Goal: Task Accomplishment & Management: Manage account settings

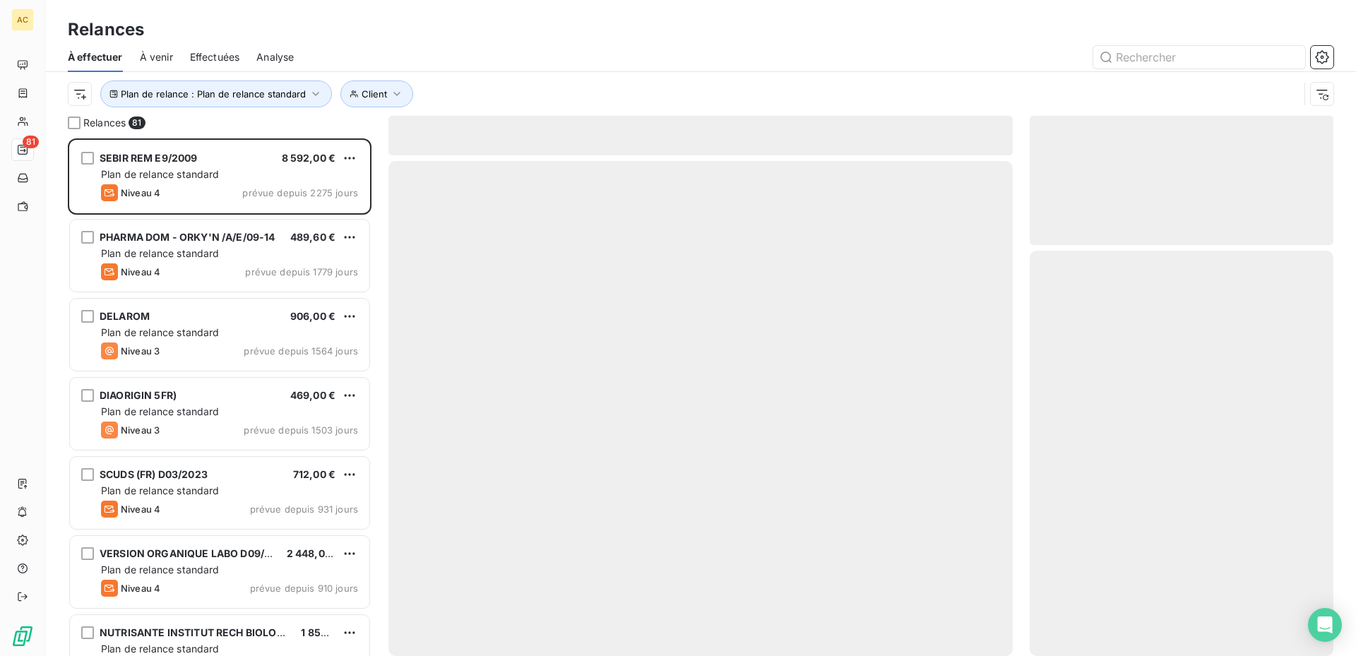
scroll to position [507, 293]
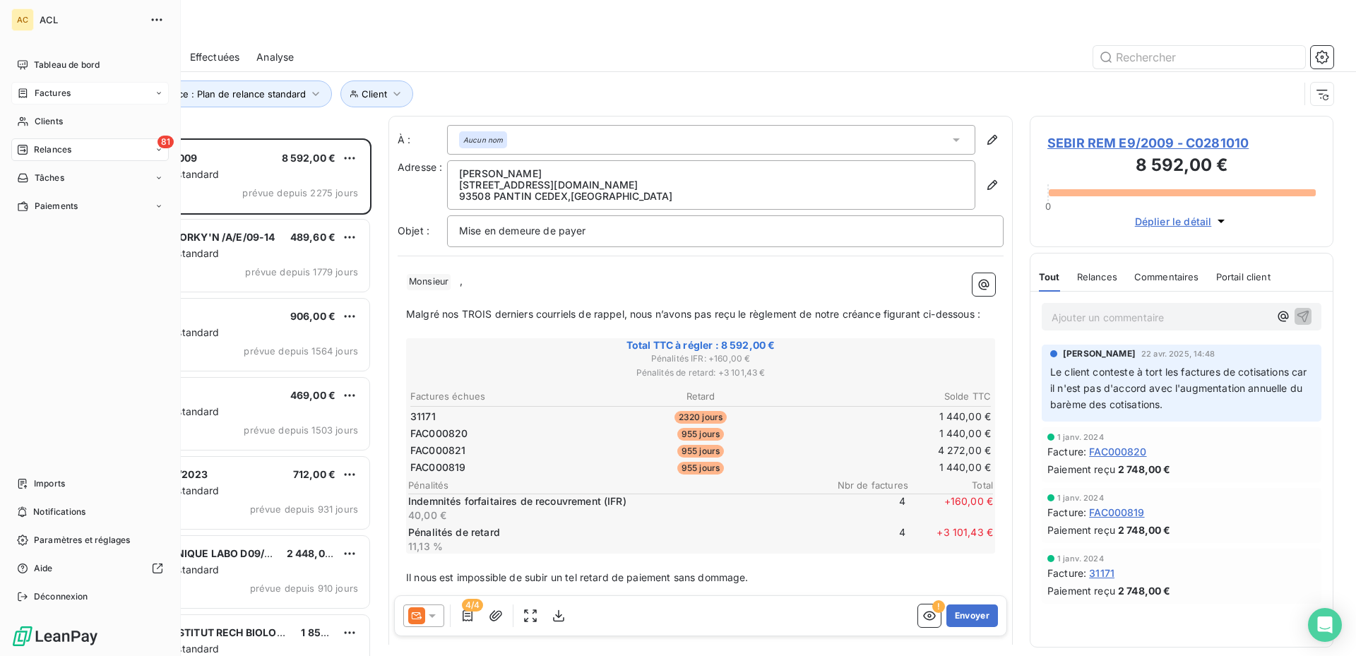
click at [158, 90] on icon at bounding box center [159, 93] width 8 height 8
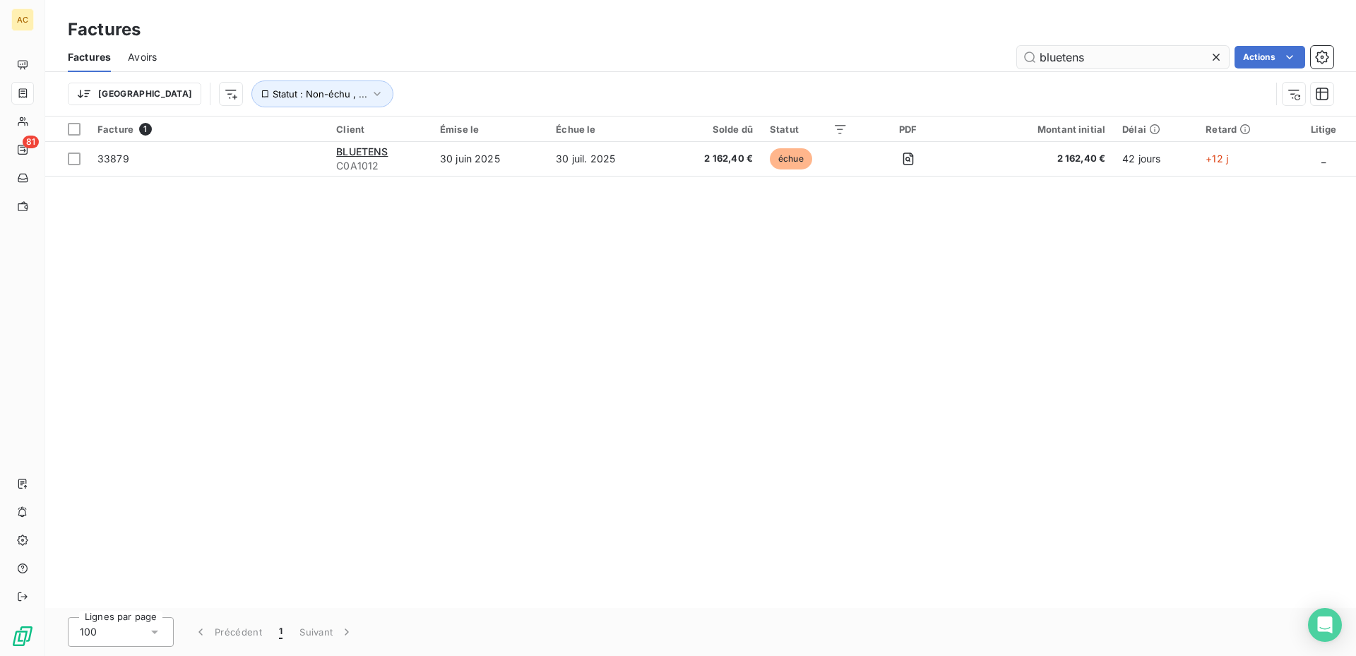
click at [1095, 60] on input "bluetens" at bounding box center [1123, 57] width 212 height 23
type input "b"
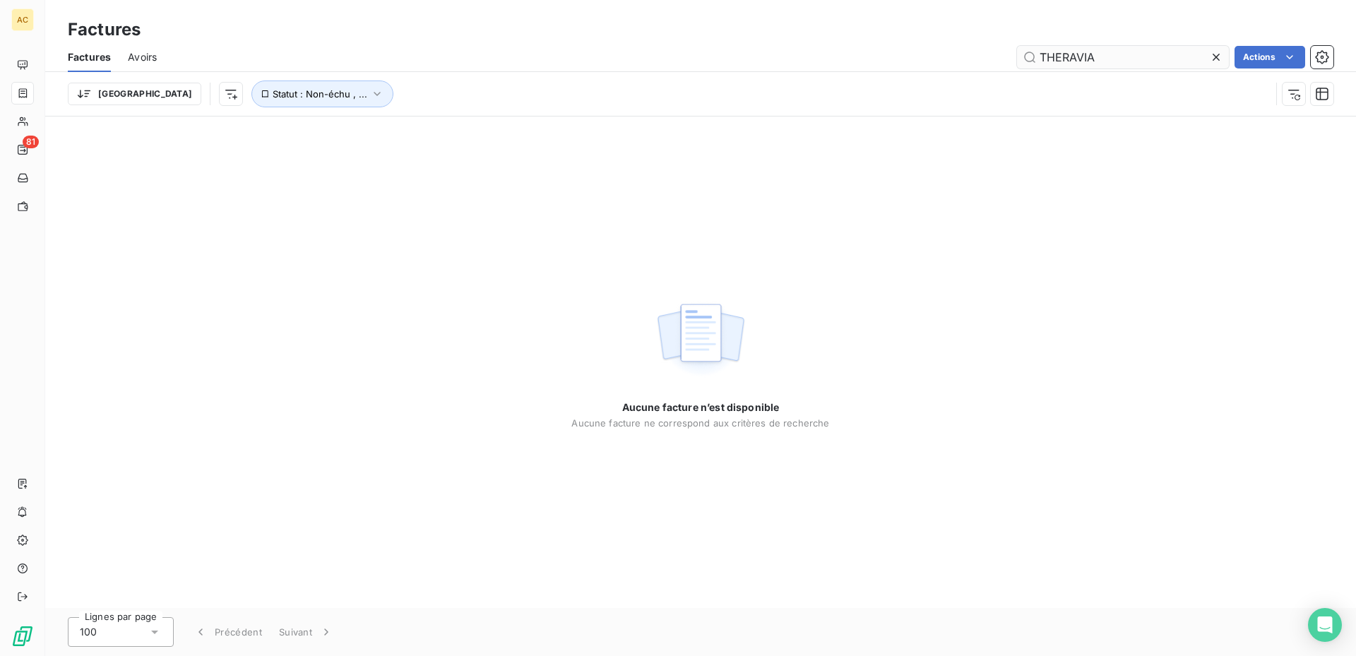
click at [1107, 63] on input "THERAVIA" at bounding box center [1123, 57] width 212 height 23
type input "T"
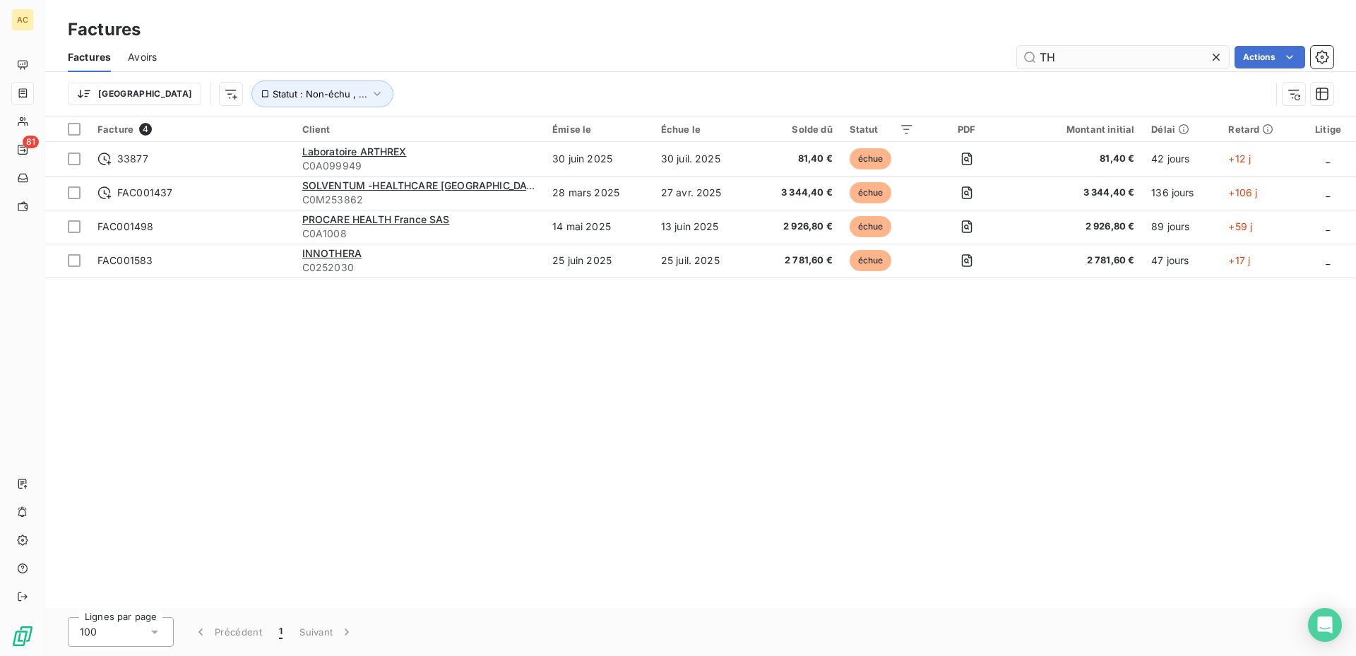
click at [1152, 55] on input "TH" at bounding box center [1123, 57] width 212 height 23
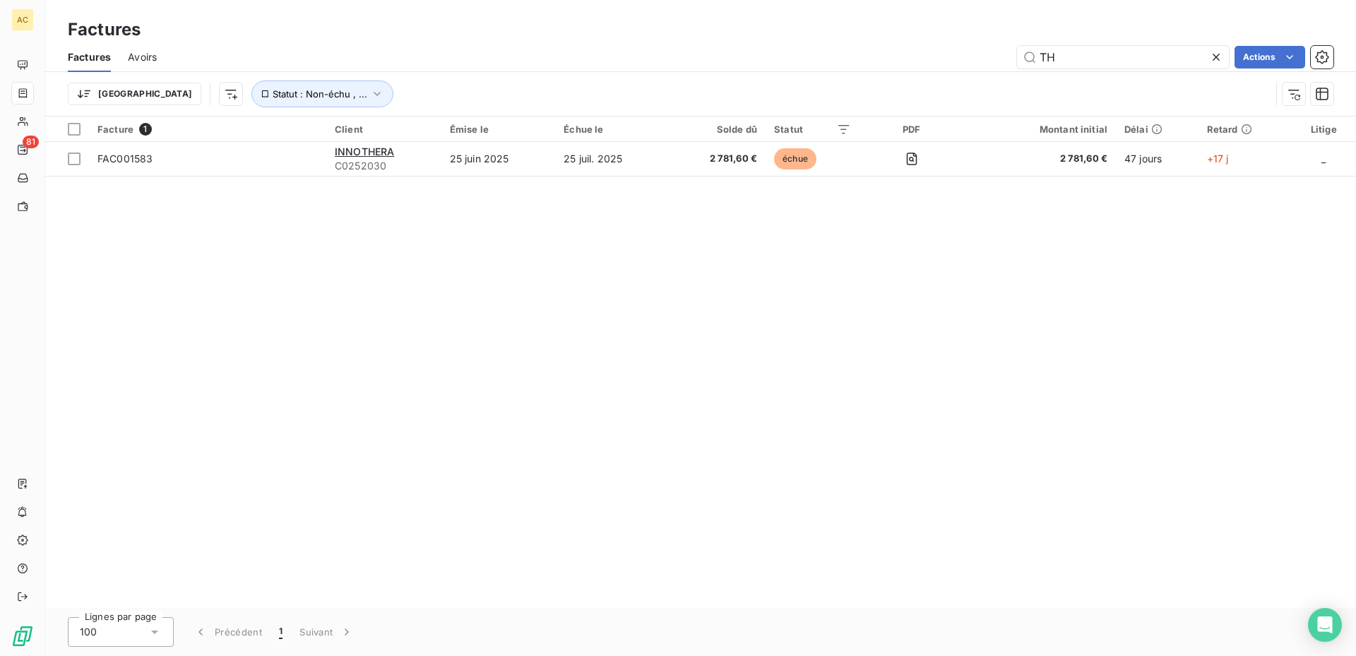
type input "T"
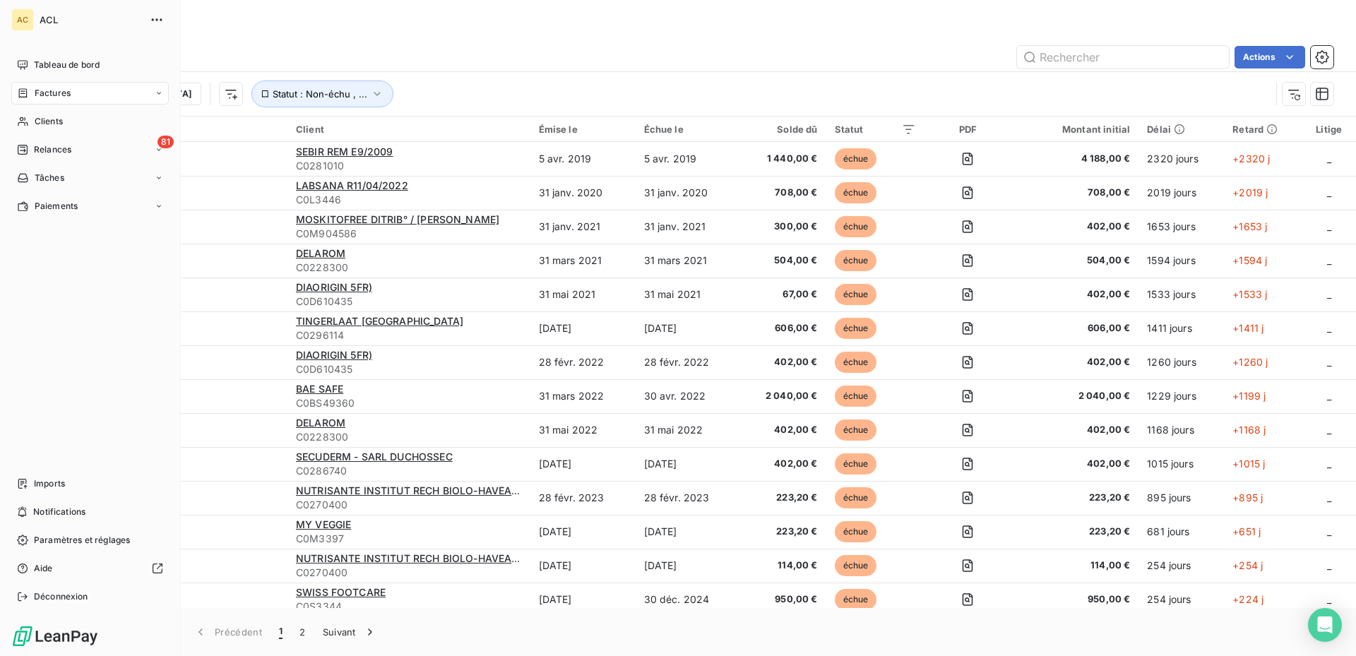
click at [155, 90] on icon at bounding box center [159, 93] width 8 height 8
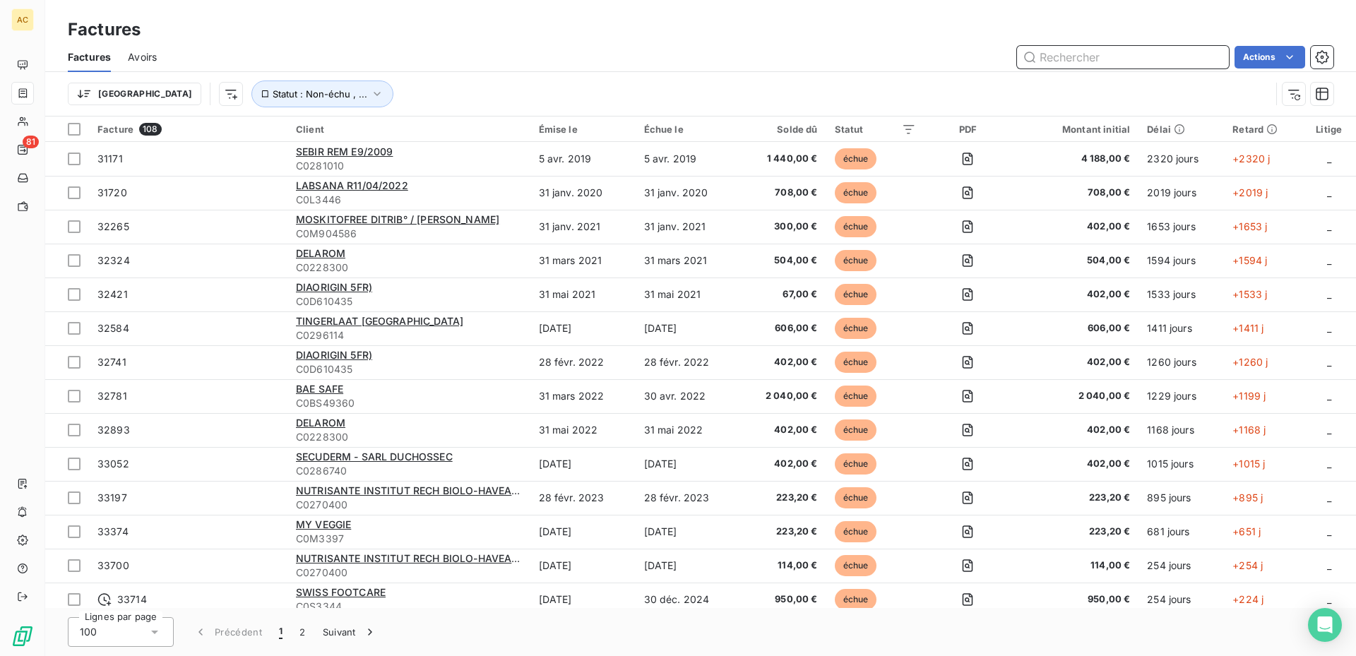
click at [1091, 53] on input "text" at bounding box center [1123, 57] width 212 height 23
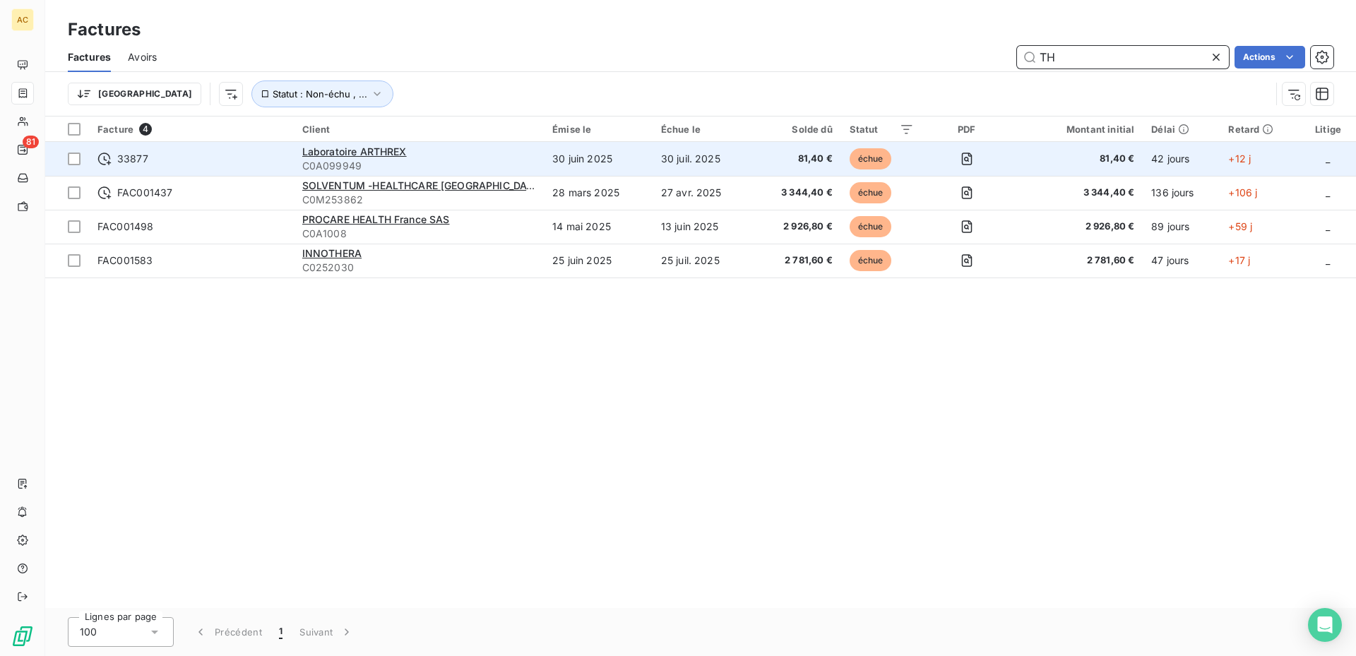
type input "T"
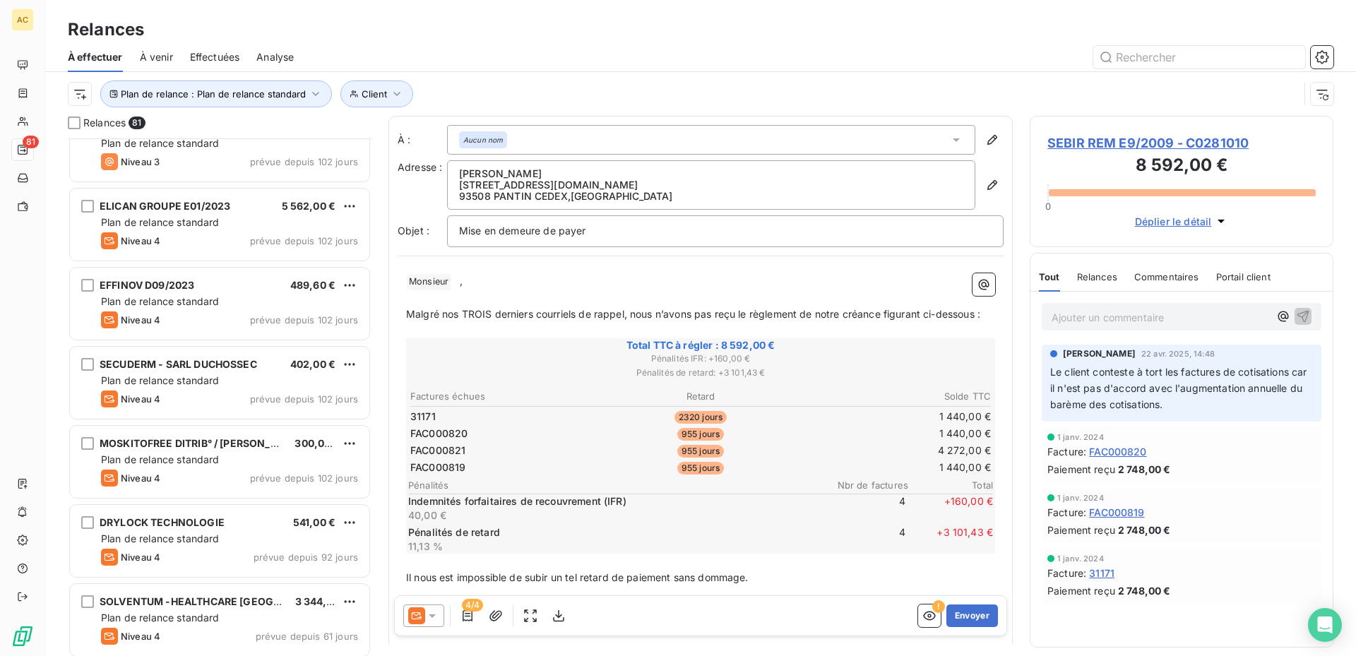
scroll to position [1131, 0]
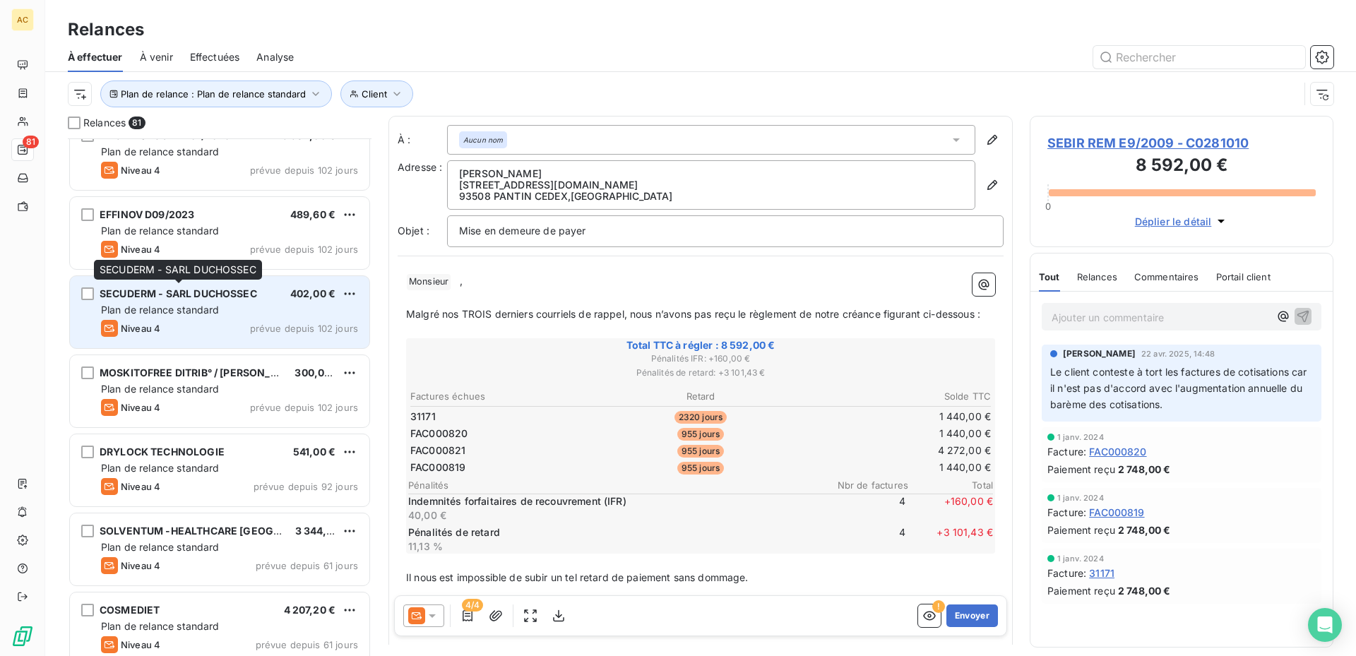
click at [131, 301] on div "SECUDERM - SARL DUCHOSSEC" at bounding box center [179, 294] width 158 height 14
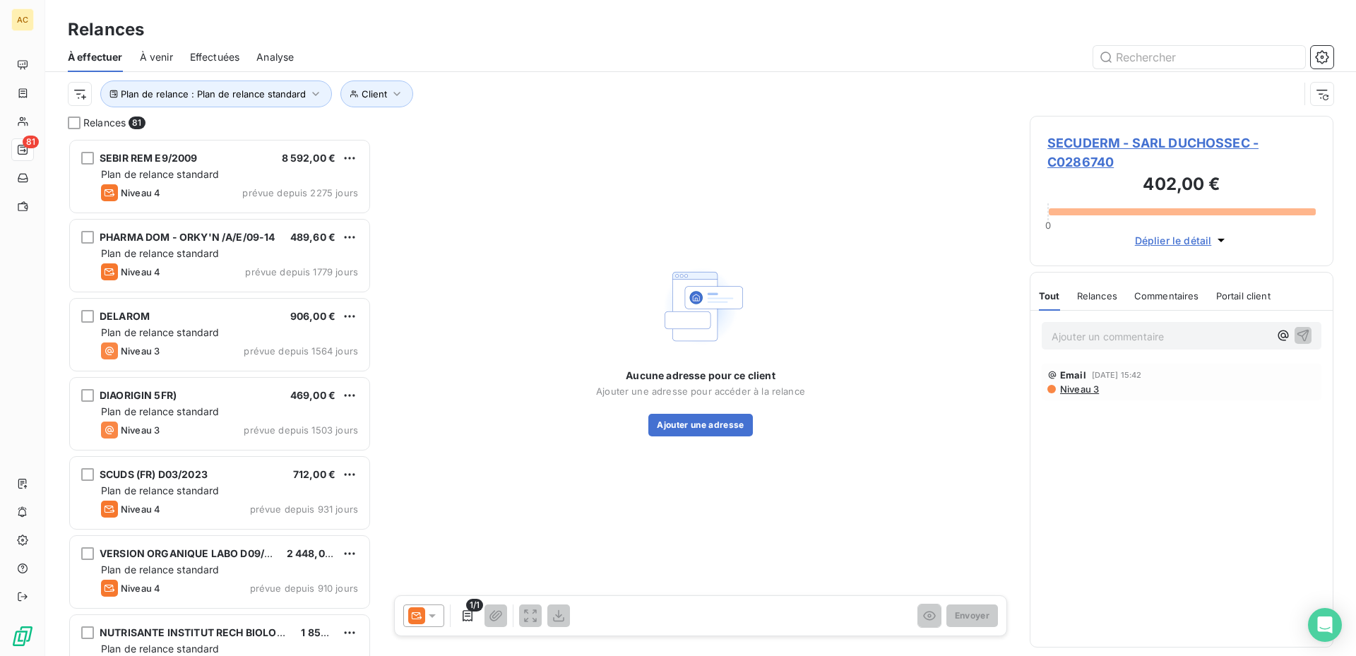
scroll to position [354, 0]
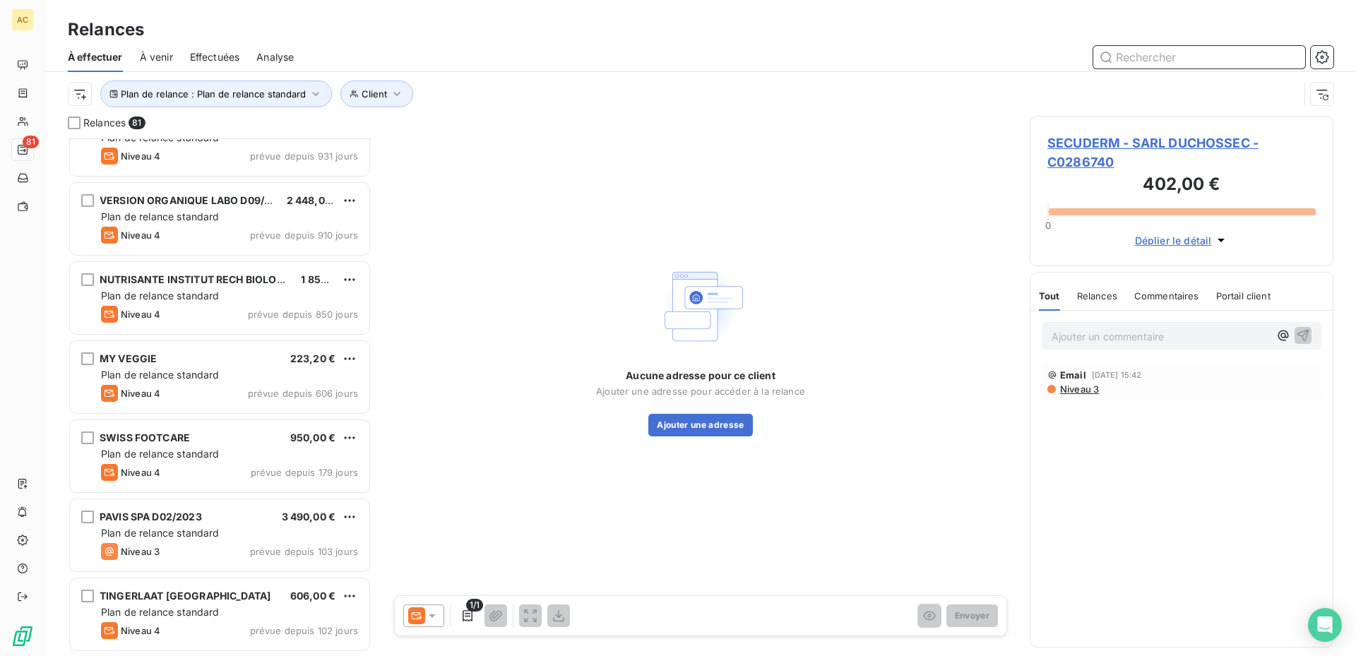
click at [1151, 58] on input "text" at bounding box center [1199, 57] width 212 height 23
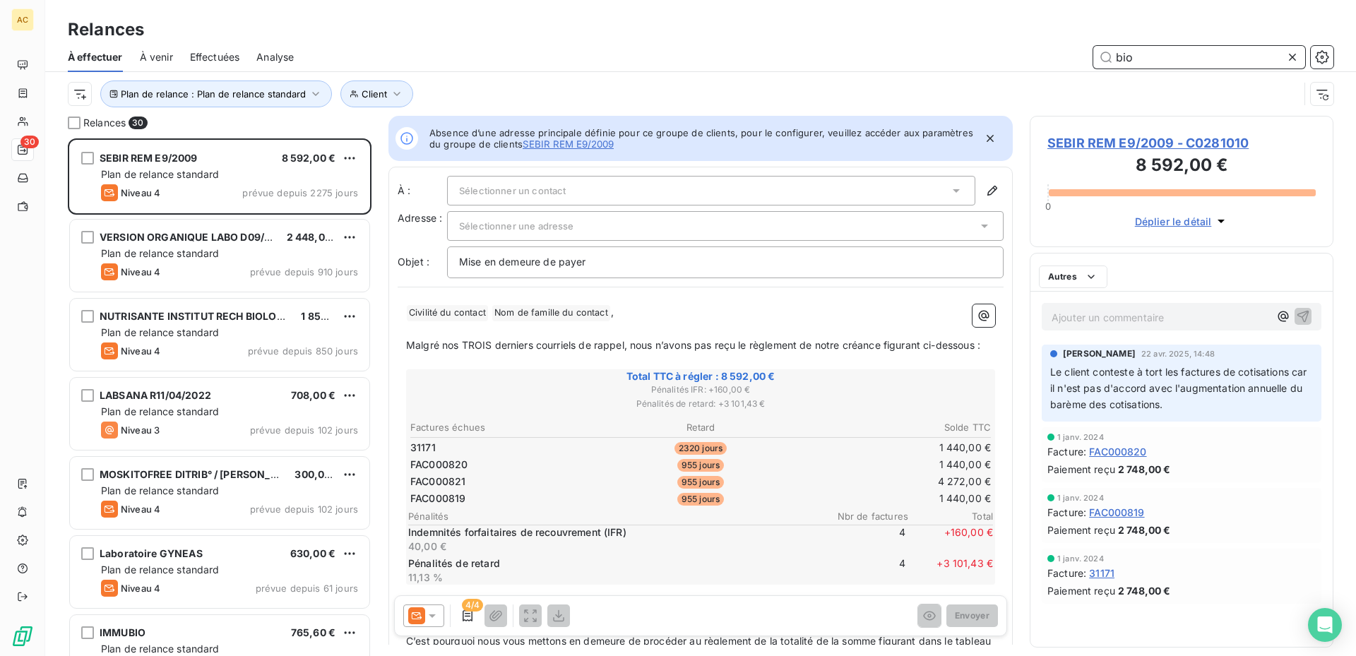
scroll to position [507, 293]
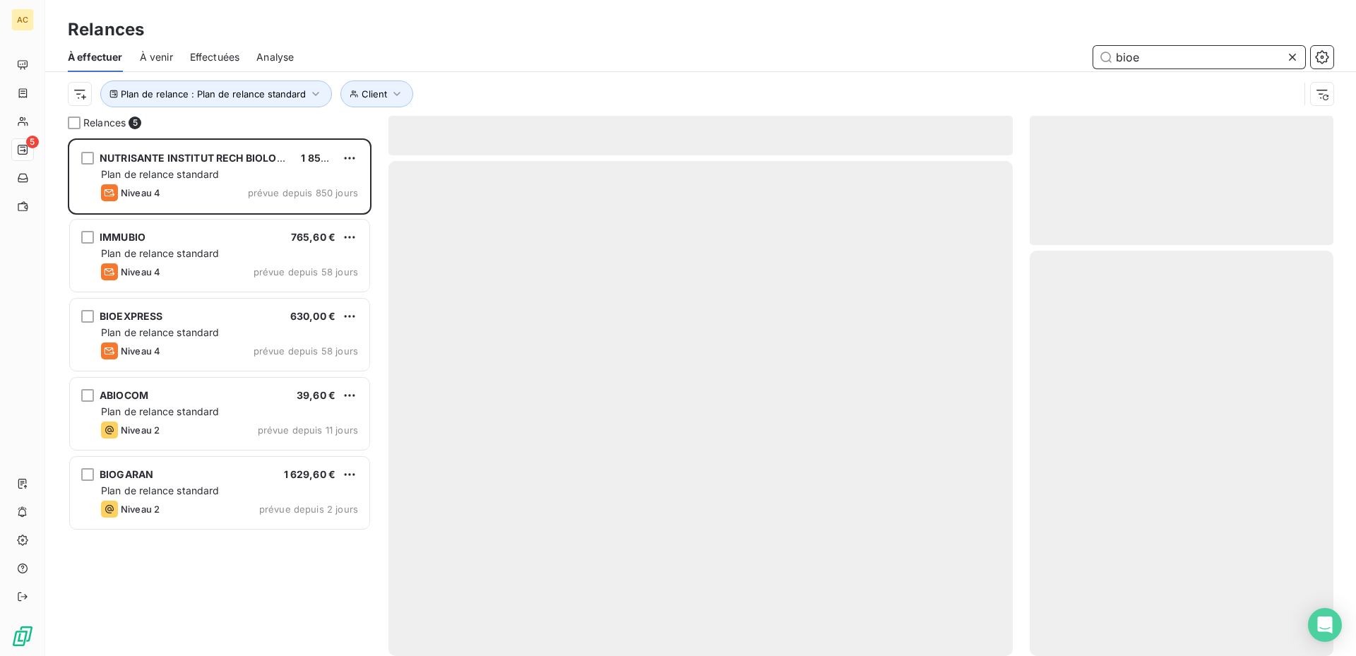
scroll to position [507, 293]
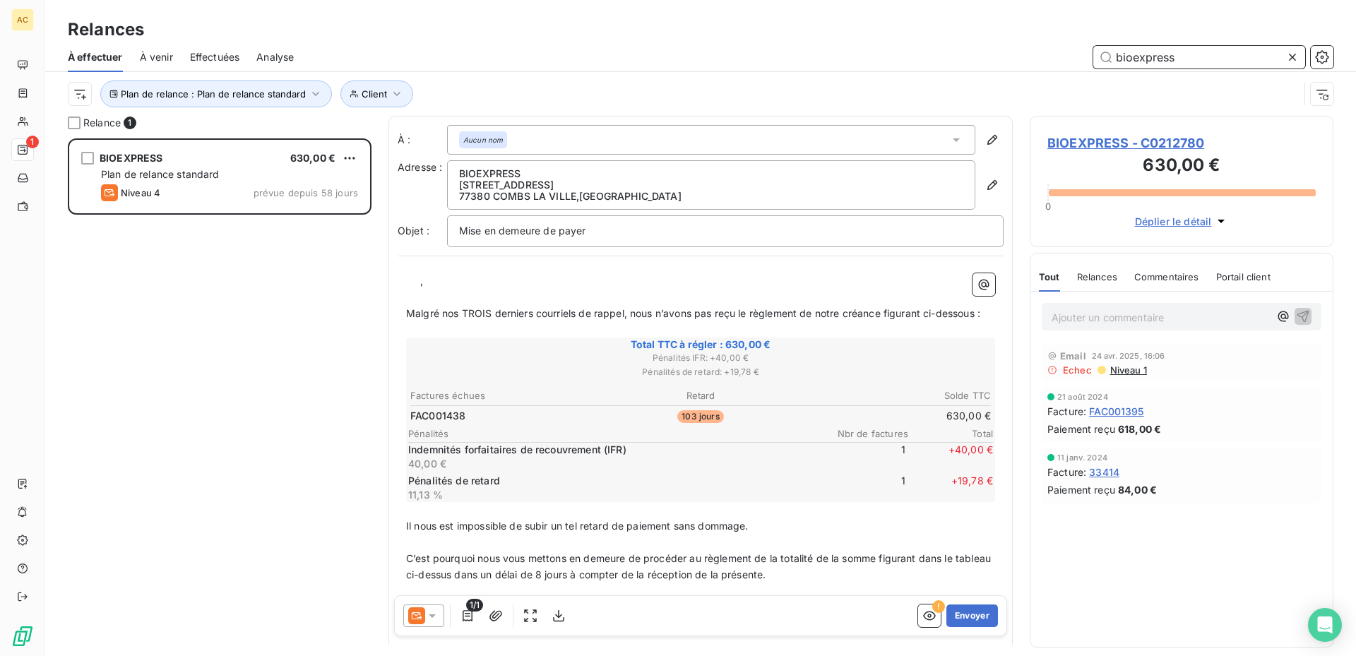
scroll to position [507, 293]
type input "bioexpress"
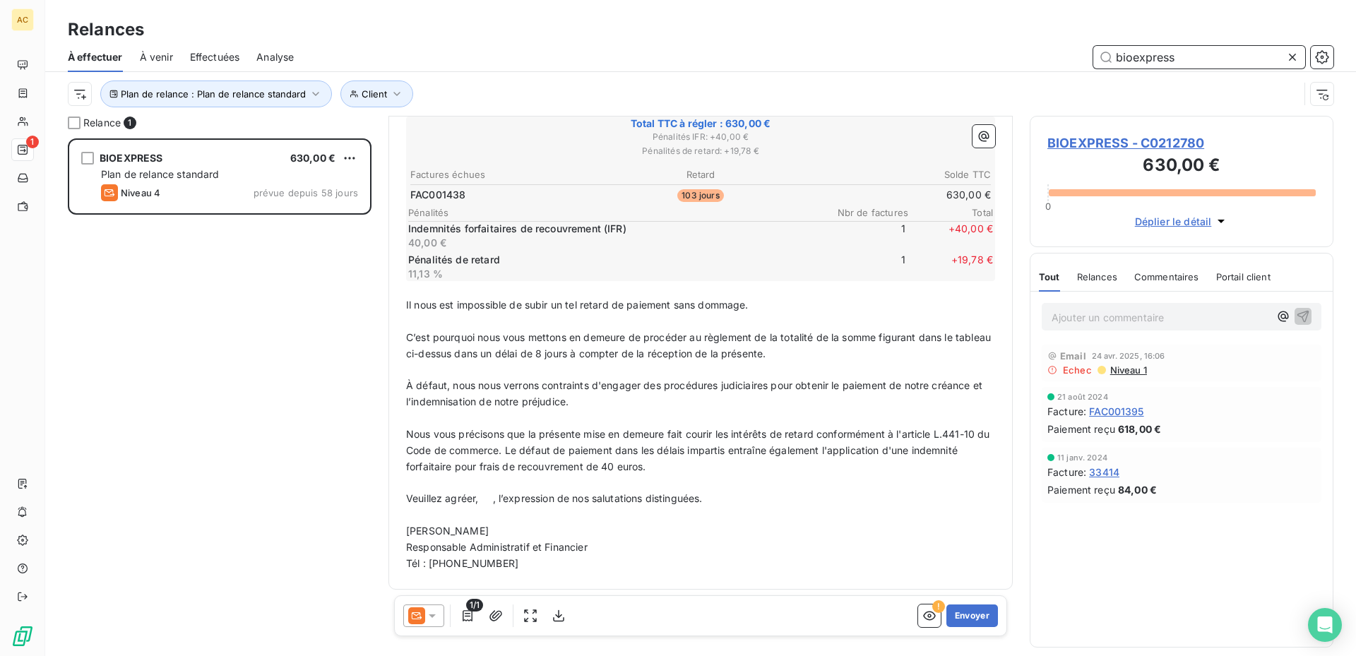
click at [1165, 272] on span "Commentaires" at bounding box center [1166, 276] width 65 height 11
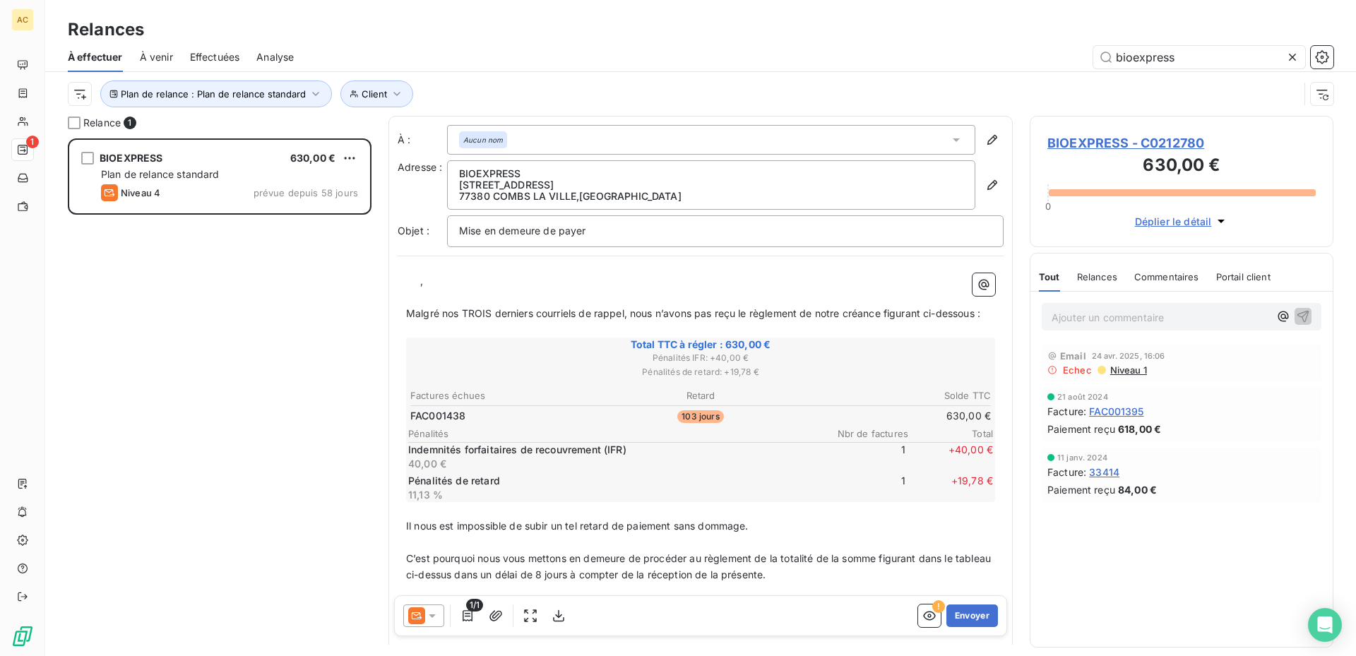
click at [949, 141] on icon at bounding box center [956, 140] width 14 height 14
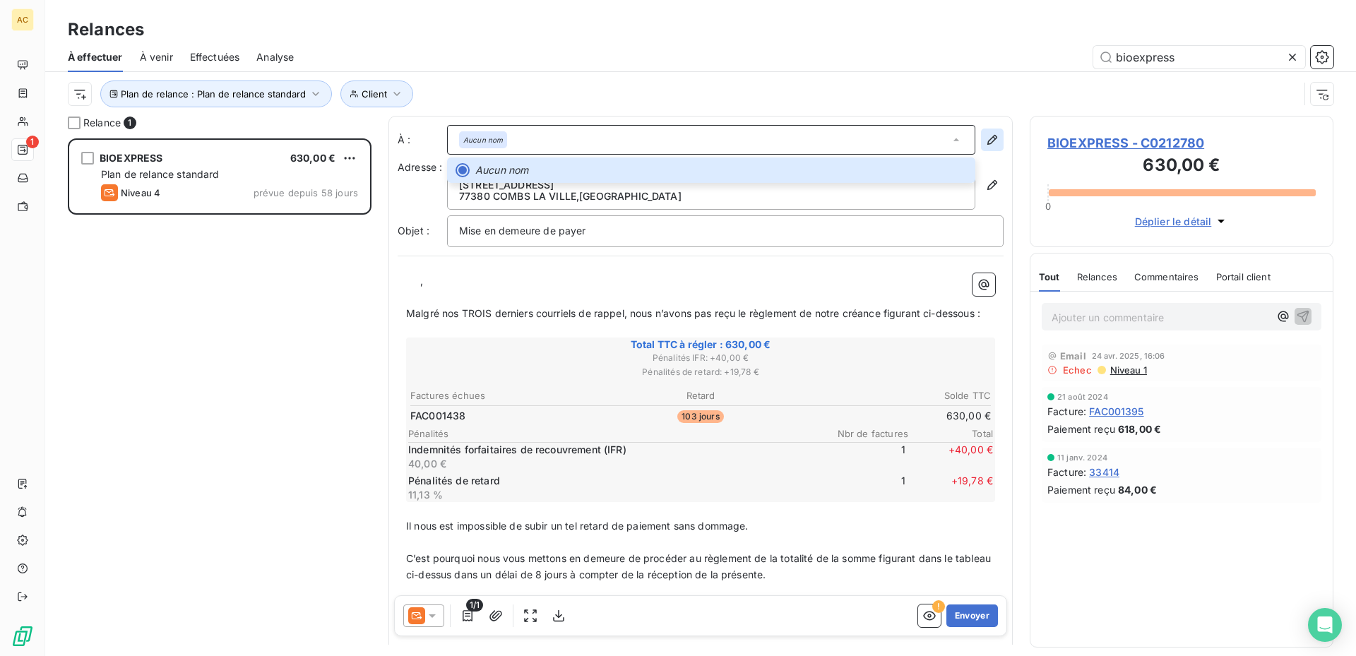
click at [985, 140] on icon "button" at bounding box center [992, 140] width 14 height 14
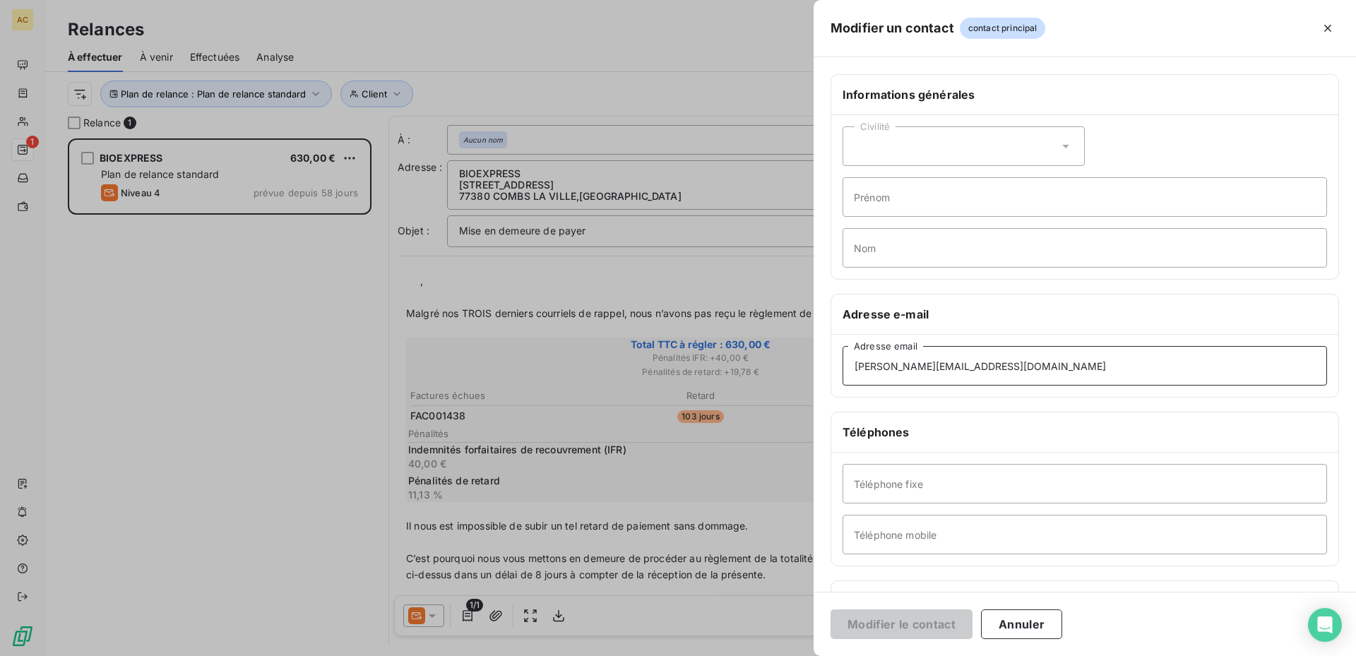
drag, startPoint x: 1002, startPoint y: 367, endPoint x: 834, endPoint y: 386, distance: 169.2
click at [838, 391] on div "[PERSON_NAME][EMAIL_ADDRESS][DOMAIN_NAME] Adresse email" at bounding box center [1084, 366] width 507 height 62
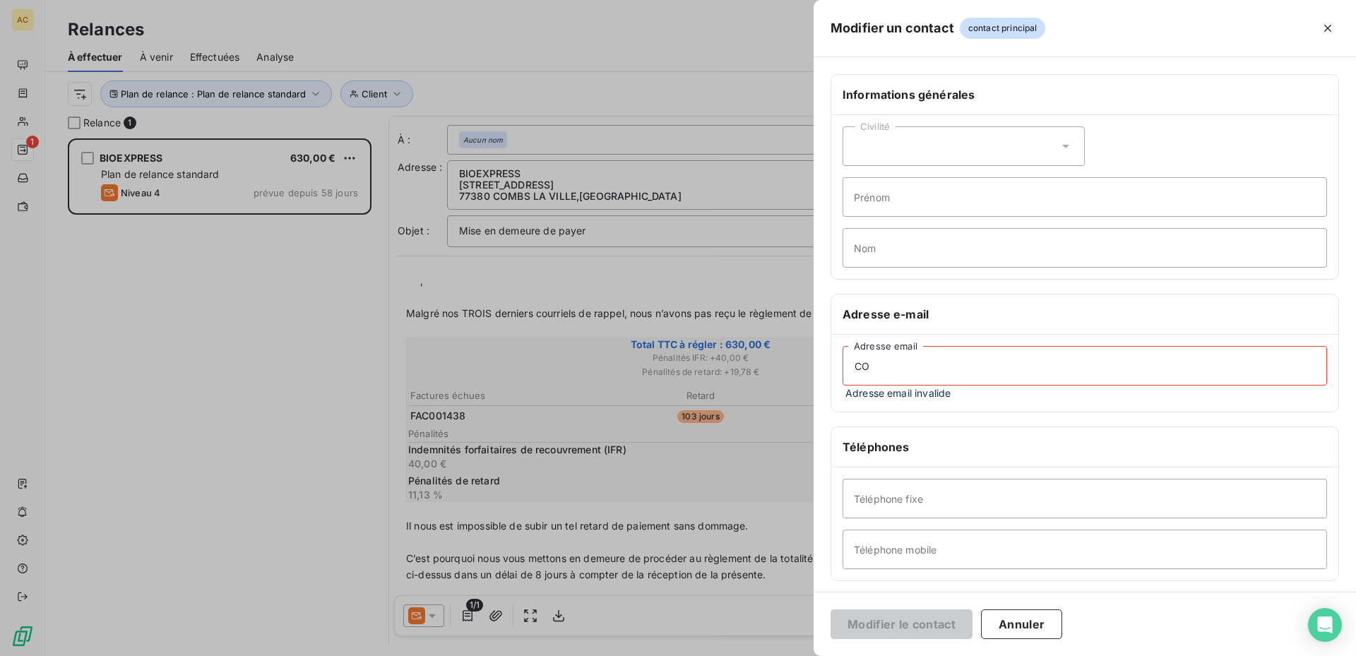
type input "C"
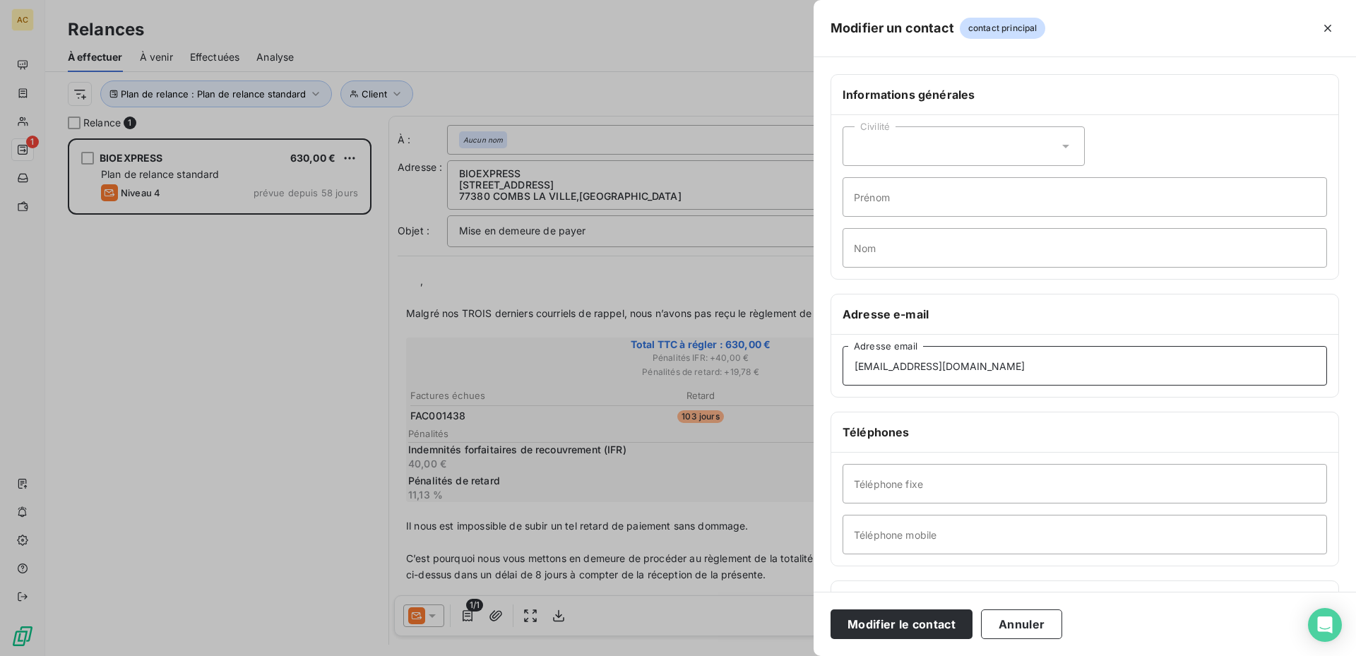
type input "[EMAIL_ADDRESS][DOMAIN_NAME]"
click at [923, 489] on input "Téléphone fixe" at bounding box center [1085, 484] width 485 height 40
type input "01 78 48 40 98"
click at [877, 627] on button "Modifier le contact" at bounding box center [902, 625] width 142 height 30
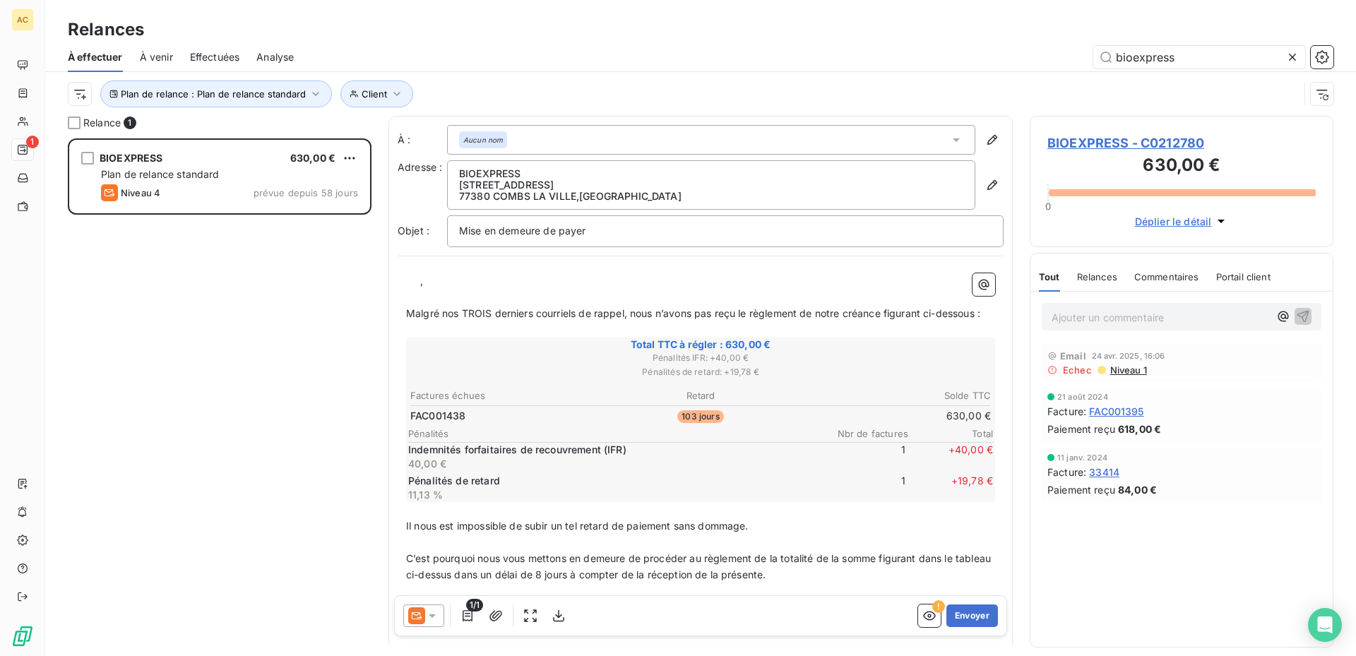
click at [953, 139] on icon at bounding box center [956, 140] width 7 height 4
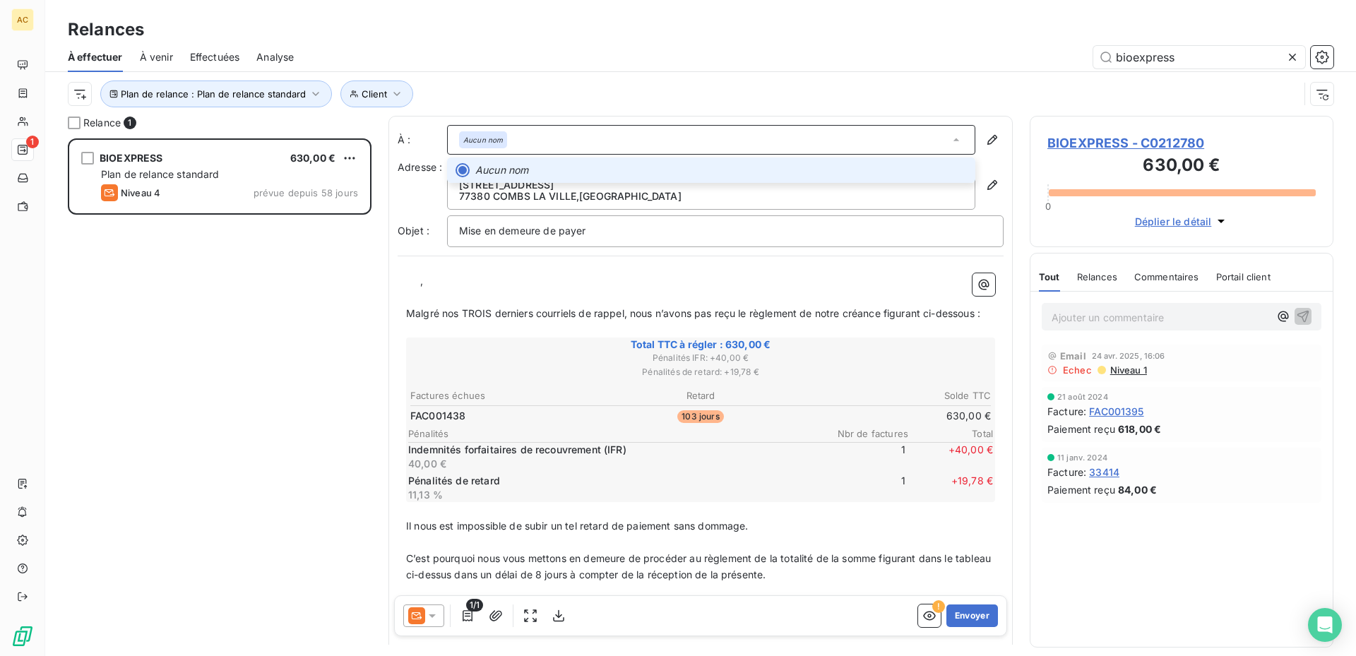
click at [456, 169] on div at bounding box center [463, 170] width 14 height 14
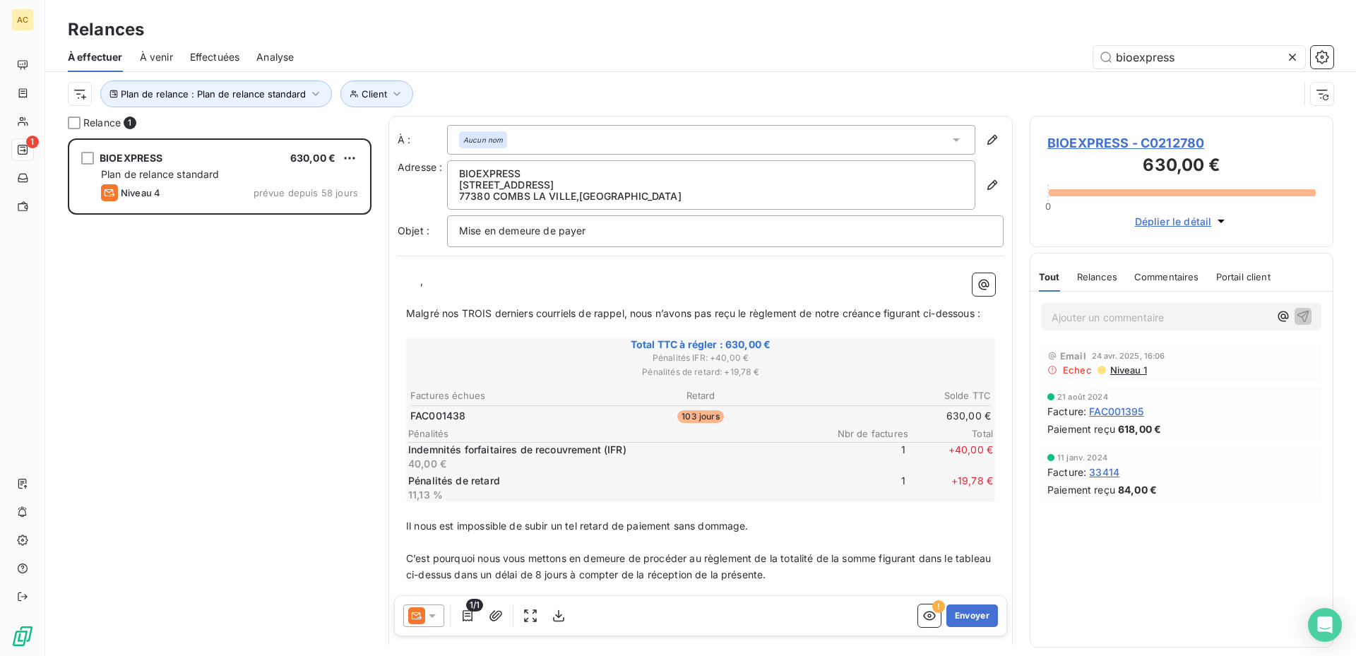
click at [579, 146] on div "Aucun nom" at bounding box center [711, 140] width 528 height 30
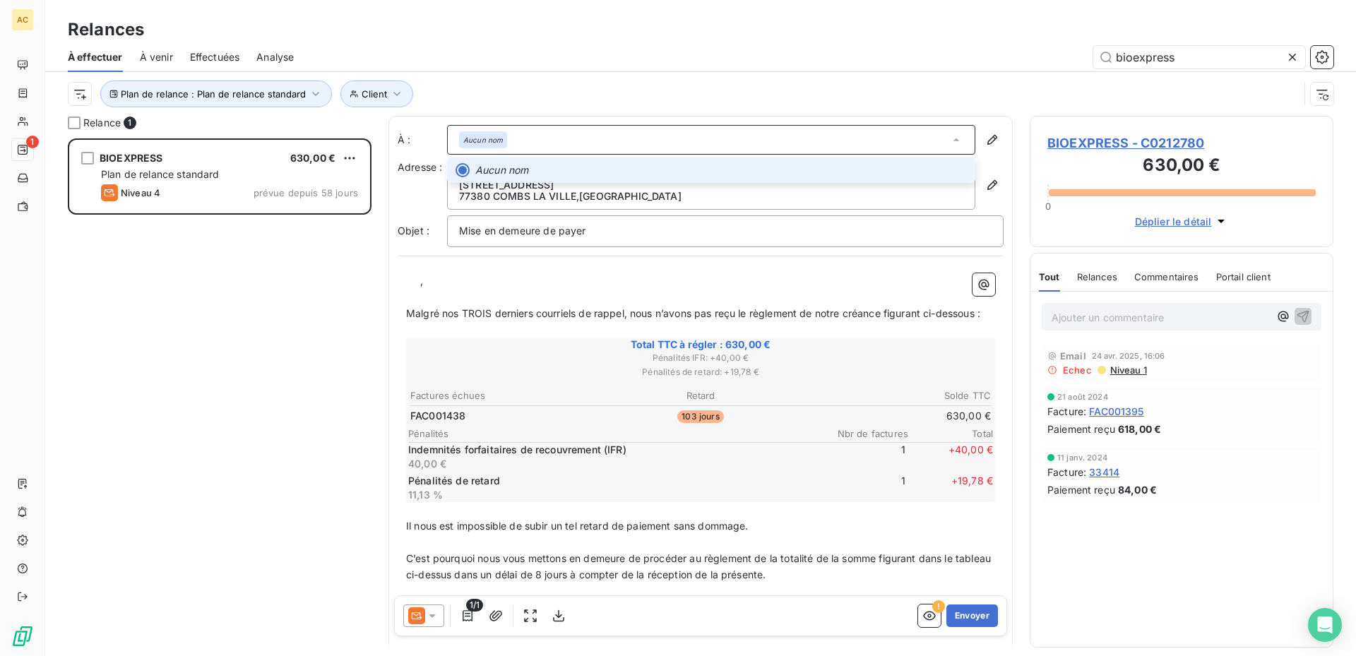
click at [949, 139] on icon at bounding box center [956, 140] width 14 height 14
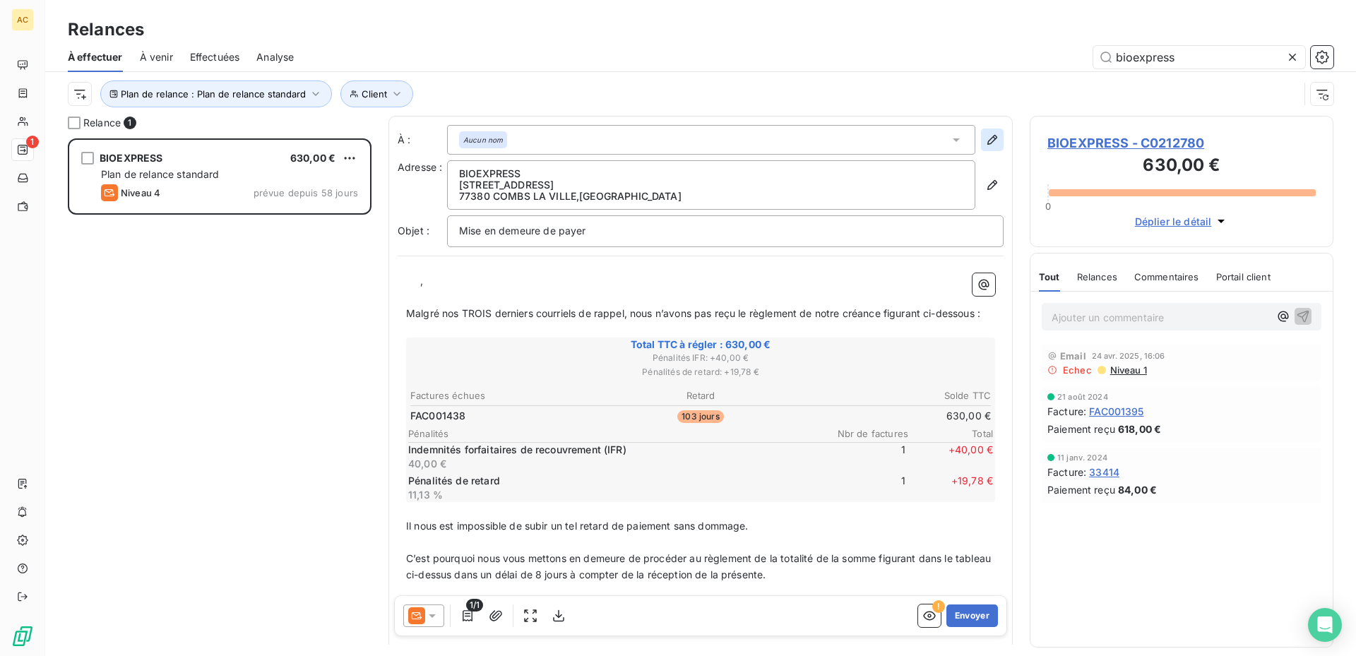
click at [985, 134] on icon "button" at bounding box center [992, 140] width 14 height 14
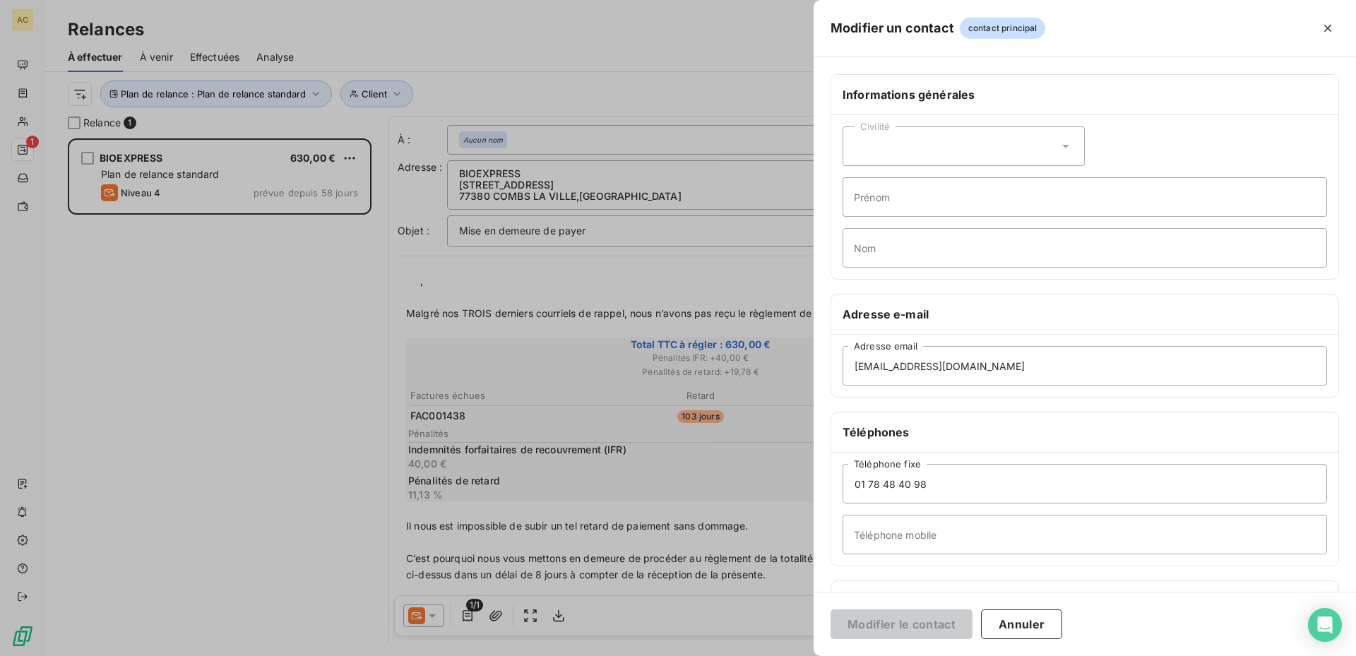
click at [631, 142] on div at bounding box center [678, 328] width 1356 height 656
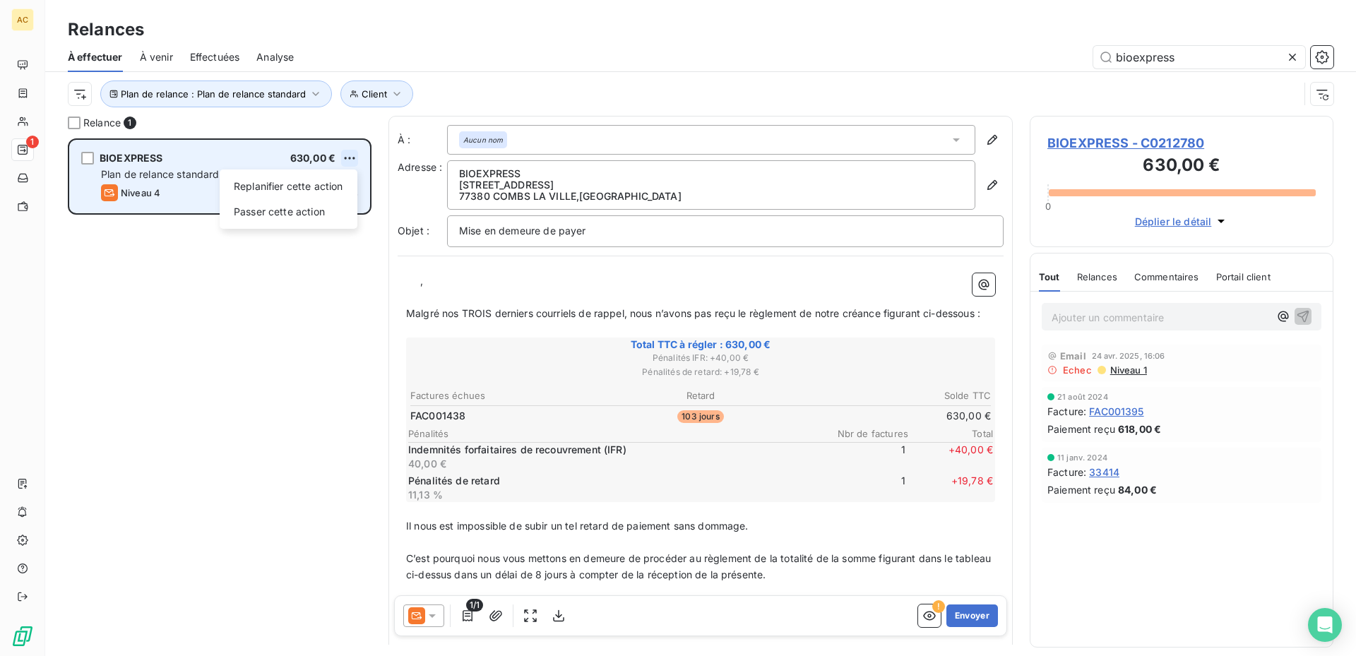
click at [347, 159] on html "AC 1 Relances À effectuer À venir Effectuées Analyse bioexpress Plan de relance…" at bounding box center [678, 328] width 1356 height 656
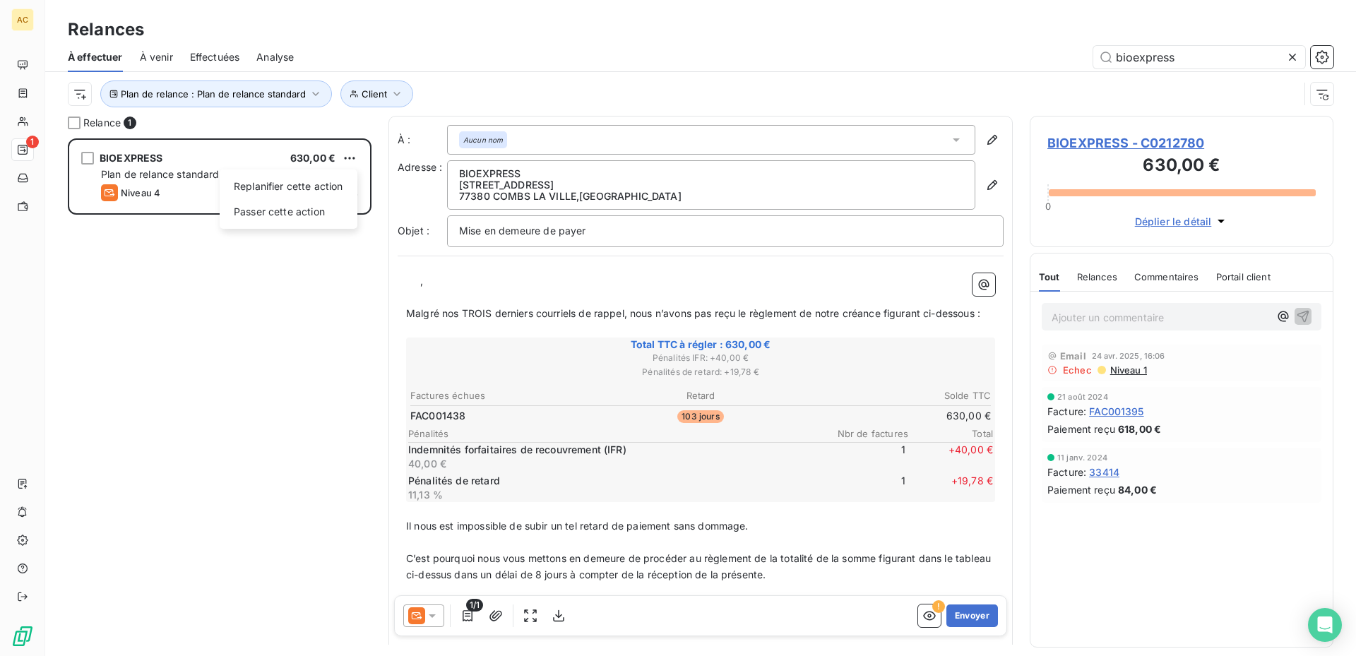
click at [192, 337] on html "AC 1 Relances À effectuer À venir Effectuées Analyse bioexpress Plan de relance…" at bounding box center [678, 328] width 1356 height 656
click at [953, 139] on icon at bounding box center [956, 140] width 7 height 4
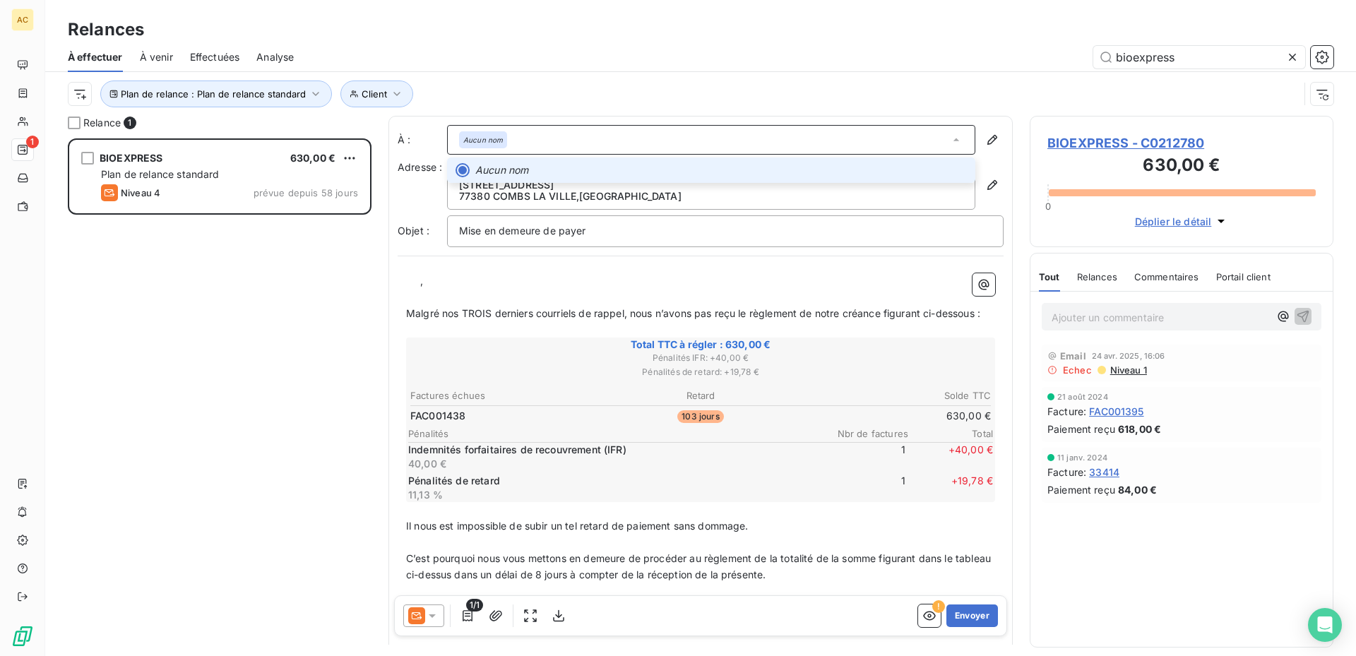
click at [923, 138] on div "Aucun nom" at bounding box center [711, 140] width 528 height 30
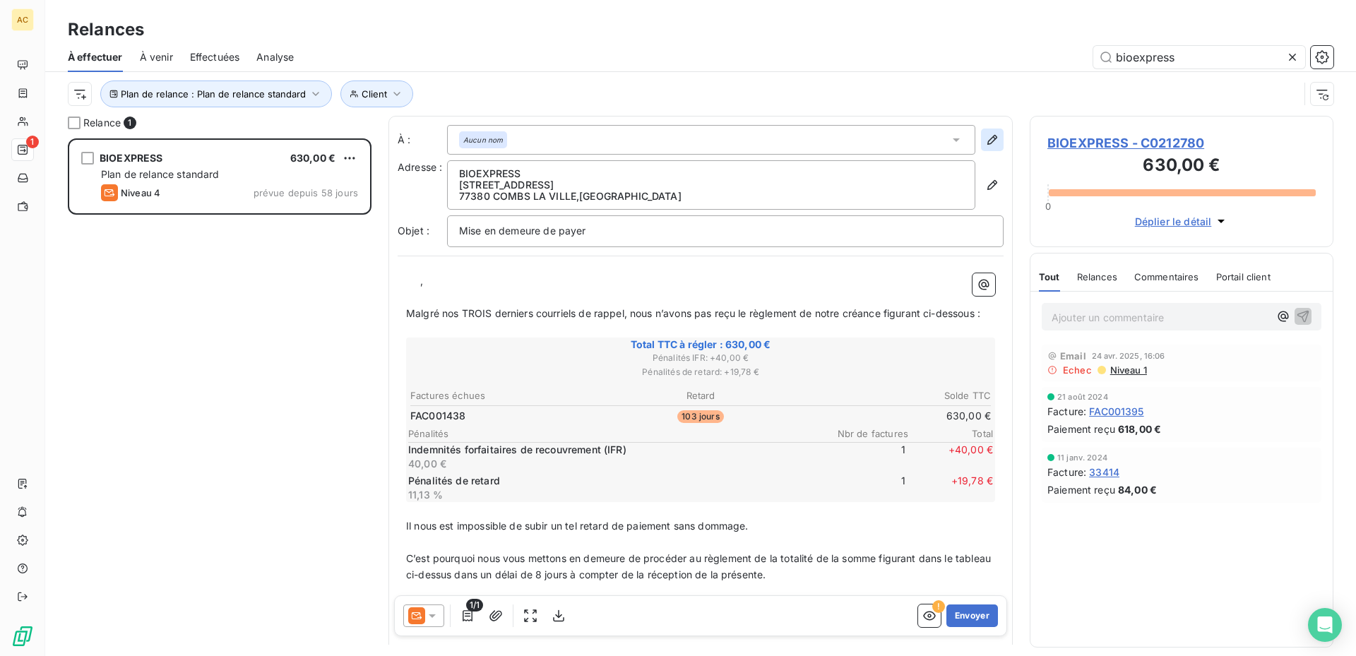
click at [985, 138] on icon "button" at bounding box center [992, 140] width 14 height 14
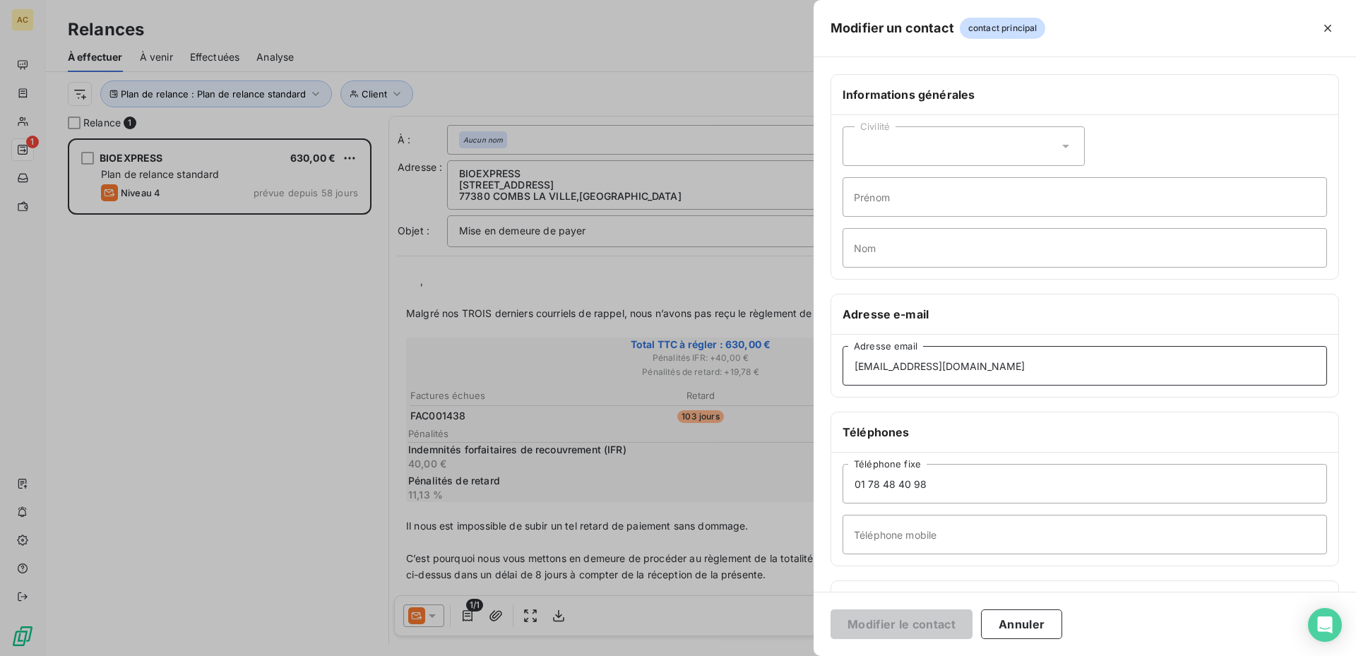
click at [1024, 362] on input "compta@bio-express.fr" at bounding box center [1085, 366] width 485 height 40
click at [619, 134] on div at bounding box center [678, 328] width 1356 height 656
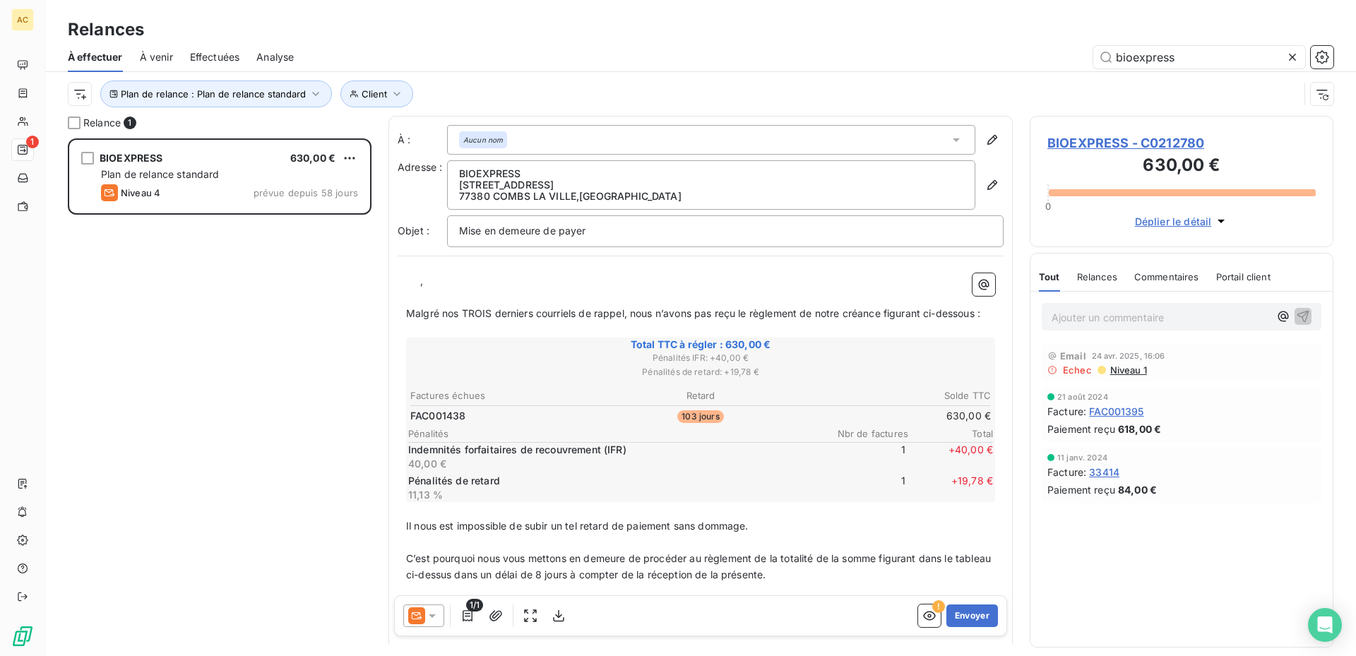
click at [571, 138] on div "Aucun nom" at bounding box center [711, 140] width 528 height 30
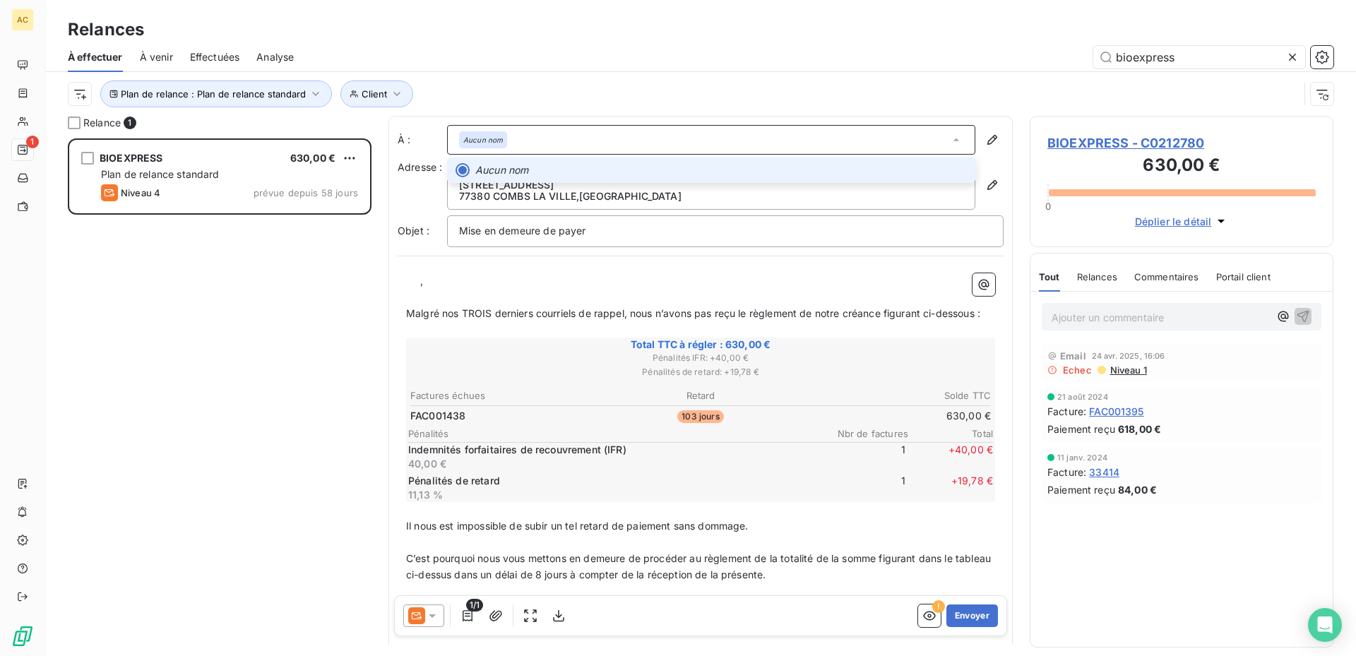
click at [463, 173] on div at bounding box center [463, 170] width 14 height 14
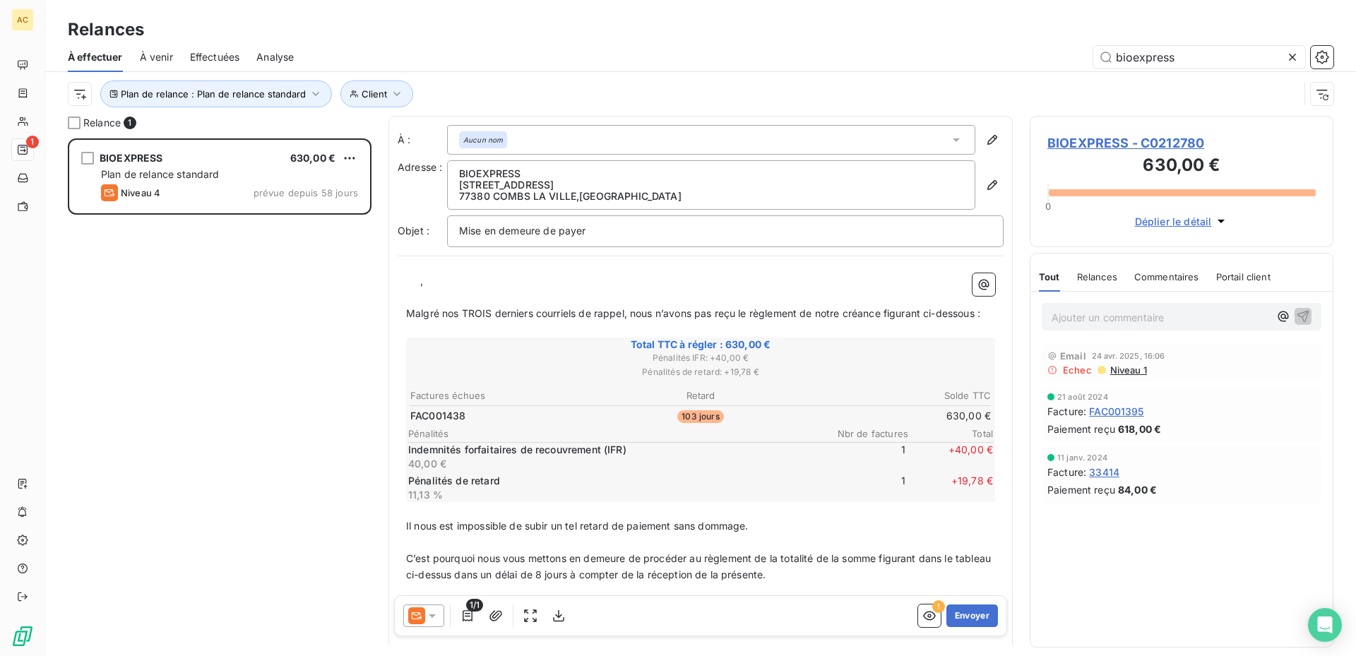
click at [491, 136] on em "Aucun nom" at bounding box center [483, 140] width 40 height 10
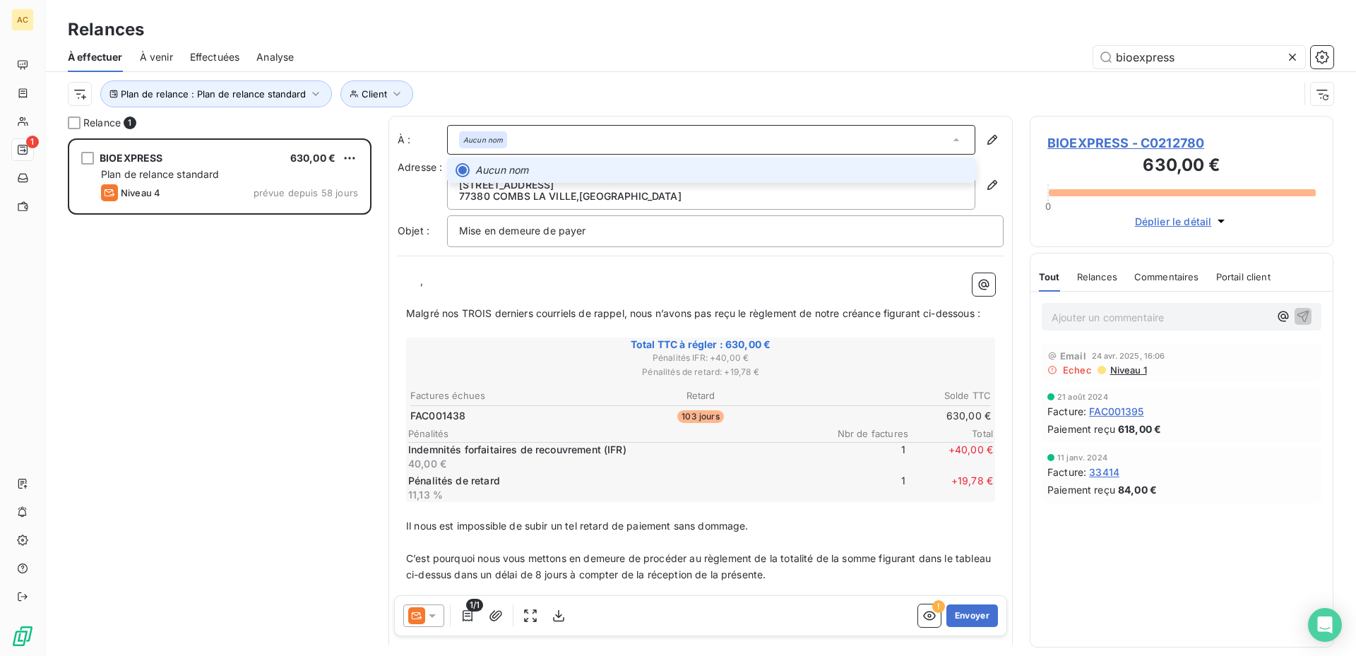
click at [497, 140] on em "Aucun nom" at bounding box center [483, 140] width 40 height 10
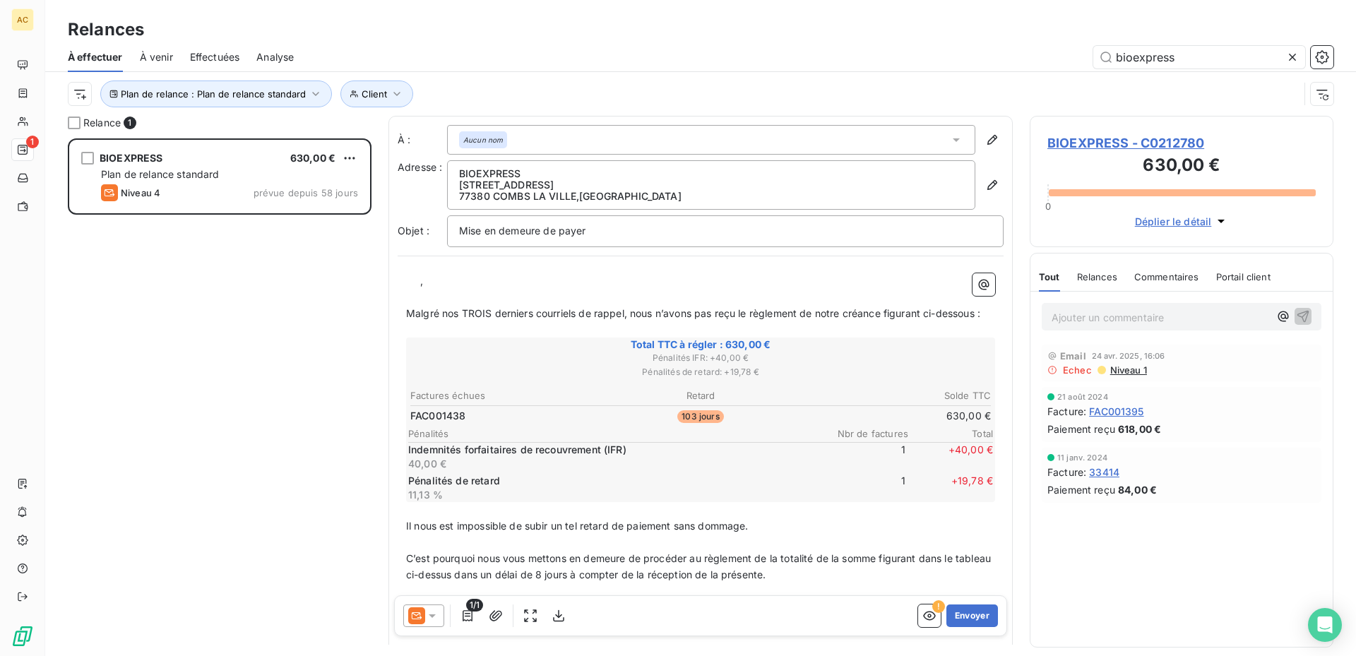
click at [949, 136] on icon at bounding box center [956, 140] width 14 height 14
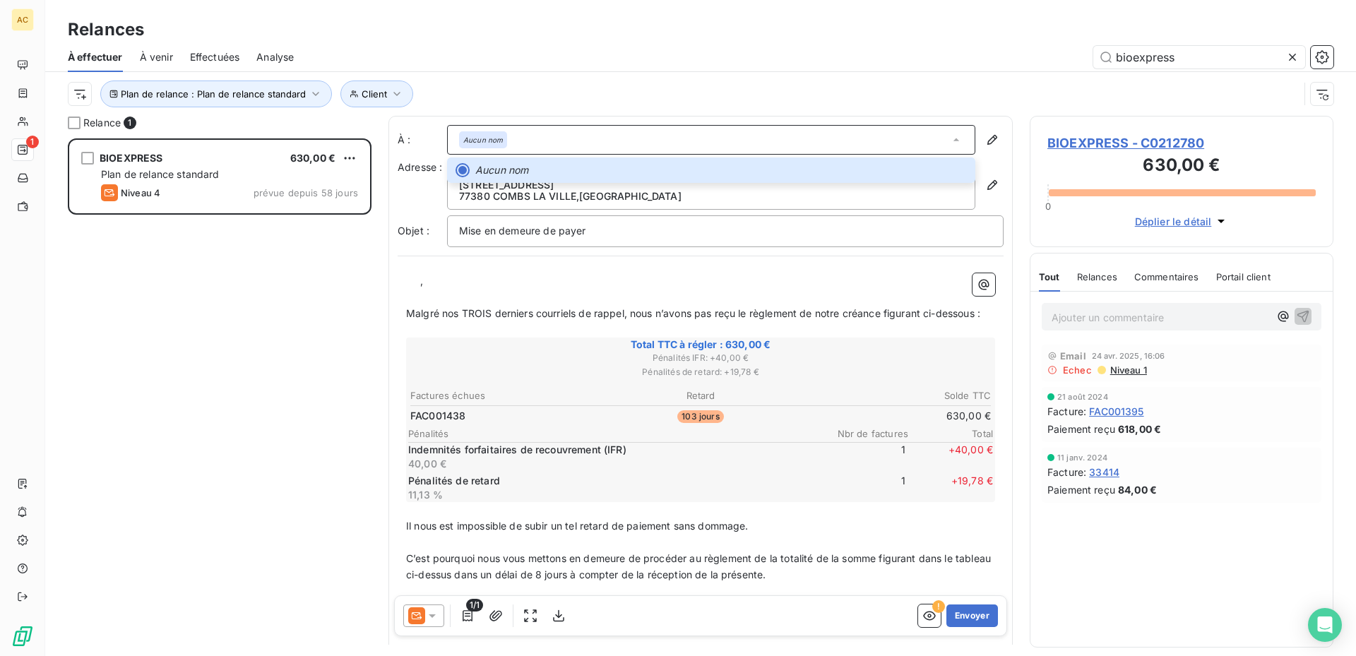
click at [684, 138] on div "Aucun nom" at bounding box center [711, 140] width 528 height 30
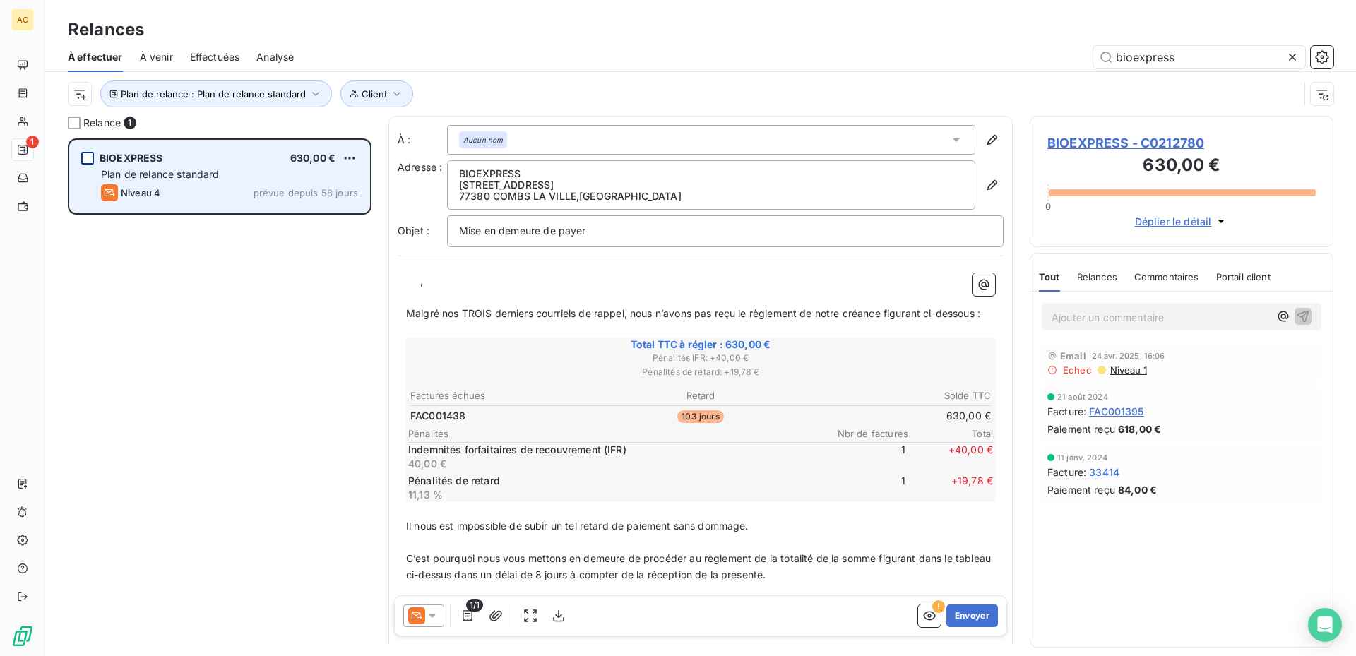
click at [88, 153] on div "grid" at bounding box center [87, 158] width 13 height 13
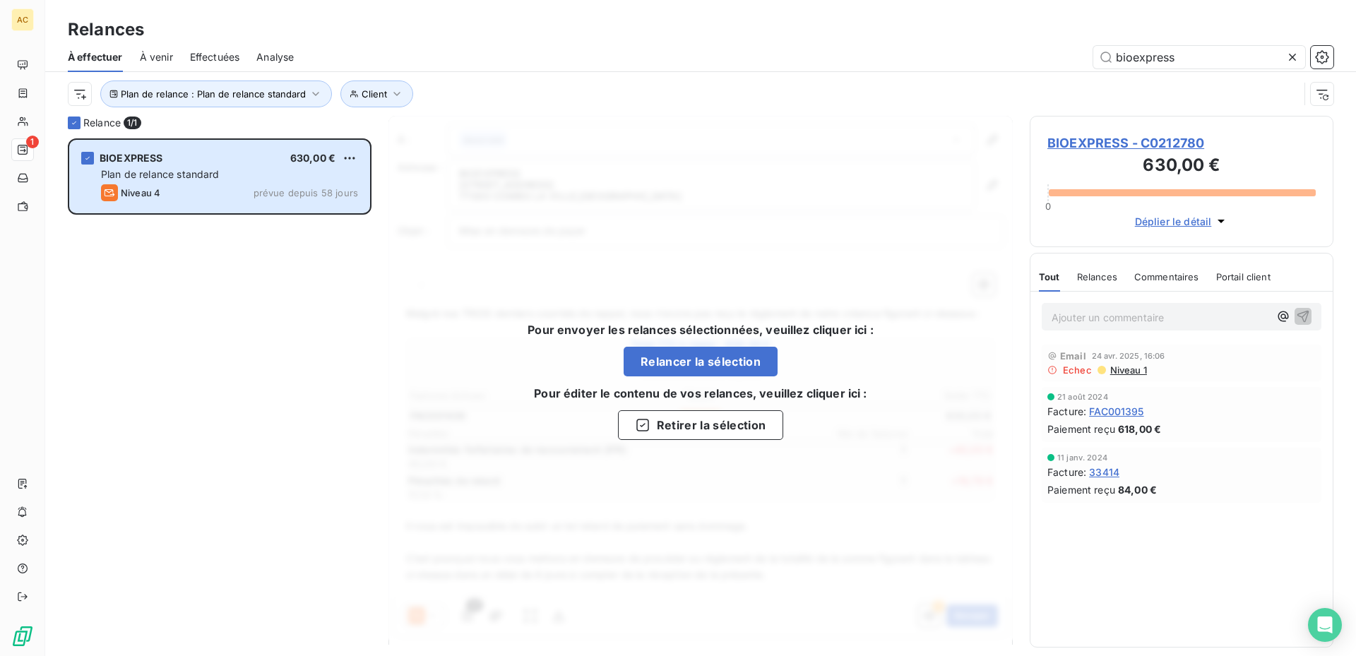
click at [1147, 312] on p "Ajouter un commentaire ﻿" at bounding box center [1161, 318] width 218 height 18
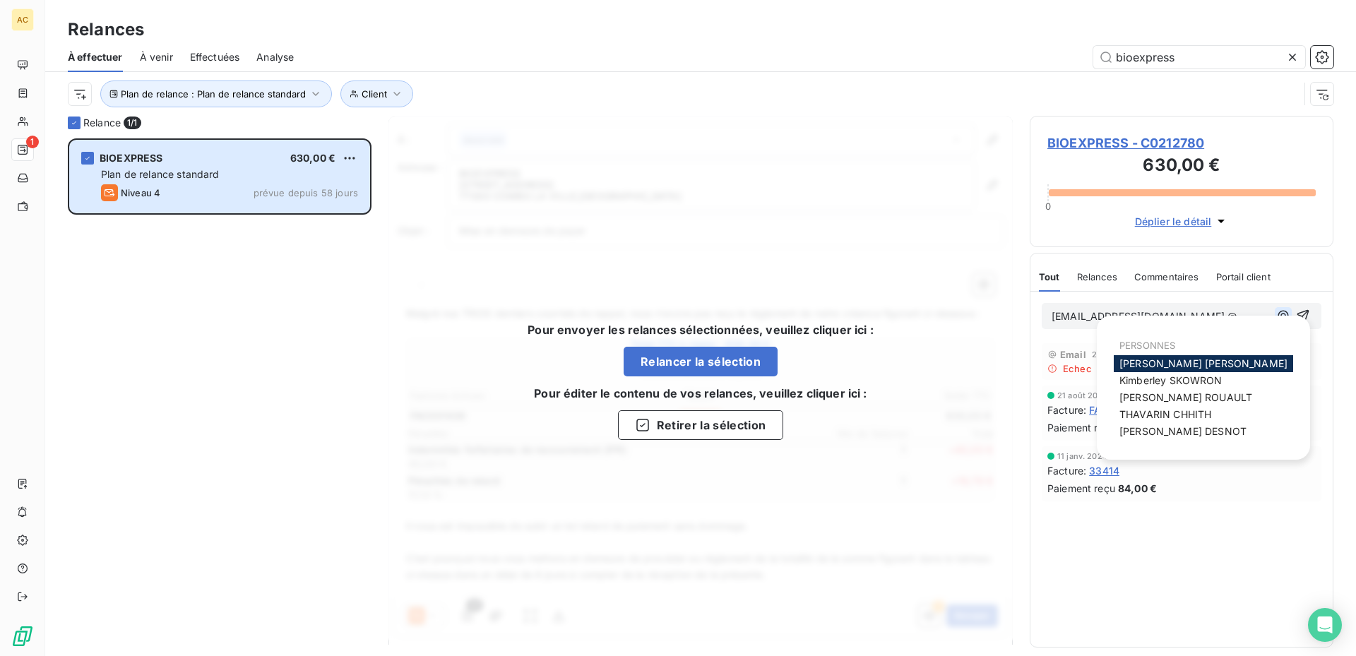
click at [1285, 313] on icon "button" at bounding box center [1283, 316] width 14 height 14
click at [1185, 284] on div "Commentaires" at bounding box center [1166, 277] width 65 height 30
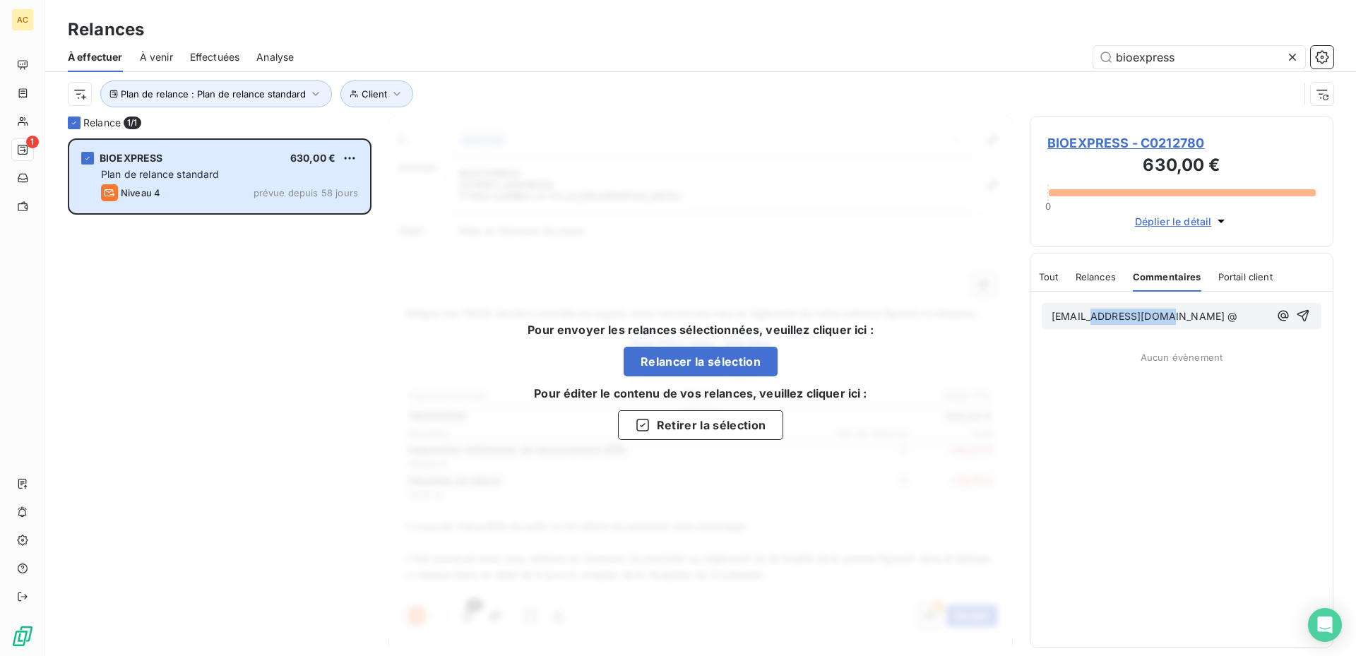
drag, startPoint x: 1163, startPoint y: 315, endPoint x: 1100, endPoint y: 323, distance: 63.3
click at [1100, 323] on p "[EMAIL_ADDRESS][DOMAIN_NAME] @" at bounding box center [1161, 317] width 218 height 16
click at [1303, 263] on div "Tout Relances Commentaires Portail client Tout Relances Commentaires Portail cl…" at bounding box center [1182, 277] width 302 height 30
click at [1173, 315] on p "compta@ @" at bounding box center [1161, 317] width 218 height 16
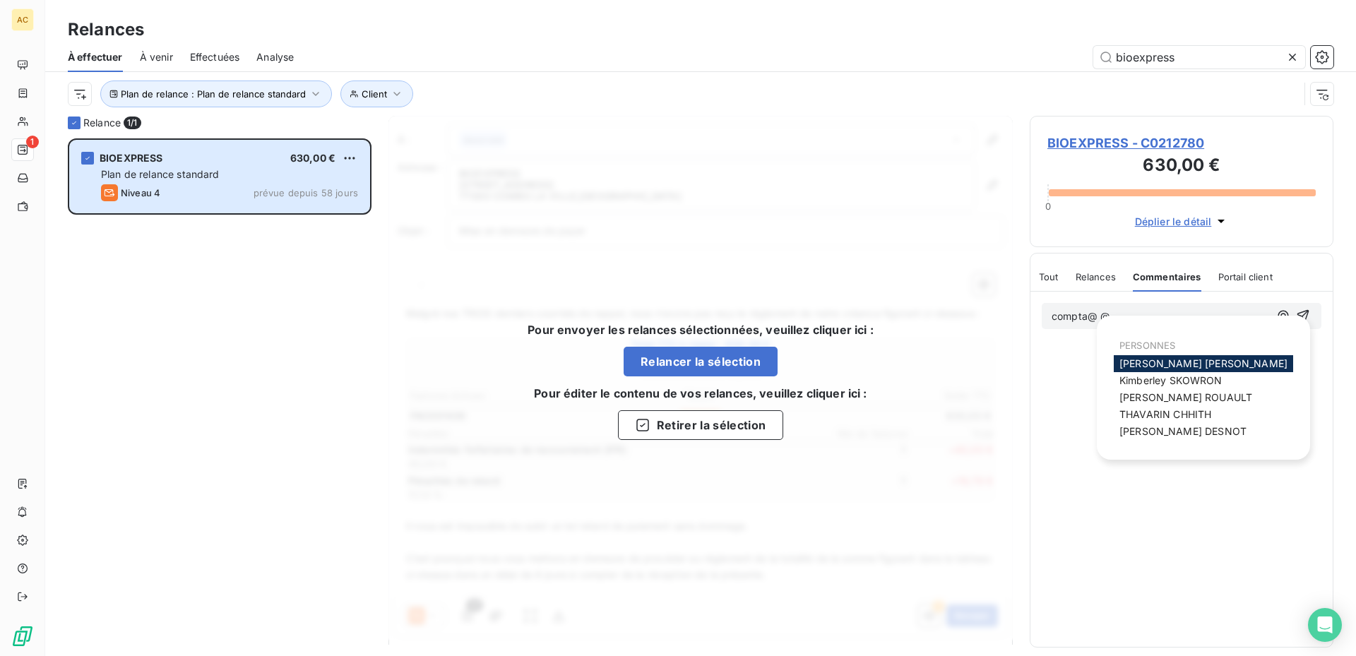
click at [1091, 232] on div "BIOEXPRESS - C0212780 630,00 € 0 Déplier le détail" at bounding box center [1182, 181] width 304 height 131
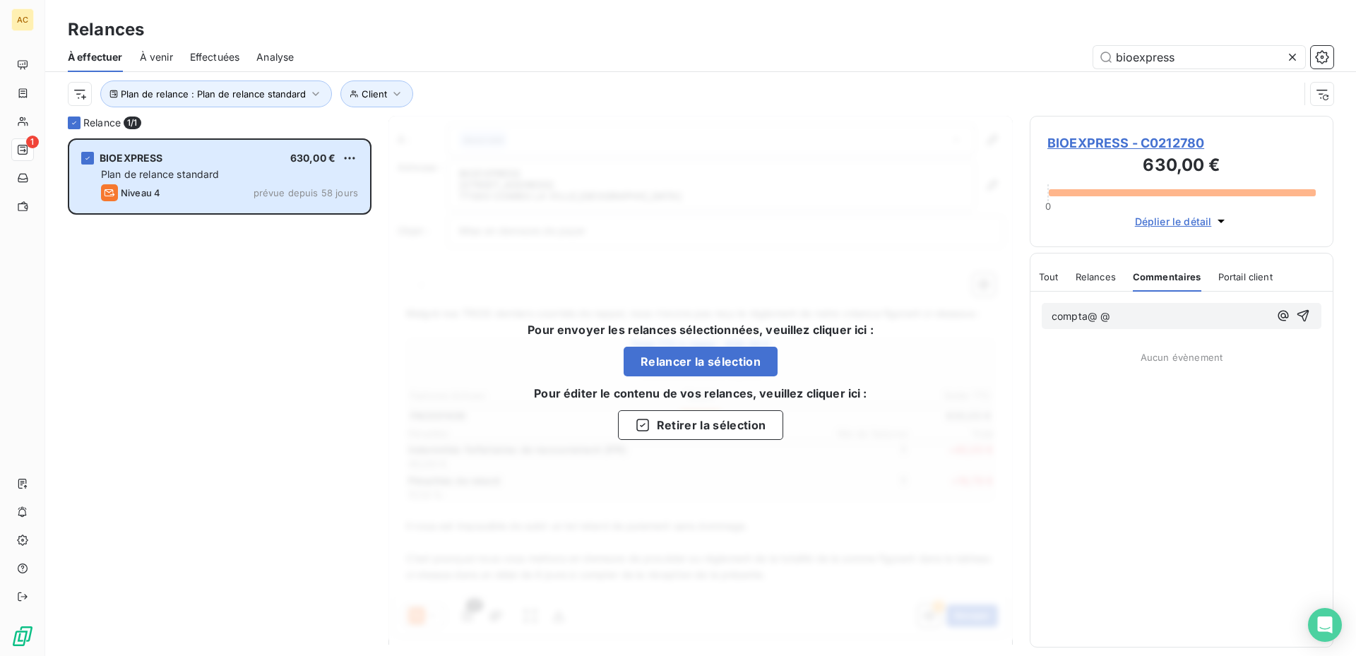
click at [1137, 320] on p "compta@ @" at bounding box center [1161, 317] width 218 height 16
click at [1110, 314] on p "compta@ @" at bounding box center [1161, 317] width 218 height 16
click at [1113, 316] on p "compta@ @" at bounding box center [1161, 317] width 218 height 16
click at [1284, 311] on icon "button" at bounding box center [1283, 316] width 14 height 14
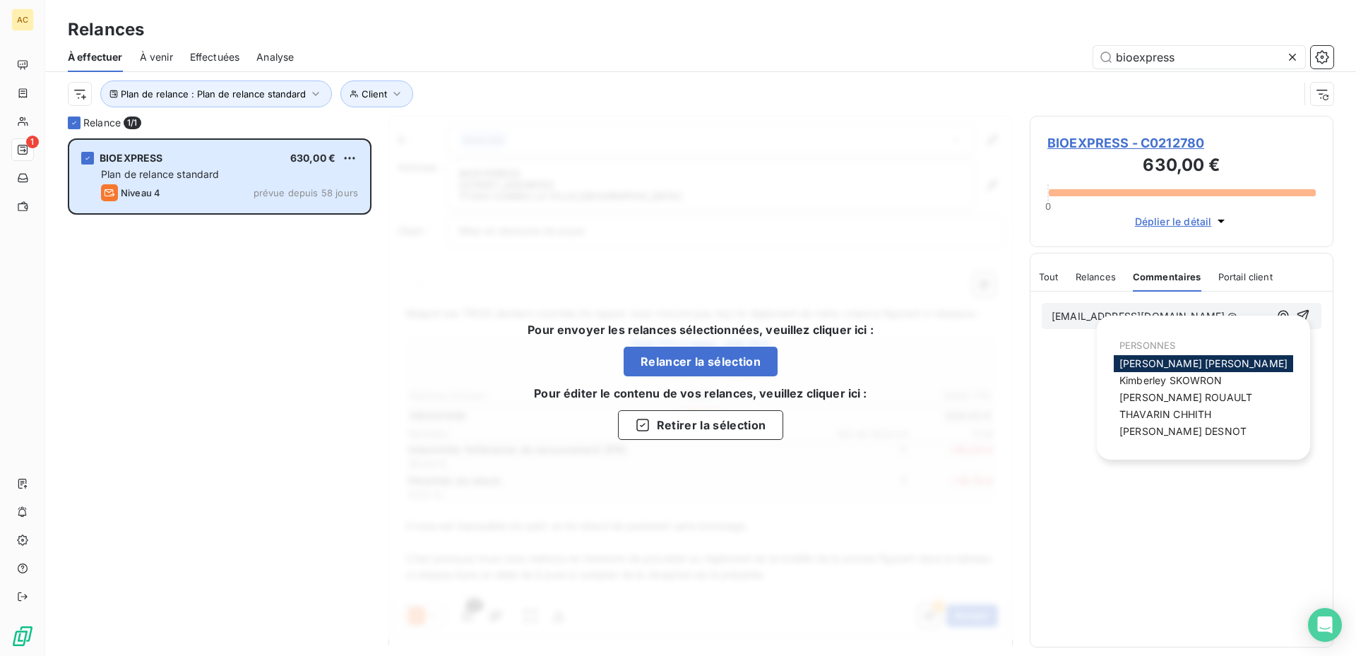
click at [1084, 271] on span "Relances" at bounding box center [1096, 276] width 40 height 11
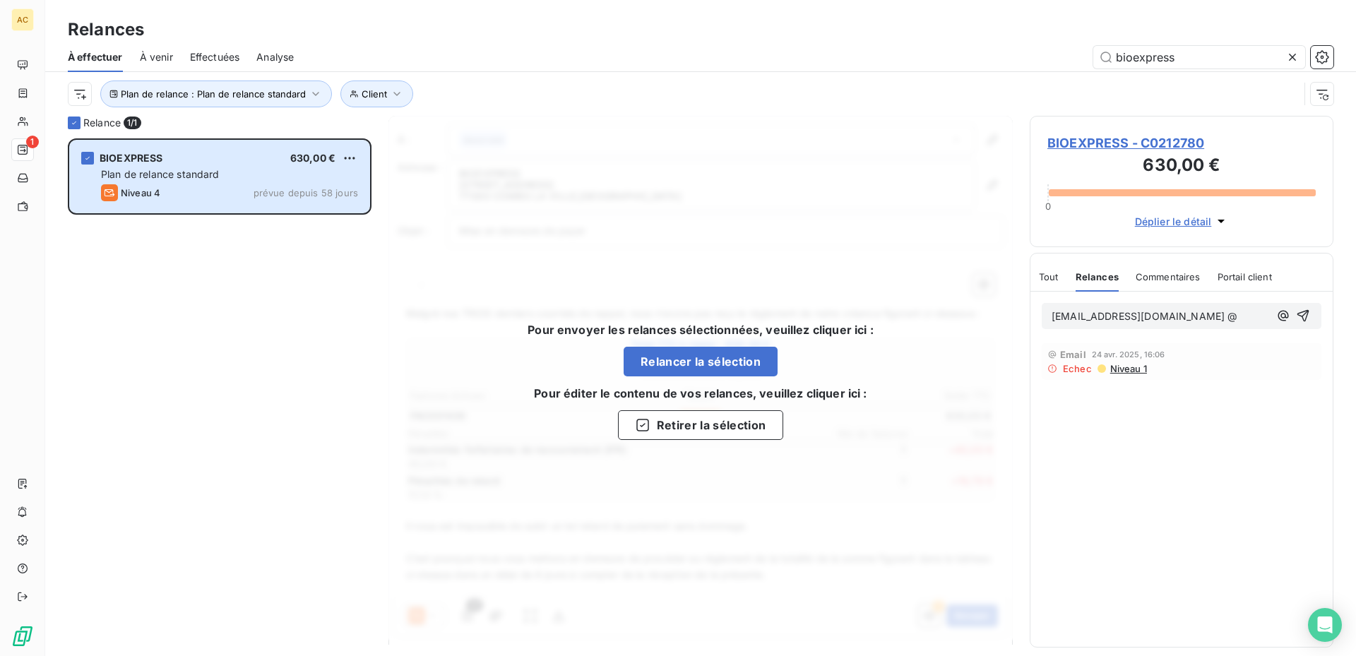
click at [1182, 312] on p "[EMAIL_ADDRESS][DOMAIN_NAME] @" at bounding box center [1161, 317] width 218 height 16
click at [1286, 313] on icon "button" at bounding box center [1284, 316] width 11 height 11
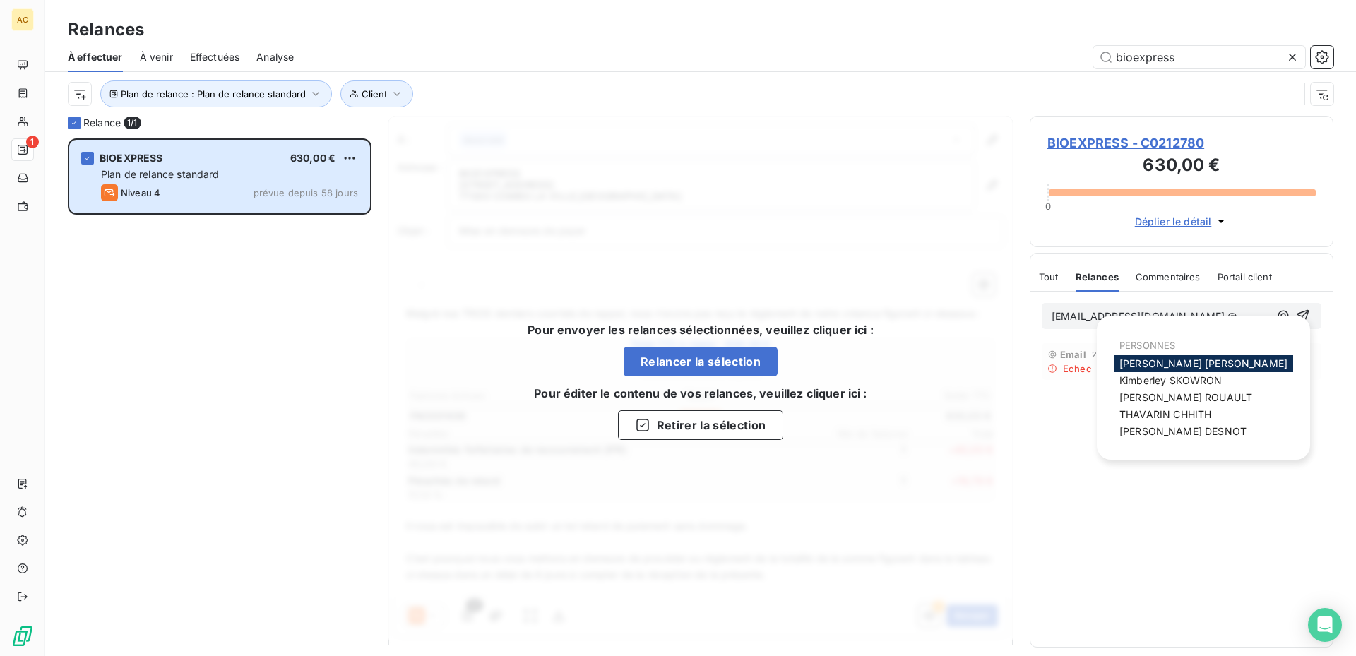
click at [1188, 292] on div "[EMAIL_ADDRESS][DOMAIN_NAME] @" at bounding box center [1182, 316] width 302 height 49
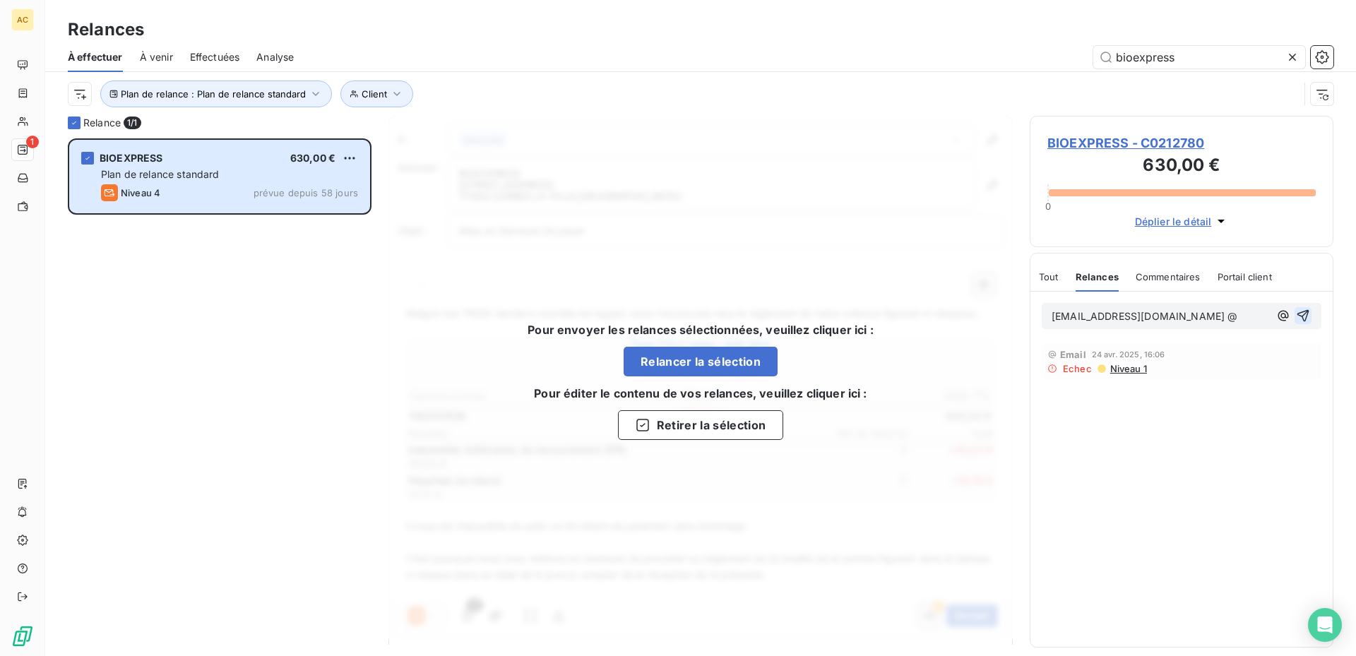
click at [1305, 313] on icon "button" at bounding box center [1303, 316] width 14 height 14
click at [1057, 280] on span "Tout" at bounding box center [1049, 276] width 20 height 11
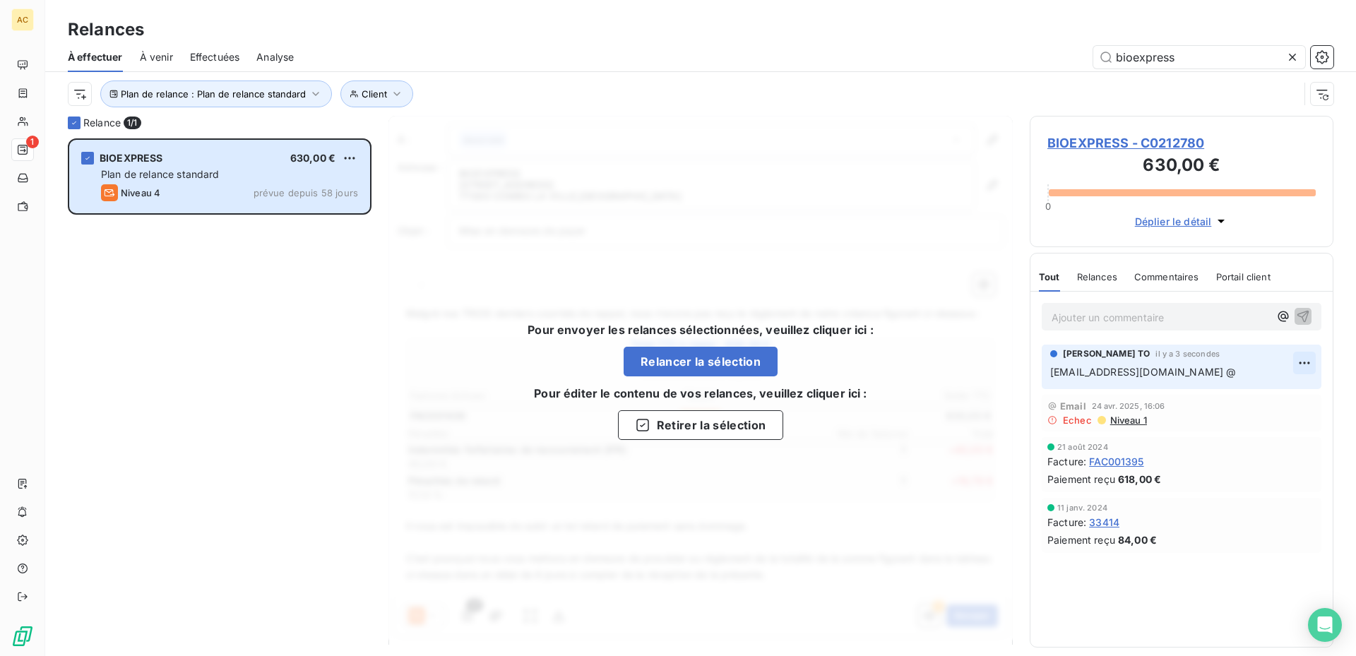
click at [1302, 360] on html "AC 1 Relances À effectuer À venir Effectuées Analyse bioexpress Plan de relance…" at bounding box center [678, 328] width 1356 height 656
drag, startPoint x: 925, startPoint y: 256, endPoint x: 910, endPoint y: 264, distance: 17.1
click at [927, 255] on html "AC 1 Relances À effectuer À venir Effectuées Analyse bioexpress Plan de relance…" at bounding box center [678, 328] width 1356 height 656
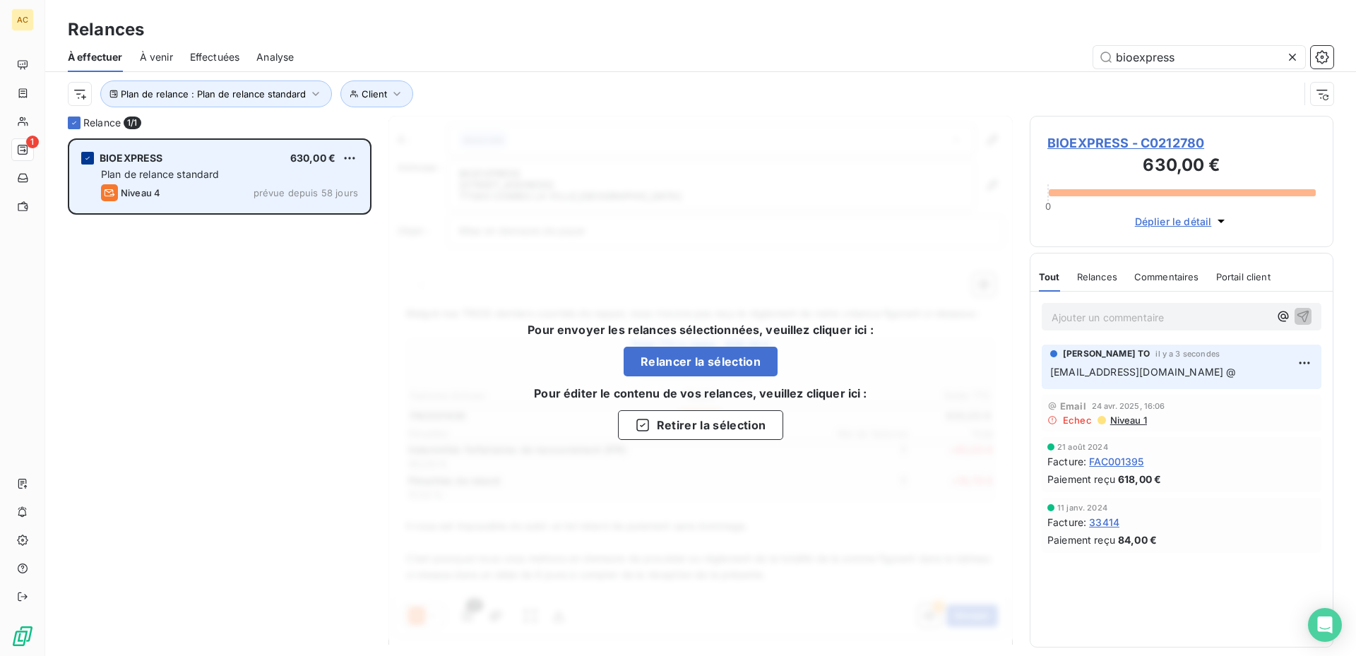
click at [83, 162] on div "grid" at bounding box center [87, 158] width 13 height 13
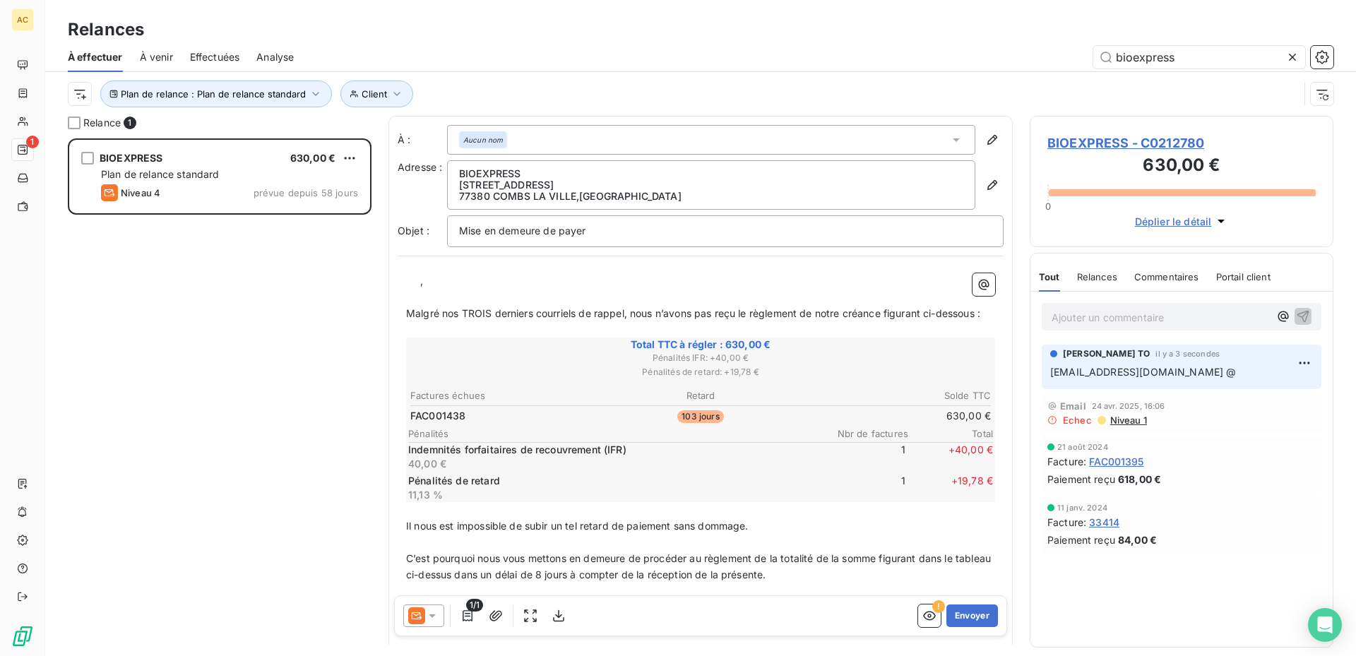
click at [436, 612] on icon at bounding box center [432, 616] width 14 height 14
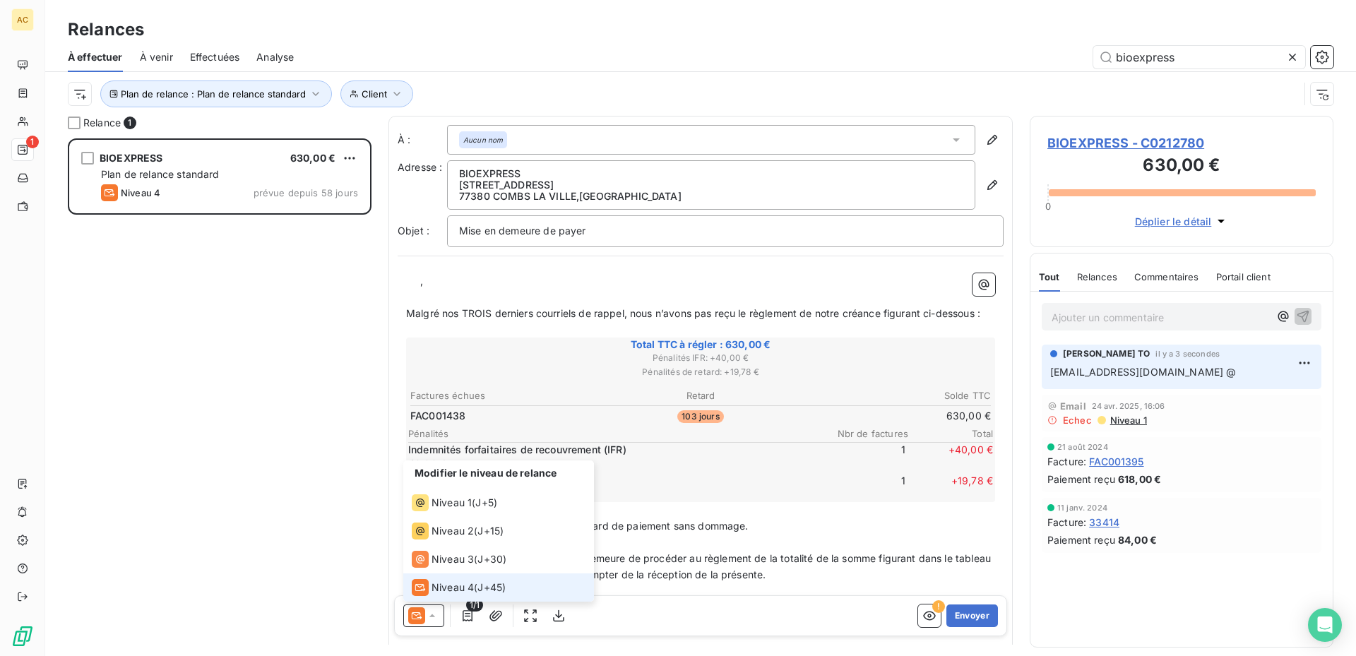
click at [314, 573] on div "BIOEXPRESS 630,00 € Plan de relance standard Niveau 4 prévue depuis 58 jours" at bounding box center [220, 397] width 304 height 518
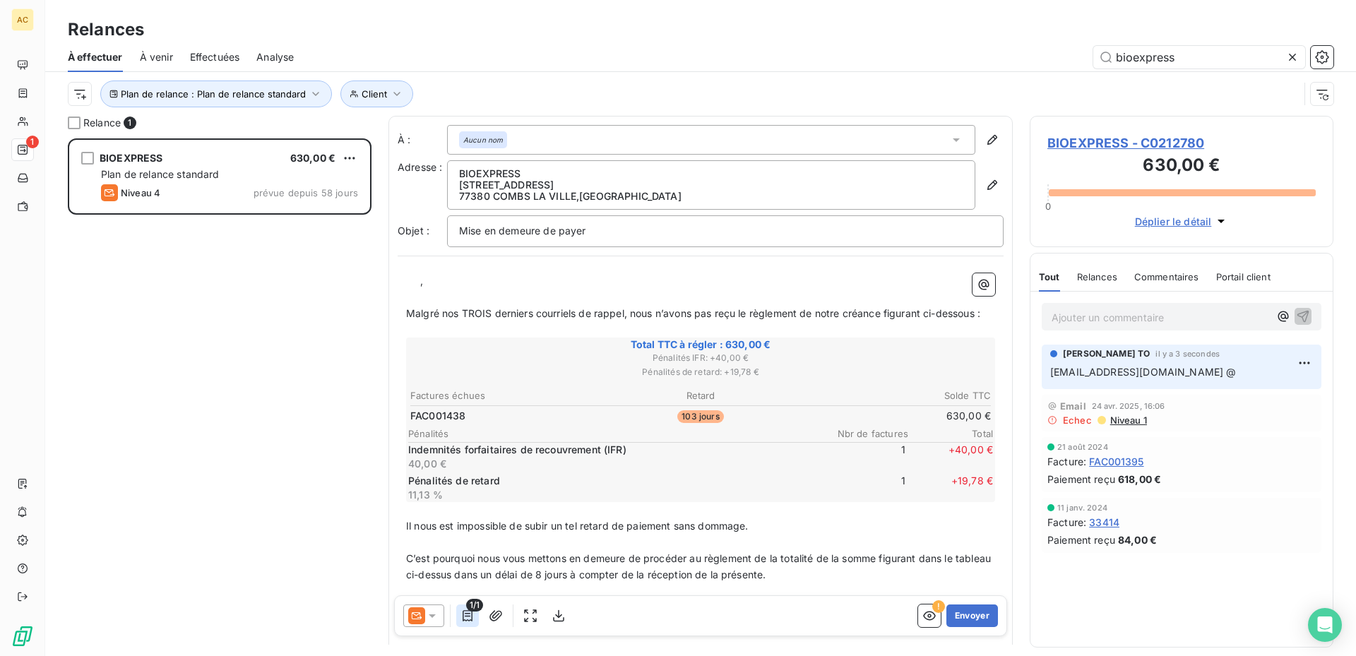
click at [464, 616] on icon "button" at bounding box center [468, 616] width 14 height 14
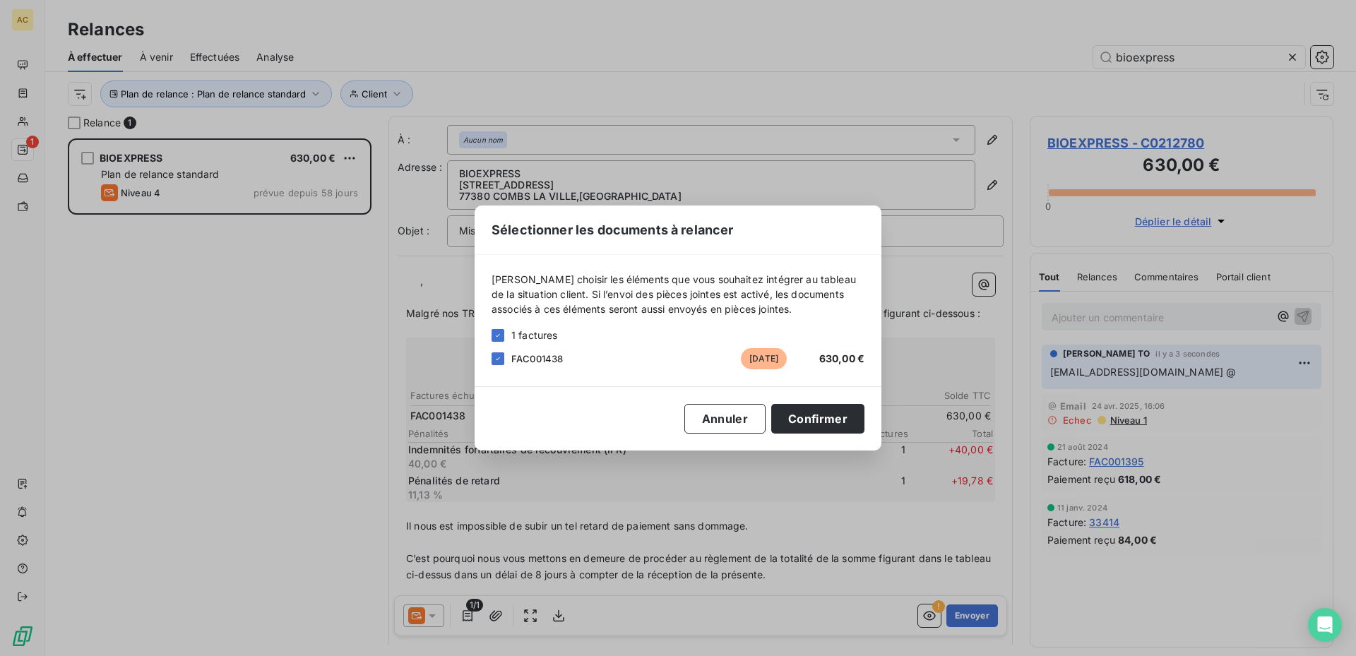
drag, startPoint x: 736, startPoint y: 415, endPoint x: 620, endPoint y: 470, distance: 128.6
click at [735, 417] on button "Annuler" at bounding box center [724, 419] width 81 height 30
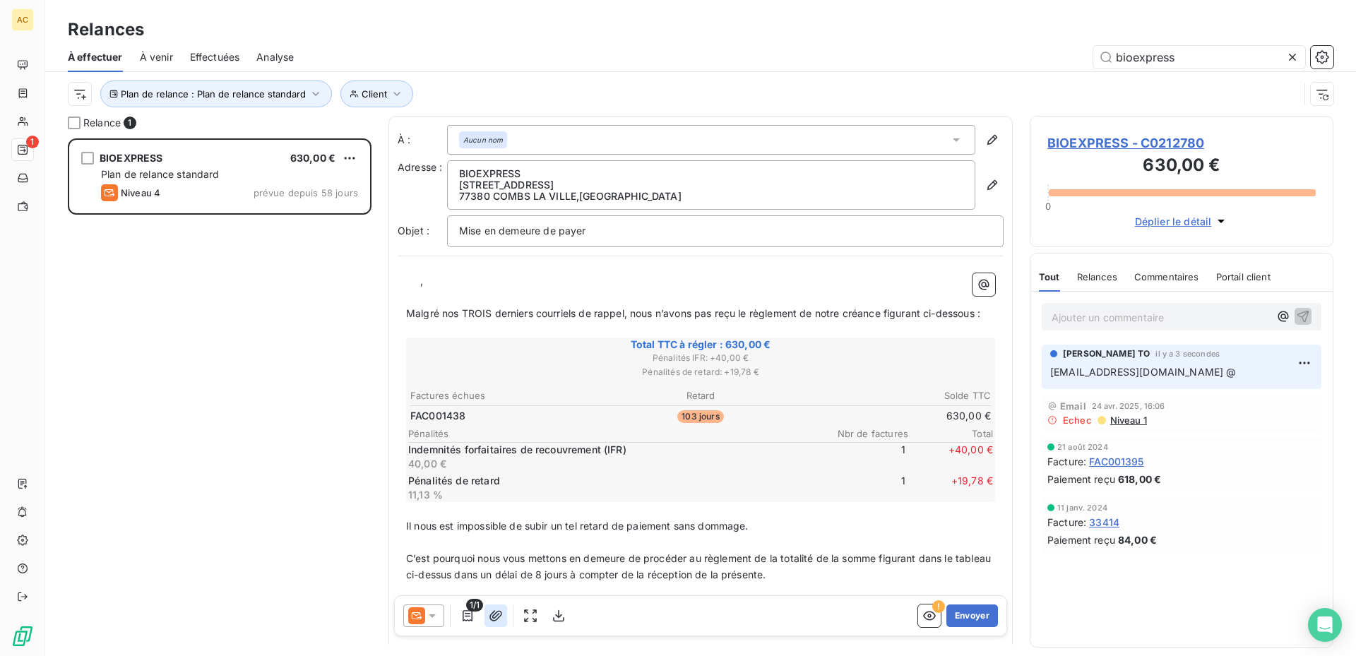
click at [499, 618] on icon "button" at bounding box center [496, 615] width 13 height 11
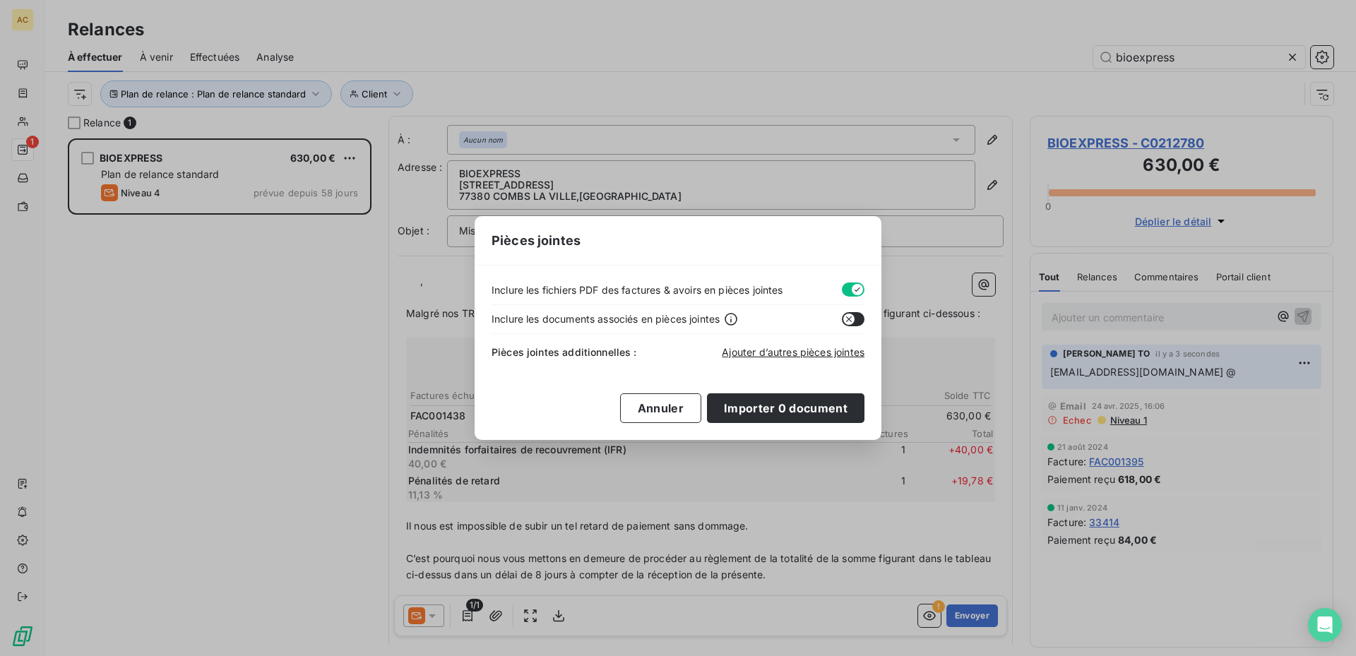
click at [226, 443] on div "Pièces jointes Inclure les fichiers PDF des factures & avoirs en pièces jointes…" at bounding box center [678, 328] width 1356 height 656
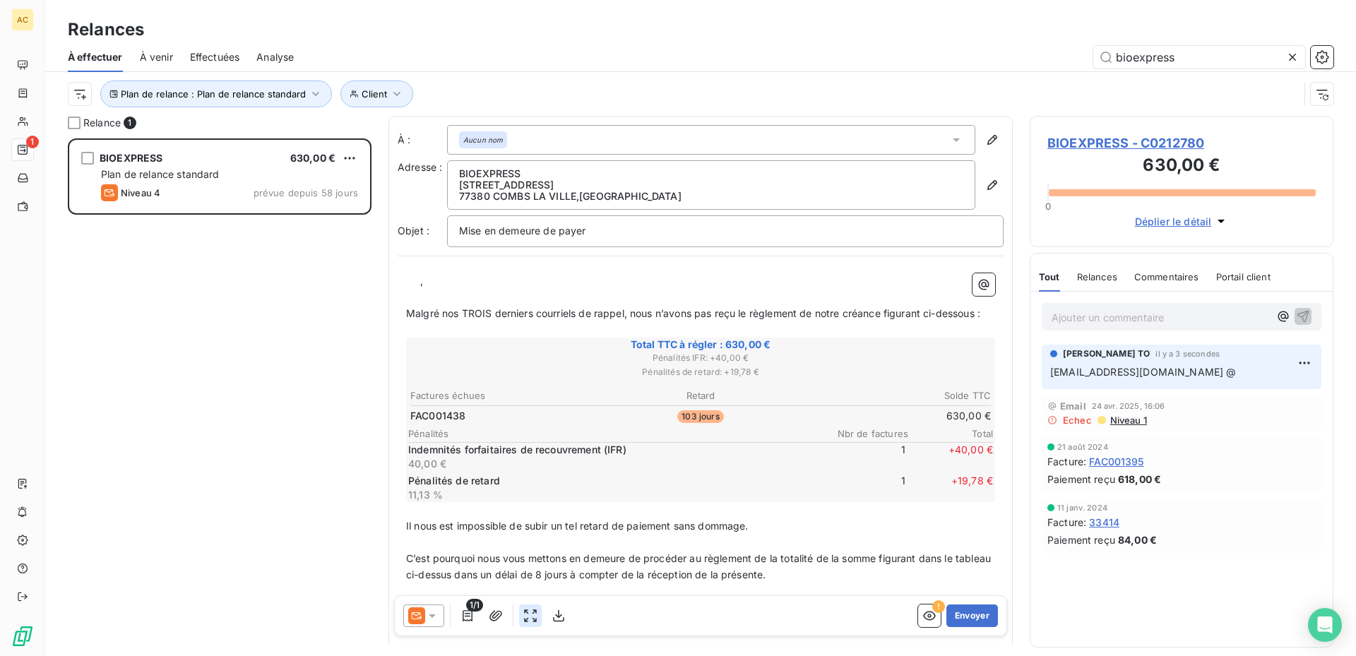
click at [532, 613] on icon "button" at bounding box center [530, 616] width 14 height 14
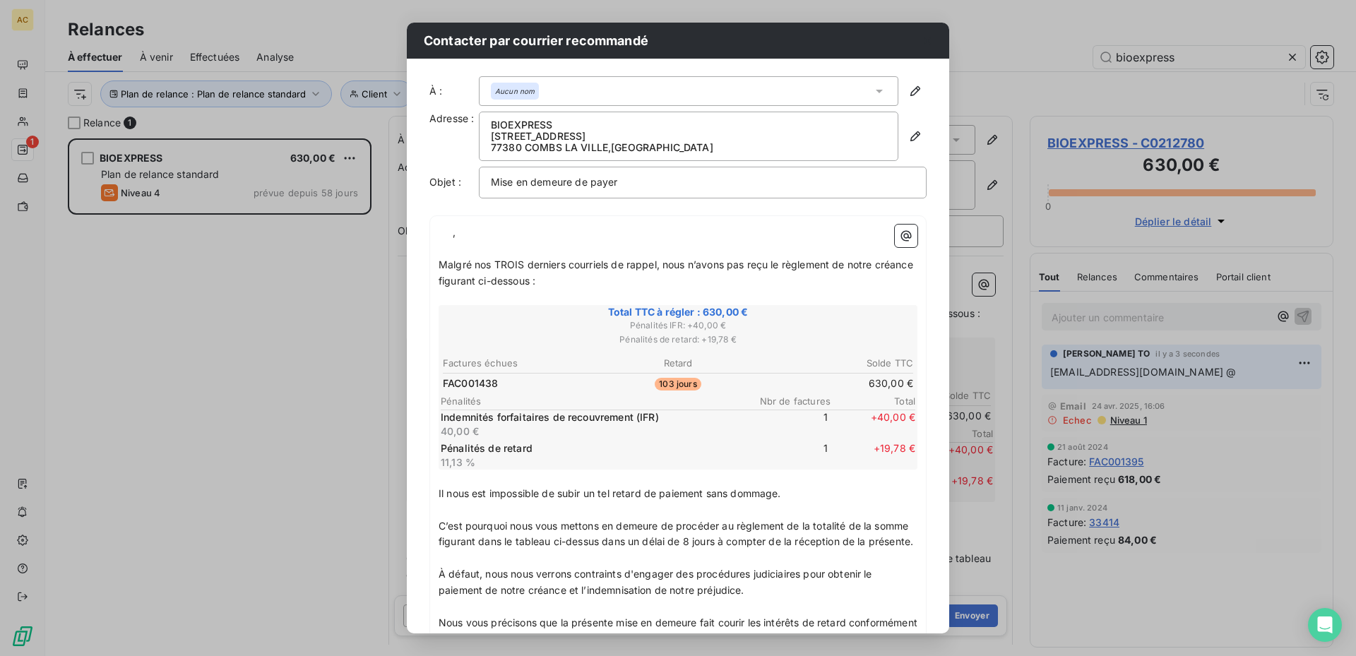
drag, startPoint x: 205, startPoint y: 372, endPoint x: 242, endPoint y: 460, distance: 95.9
click at [205, 372] on div "Contacter par courrier recommandé À : Aucun nom Adresse : BIOEXPRESS 20 bouleva…" at bounding box center [678, 328] width 1356 height 656
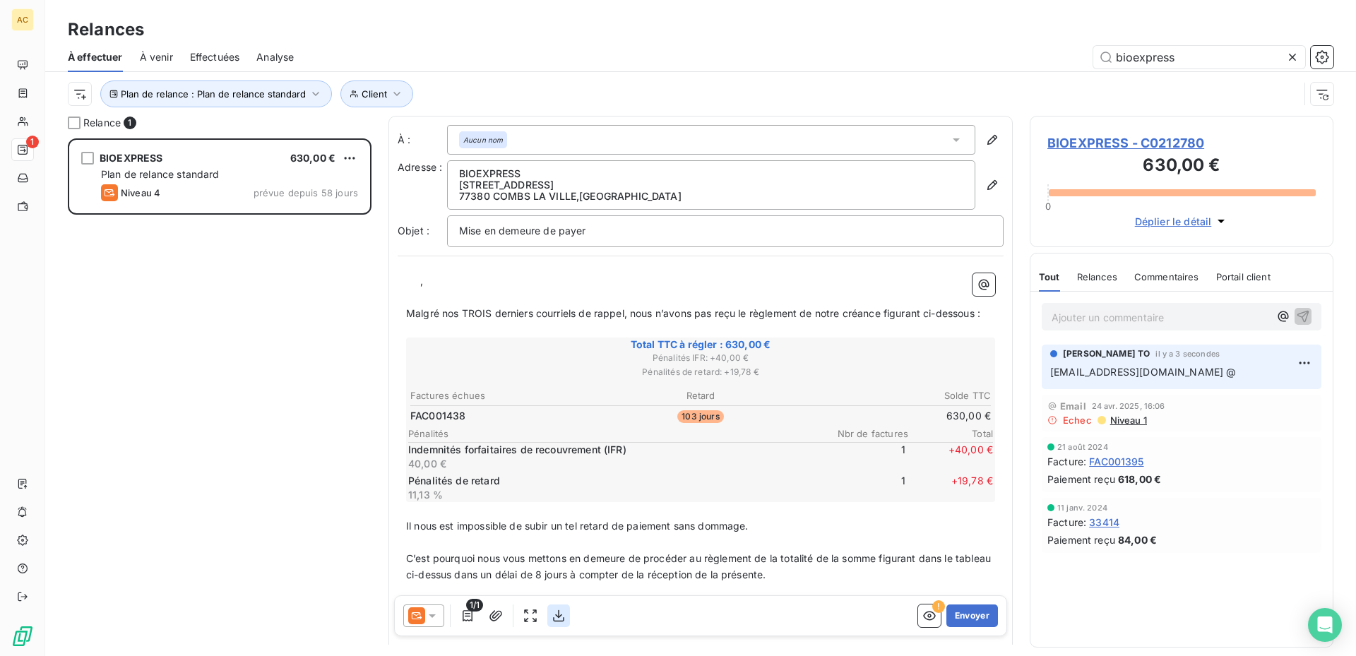
click at [565, 616] on icon "button" at bounding box center [559, 616] width 14 height 14
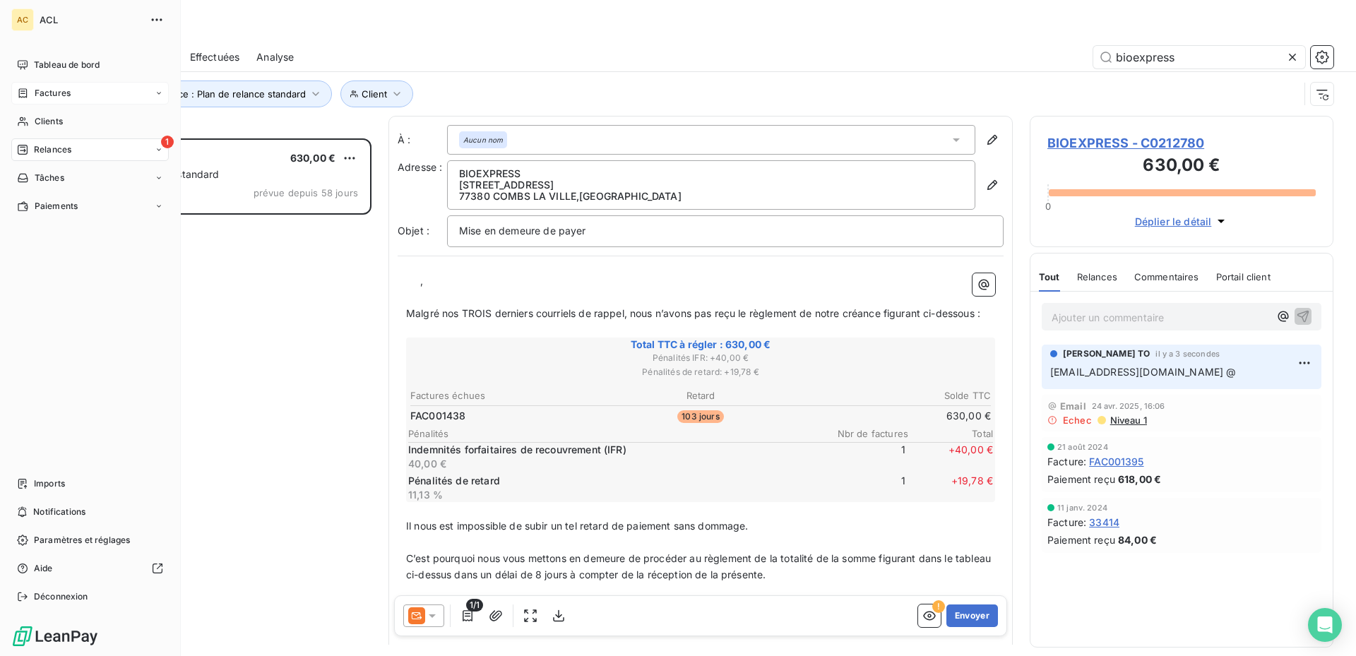
click at [159, 94] on icon at bounding box center [159, 93] width 4 height 2
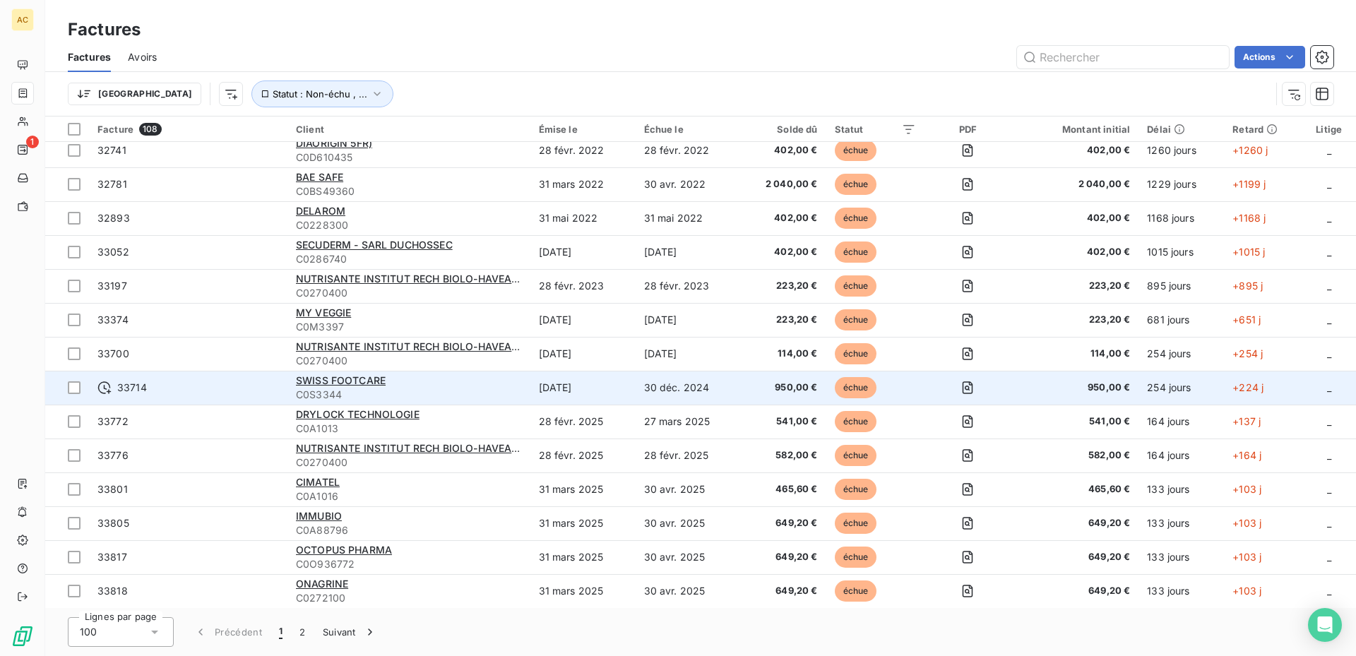
scroll to position [283, 0]
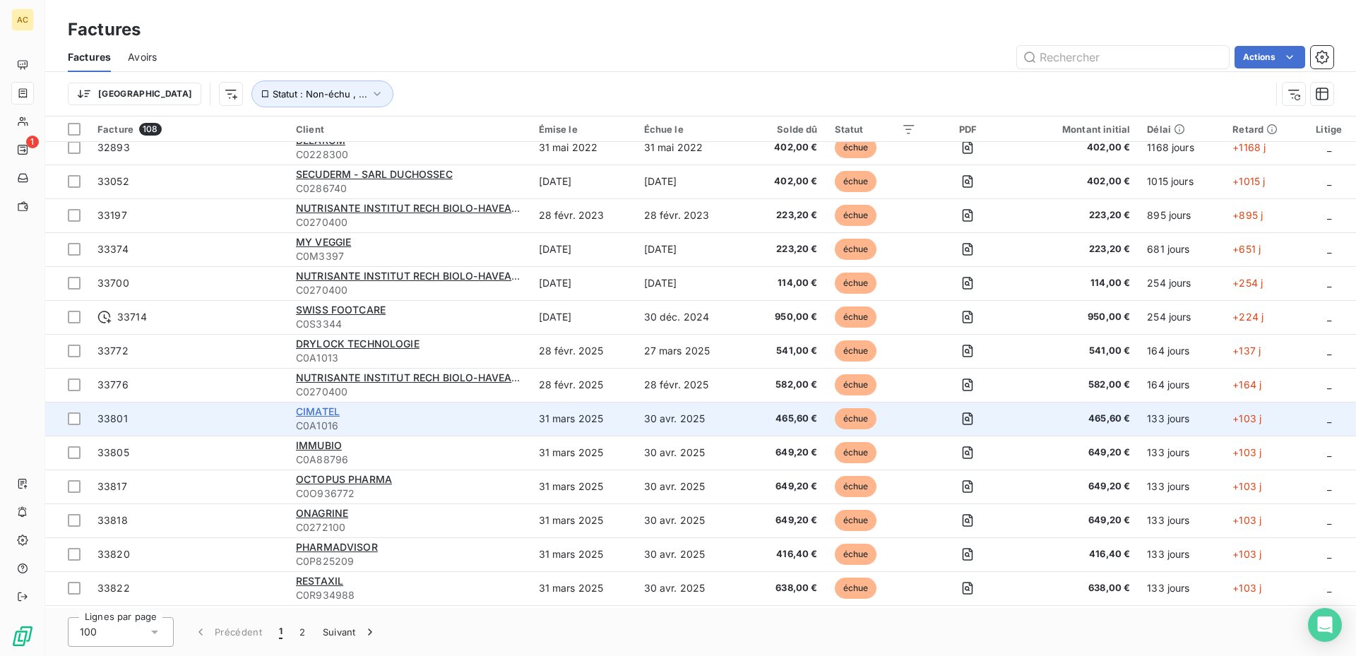
click at [302, 408] on span "CIMATEL" at bounding box center [318, 411] width 44 height 12
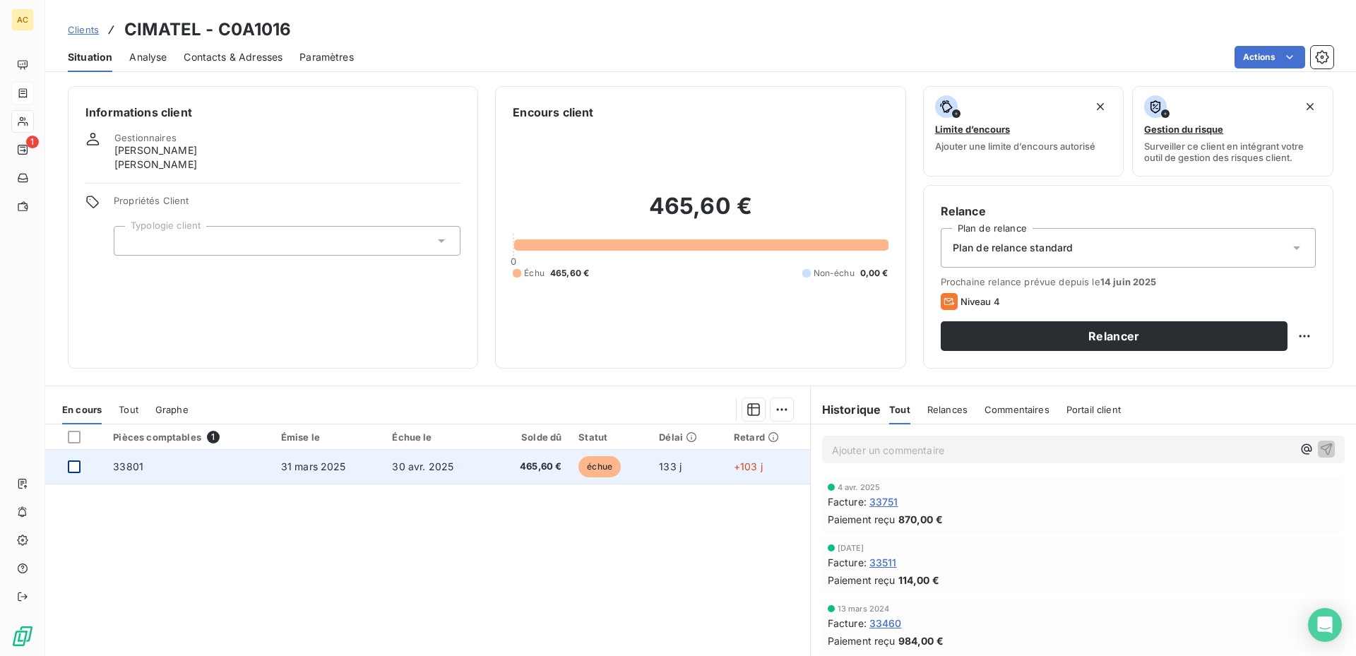
click at [72, 469] on div at bounding box center [74, 467] width 13 height 13
click at [134, 463] on span "33801" at bounding box center [128, 467] width 30 height 12
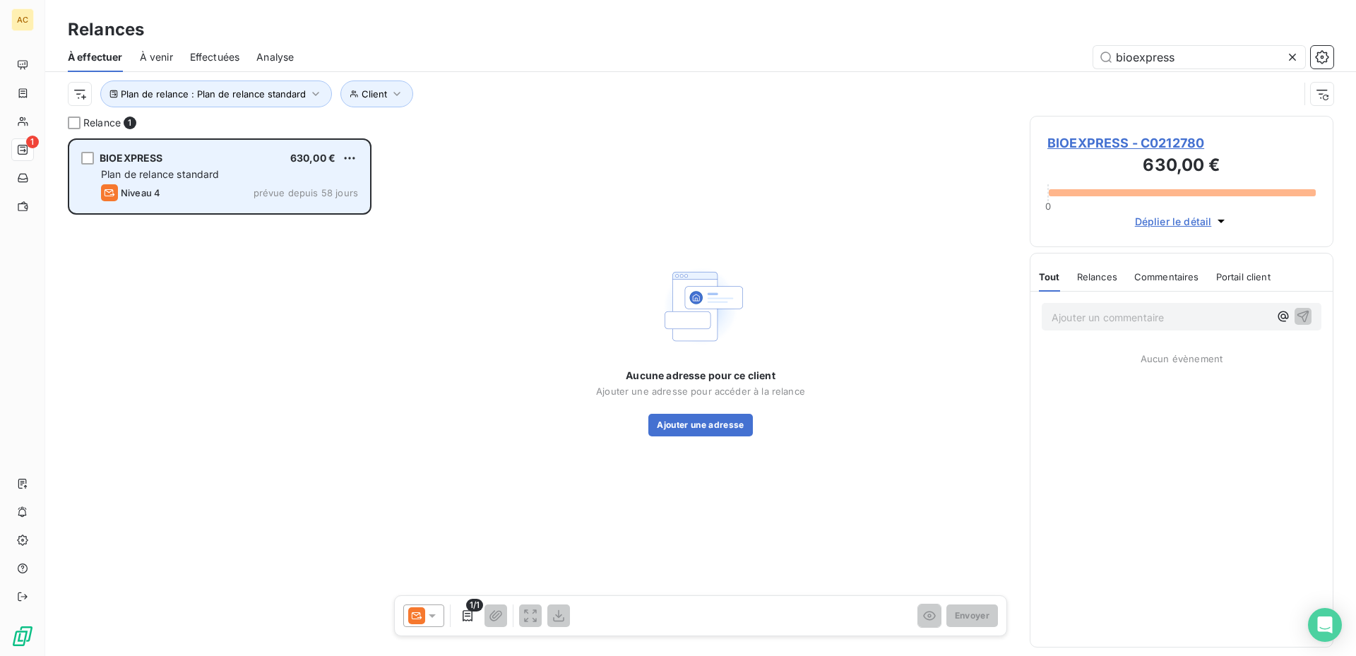
scroll to position [507, 293]
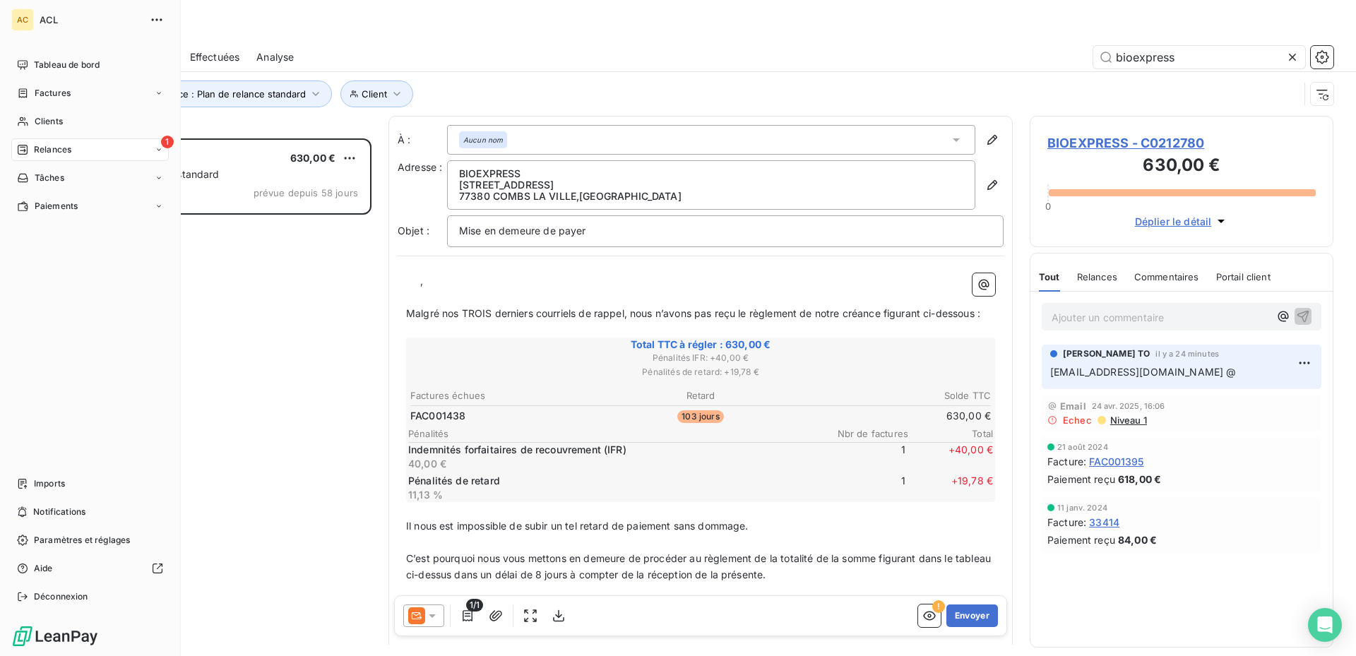
click at [160, 150] on icon at bounding box center [159, 150] width 8 height 8
click at [37, 148] on span "Relances" at bounding box center [52, 149] width 37 height 13
click at [158, 151] on icon at bounding box center [159, 150] width 8 height 8
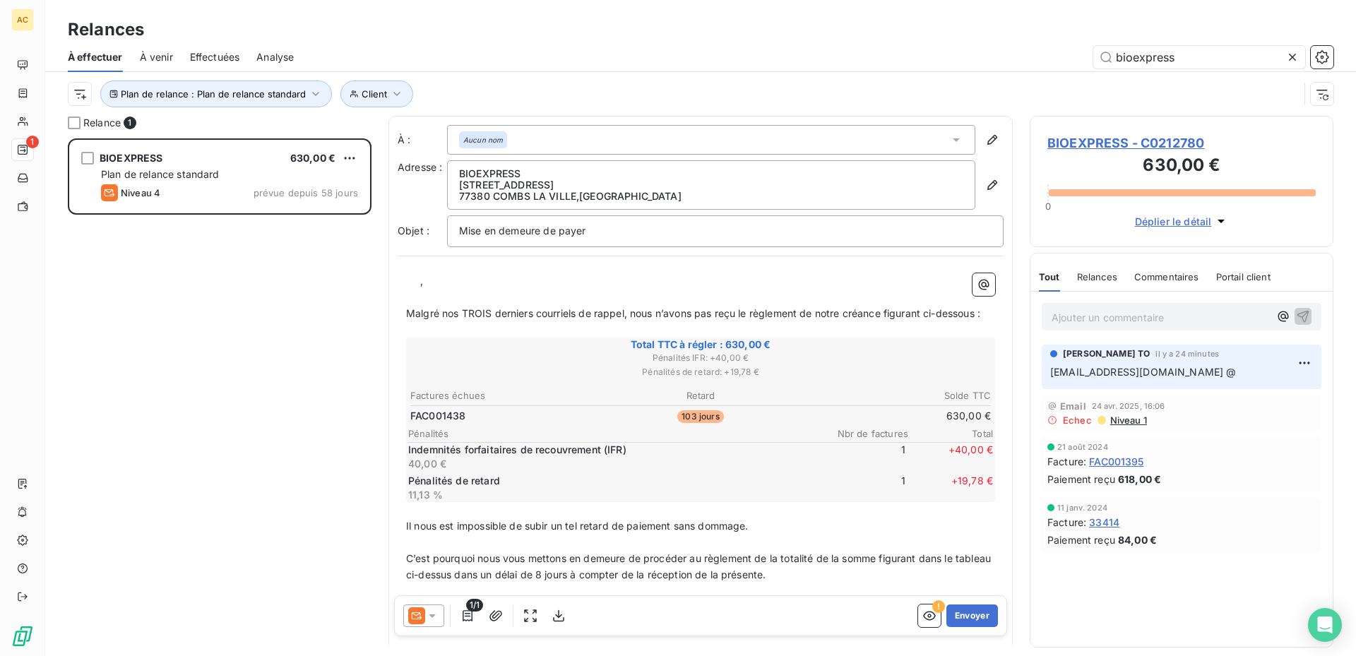
click at [267, 365] on div "BIOEXPRESS 630,00 € Plan de relance standard Niveau 4 prévue depuis 58 jours" at bounding box center [220, 397] width 304 height 518
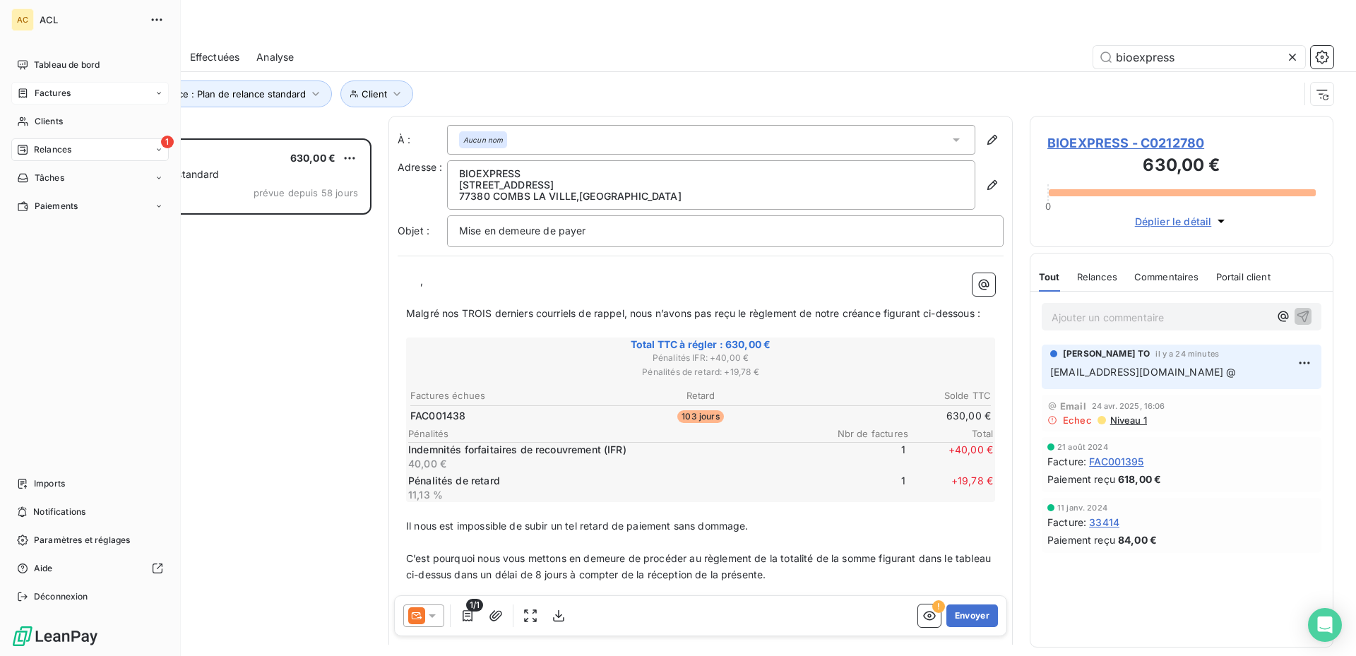
click at [154, 95] on div "Factures" at bounding box center [90, 93] width 158 height 23
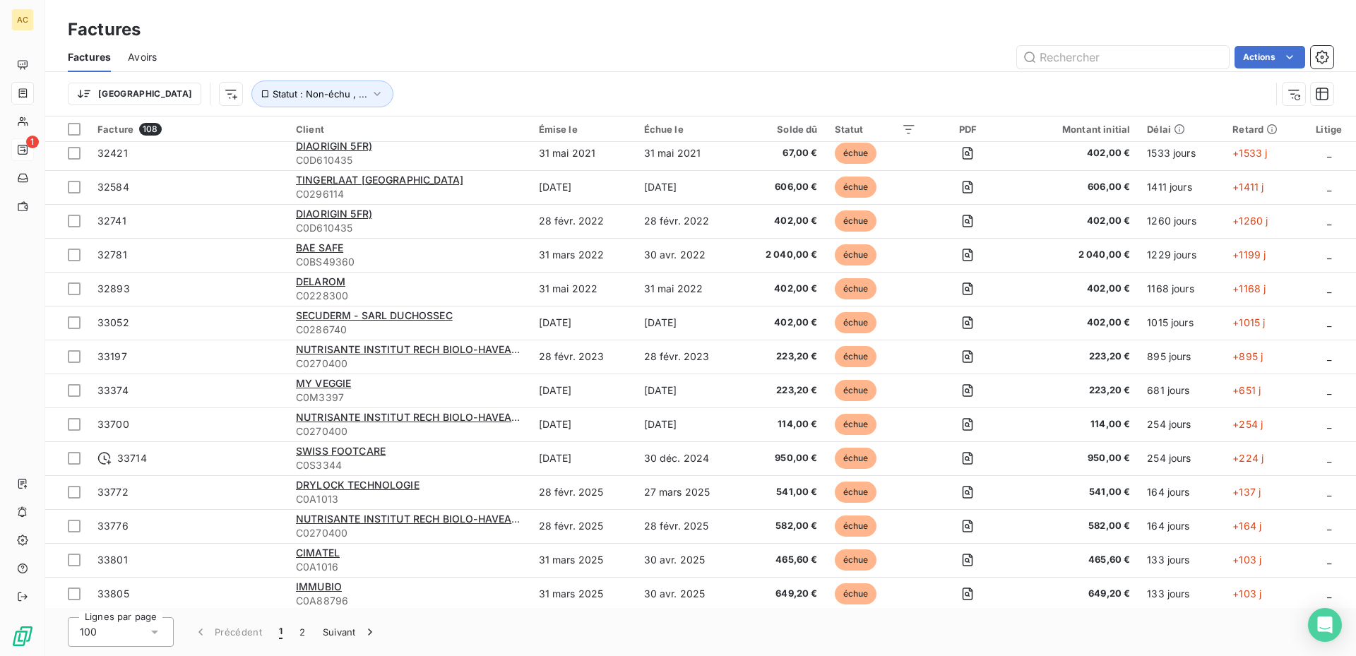
scroll to position [212, 0]
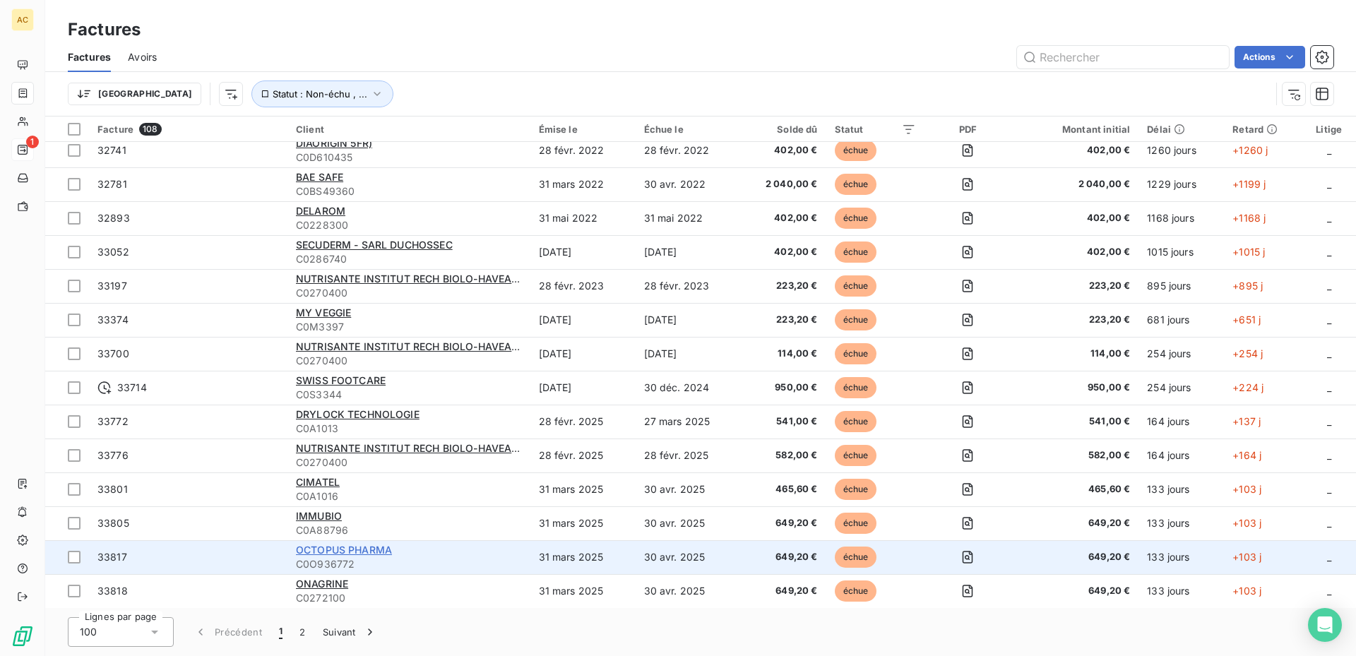
click at [321, 550] on span "OCTOPUS PHARMA" at bounding box center [344, 550] width 96 height 12
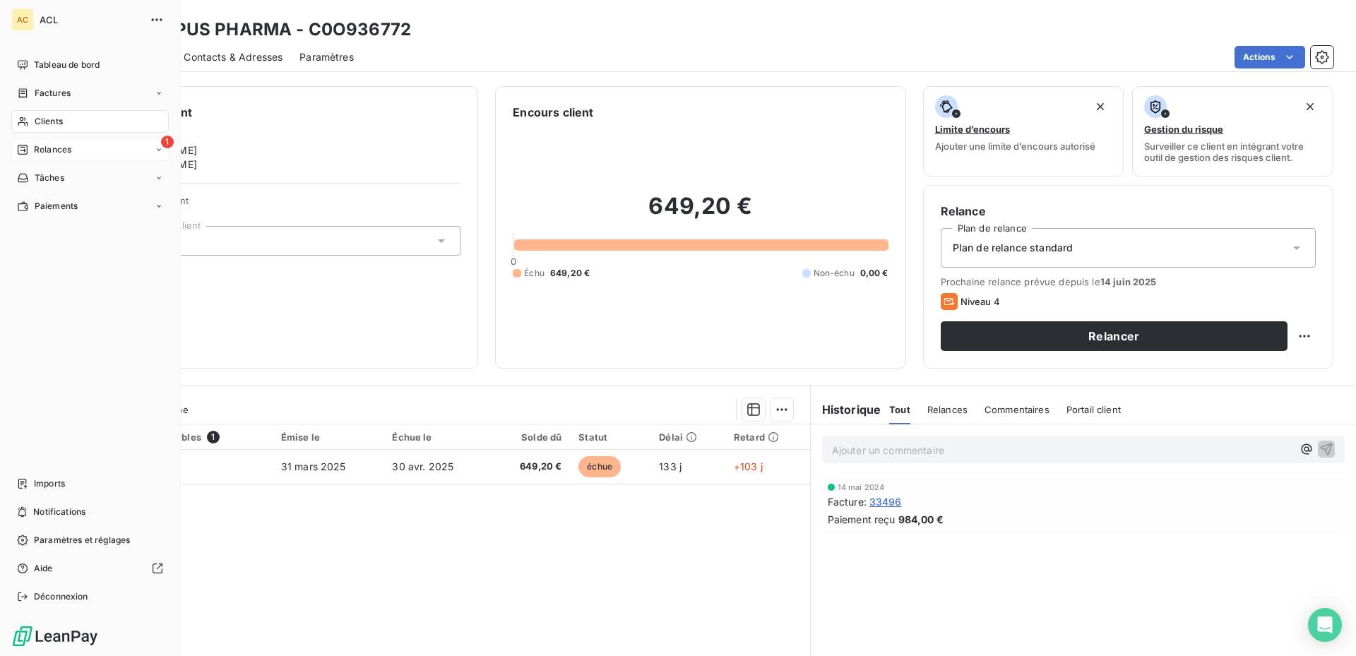
click at [161, 143] on span "1" at bounding box center [167, 142] width 13 height 13
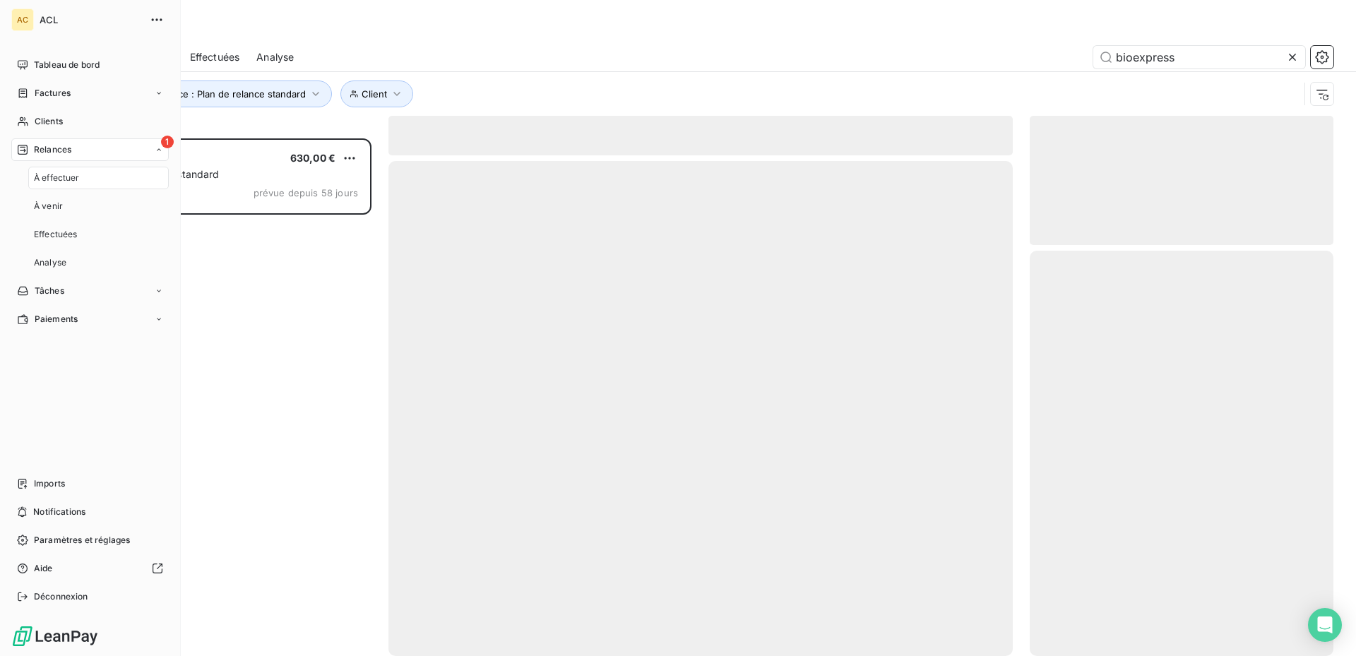
scroll to position [507, 293]
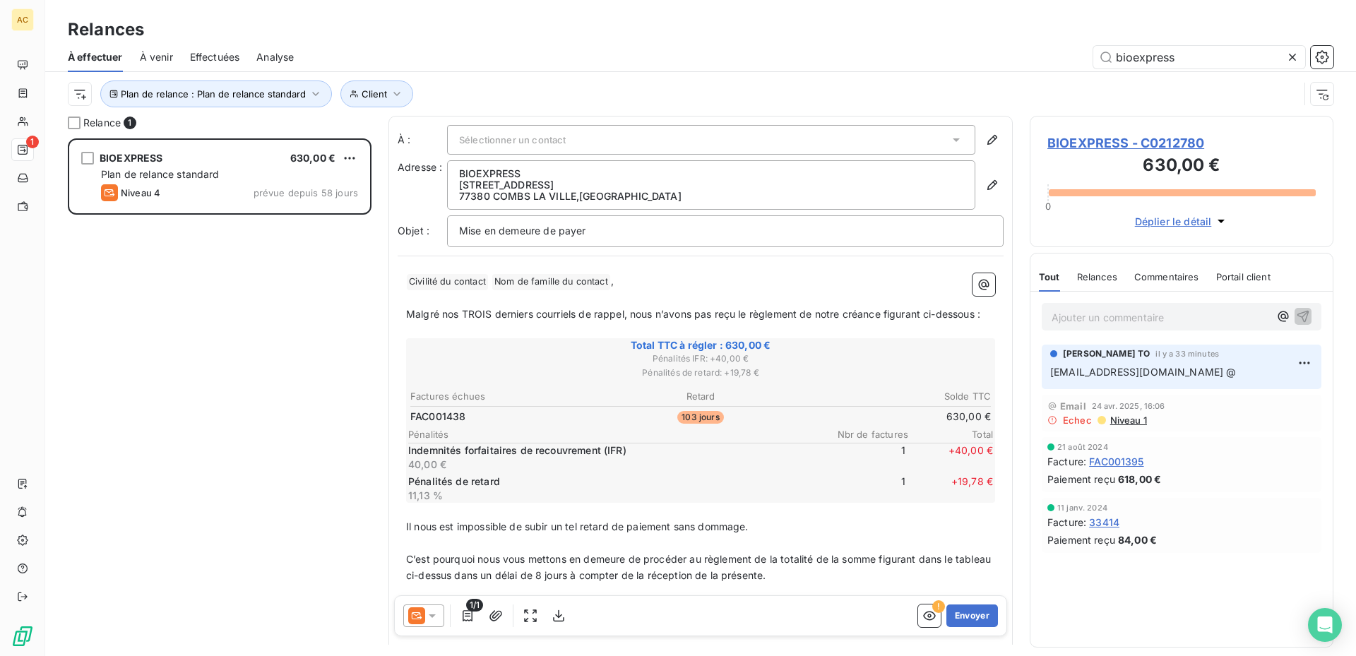
drag, startPoint x: 1205, startPoint y: 54, endPoint x: 1012, endPoint y: 73, distance: 193.7
click at [1010, 69] on div "À effectuer À venir Effectuées Analyse bioexpress" at bounding box center [700, 57] width 1311 height 30
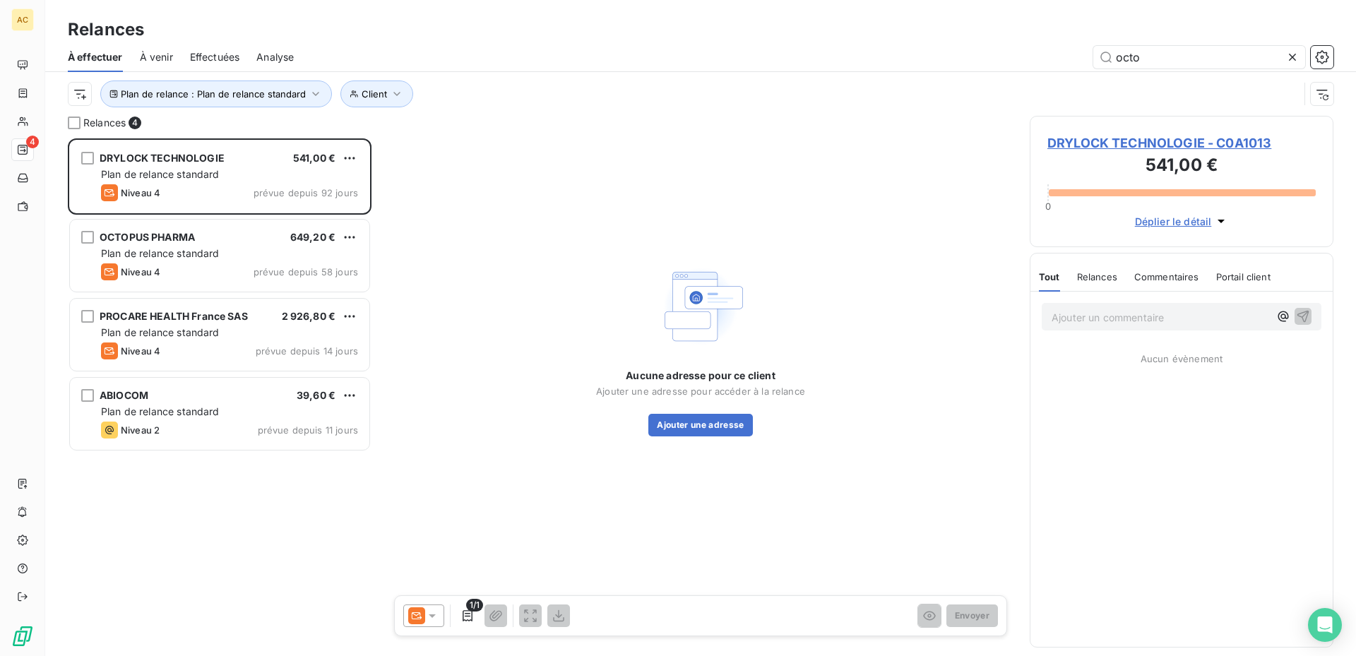
scroll to position [507, 293]
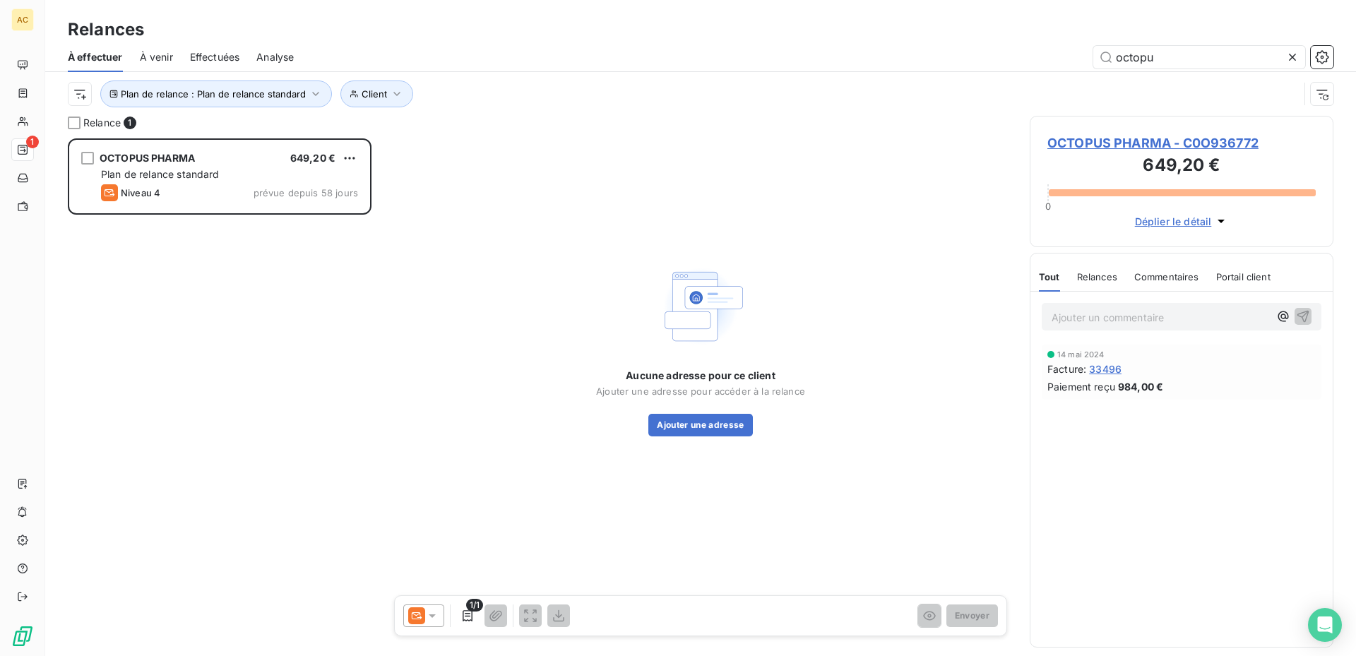
scroll to position [507, 293]
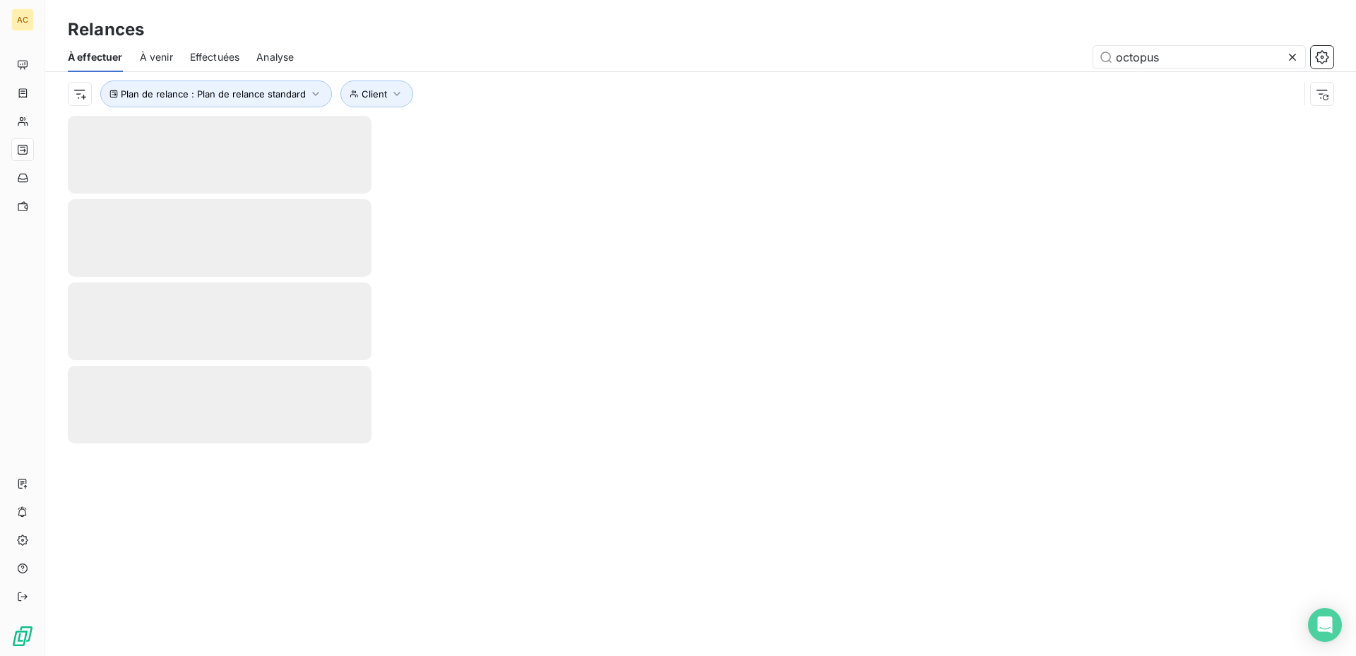
type input "octopus"
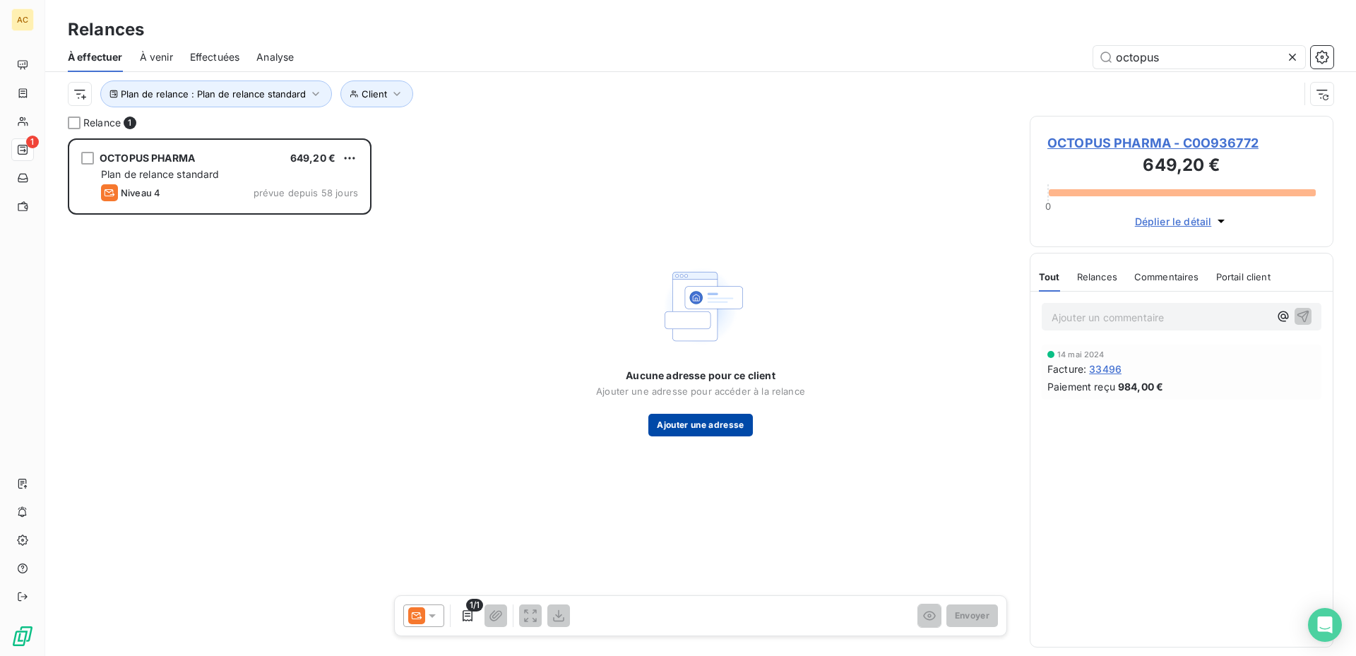
click at [704, 423] on button "Ajouter une adresse" at bounding box center [700, 425] width 104 height 23
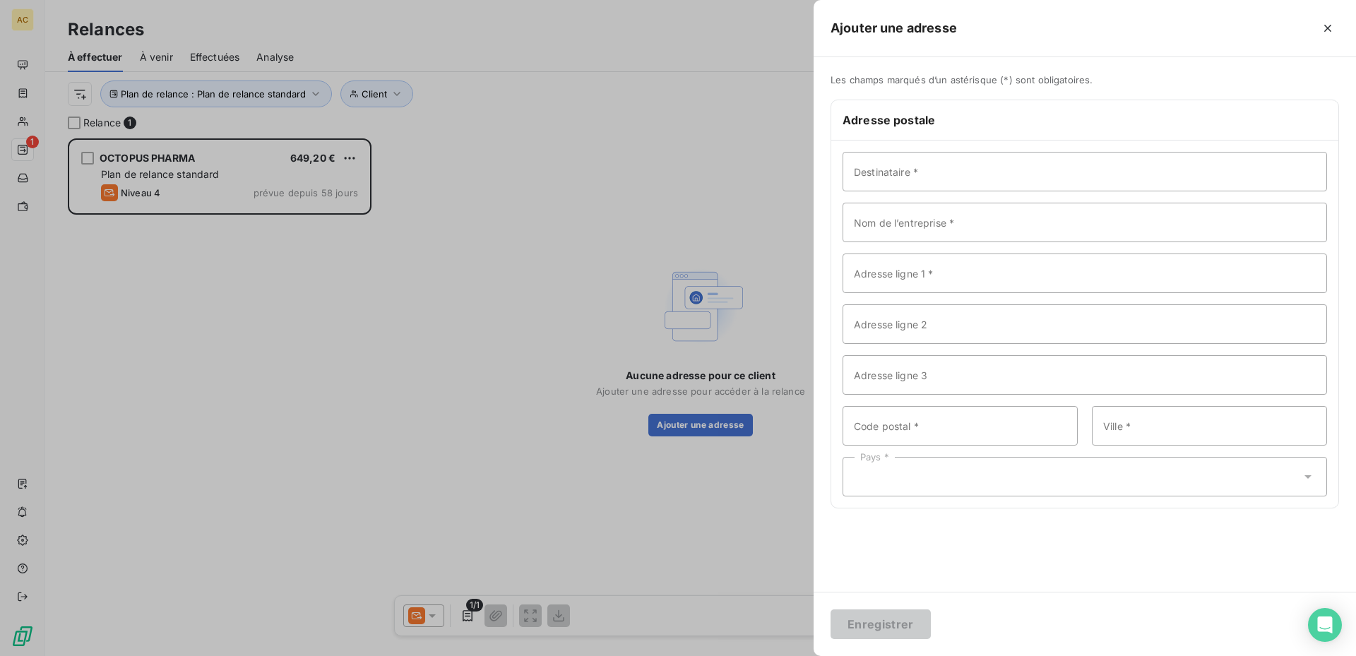
click at [591, 302] on div at bounding box center [678, 328] width 1356 height 656
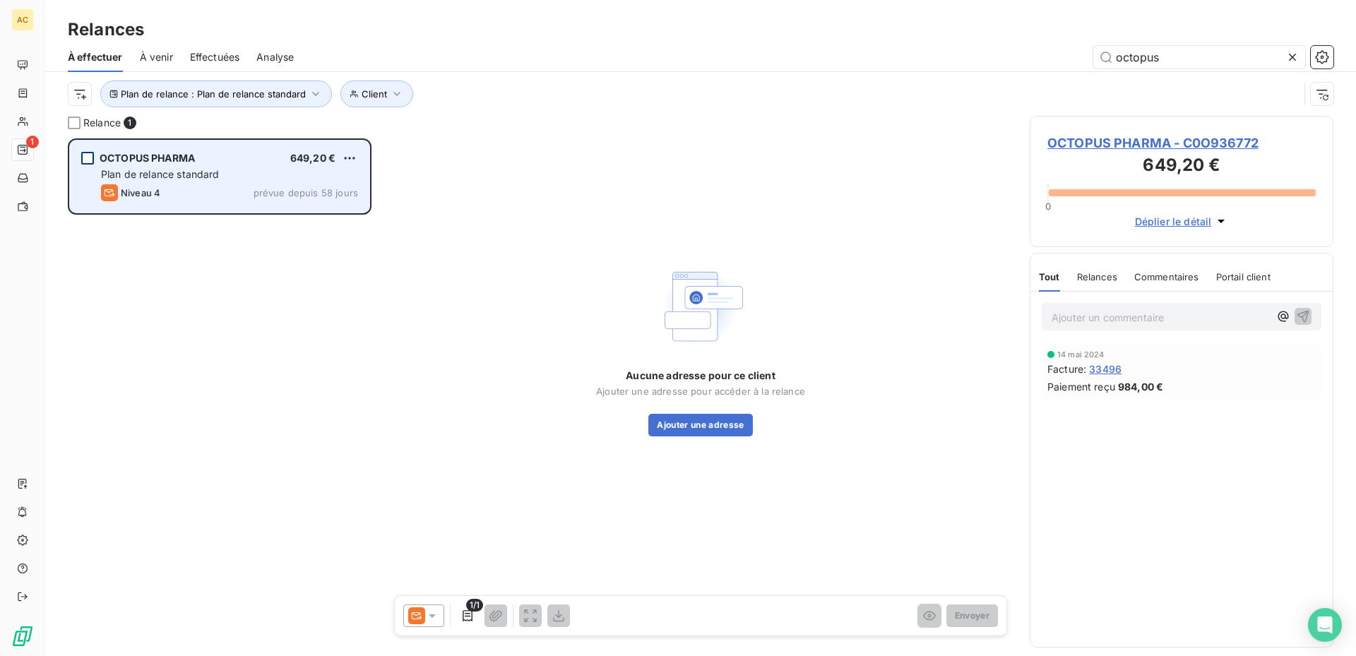
click at [90, 157] on div "grid" at bounding box center [87, 158] width 13 height 13
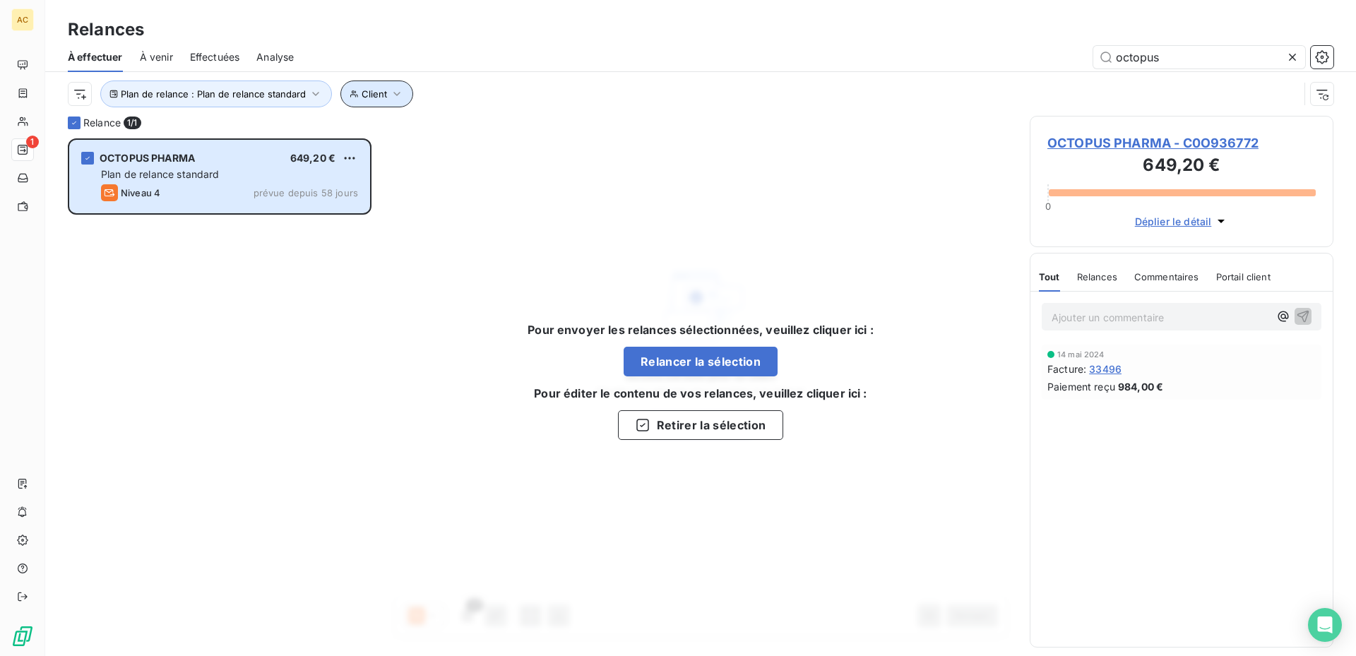
click at [389, 85] on button "Client" at bounding box center [376, 94] width 73 height 27
click at [437, 309] on div "Pour envoyer les relances sélectionnées, veuillez cliquer ici : Relancer la sél…" at bounding box center [700, 380] width 624 height 529
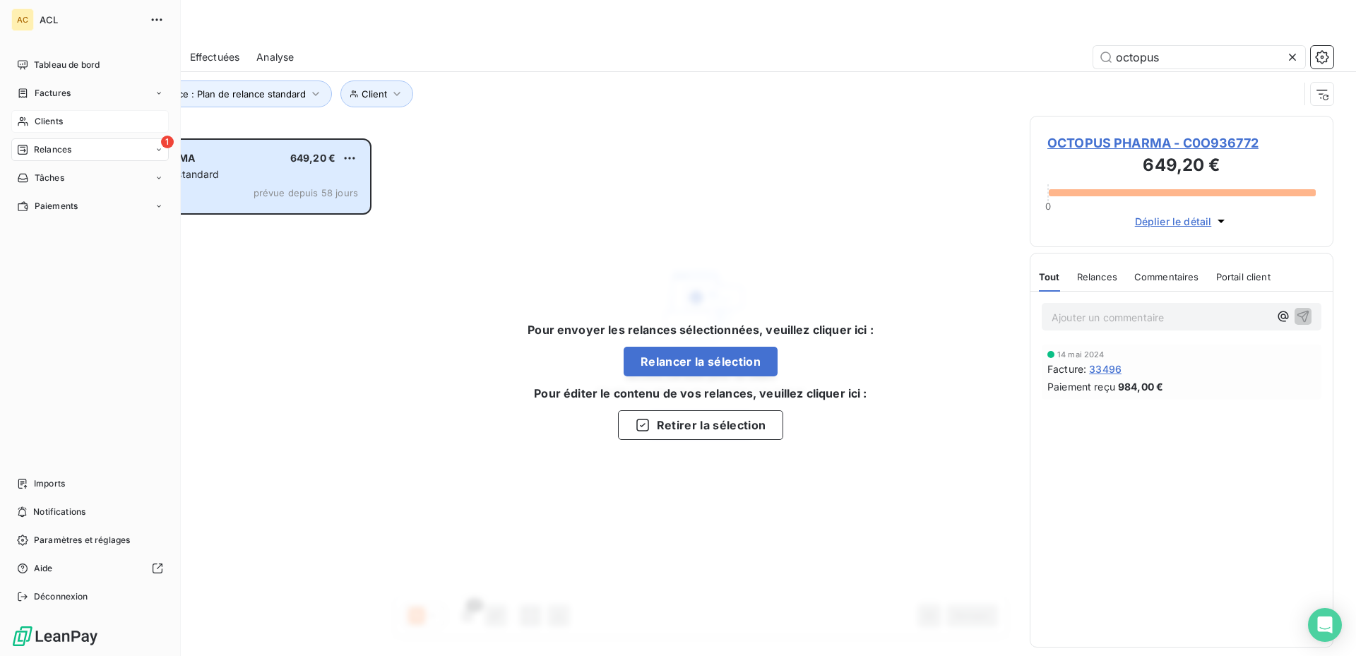
click at [39, 118] on span "Clients" at bounding box center [49, 121] width 28 height 13
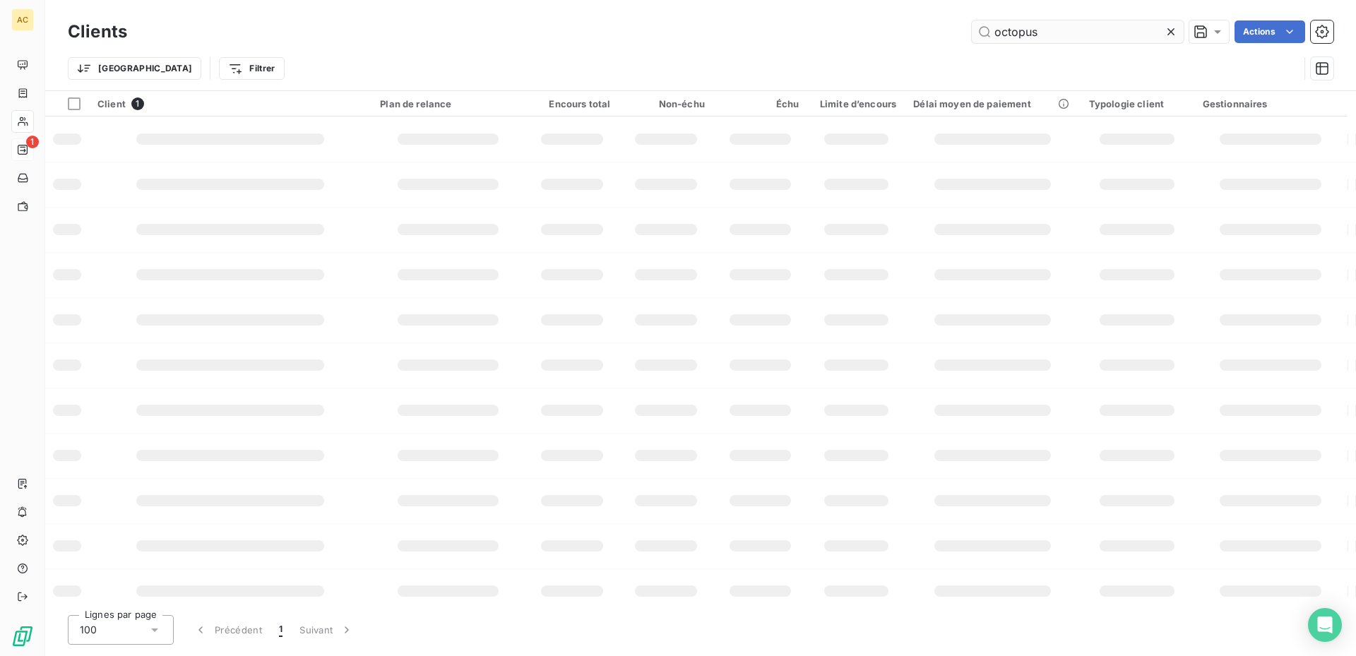
type input "octopus"
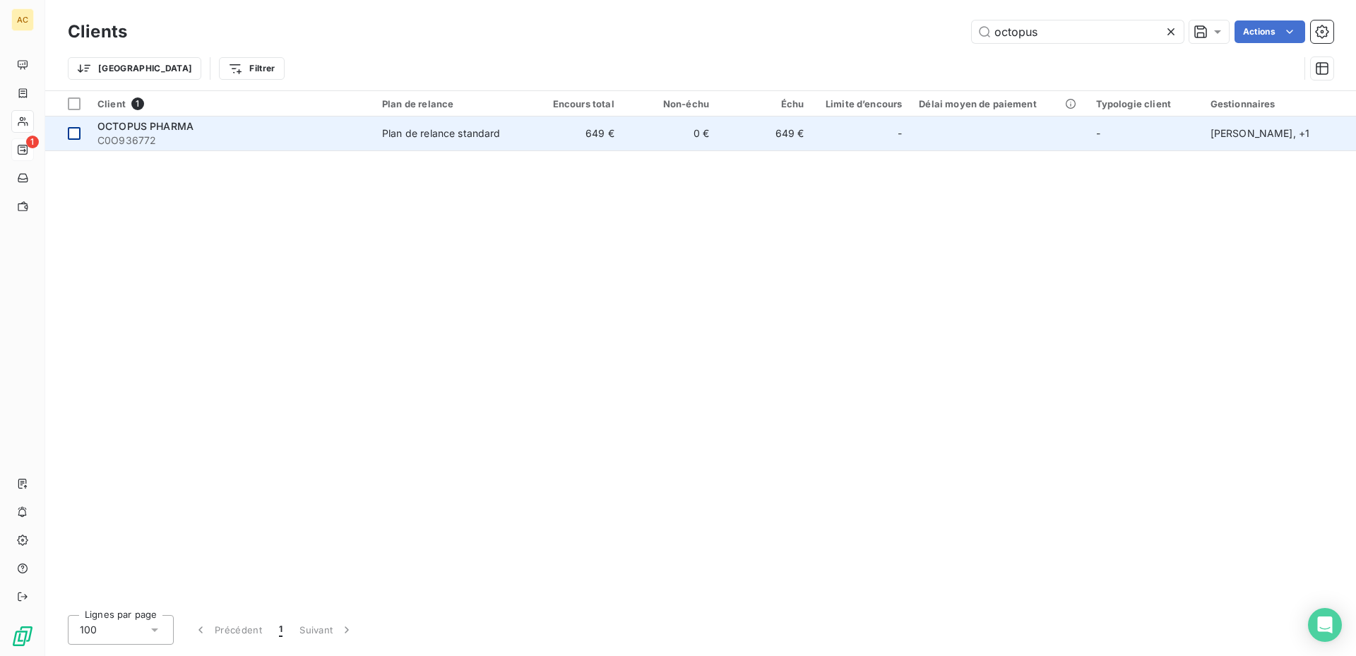
click at [70, 131] on div at bounding box center [74, 133] width 13 height 13
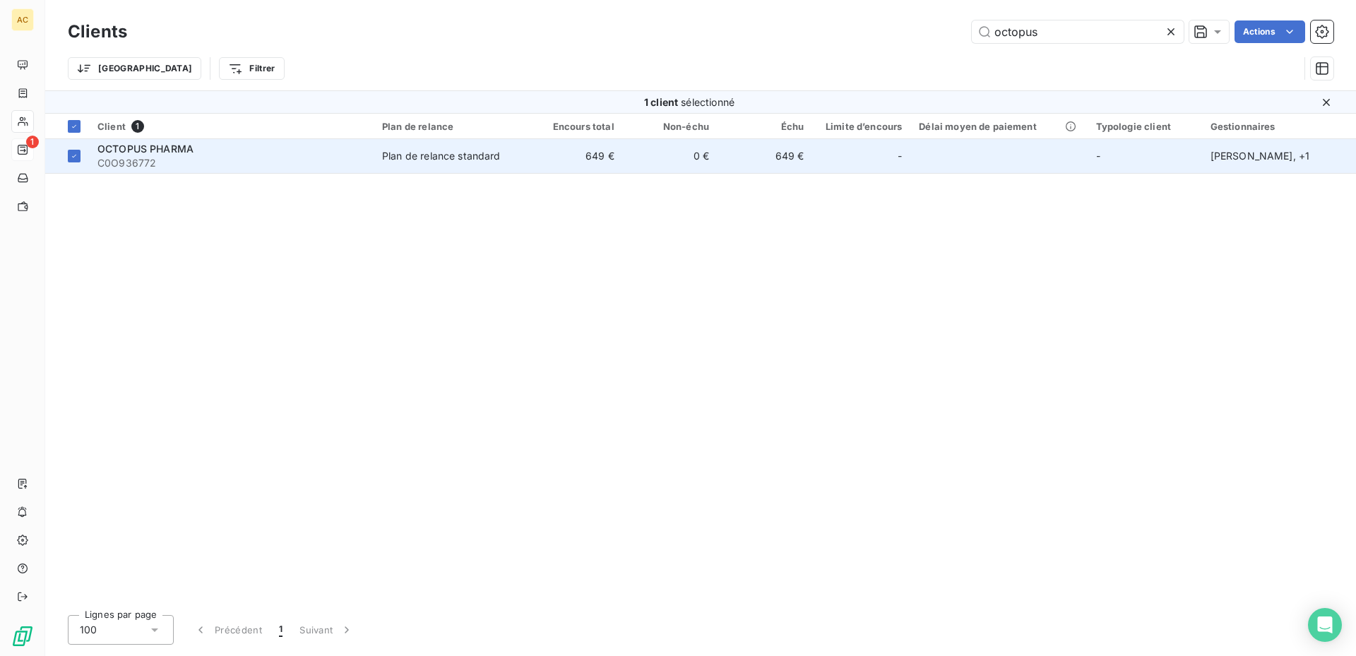
click at [131, 148] on span "OCTOPUS PHARMA" at bounding box center [145, 149] width 96 height 12
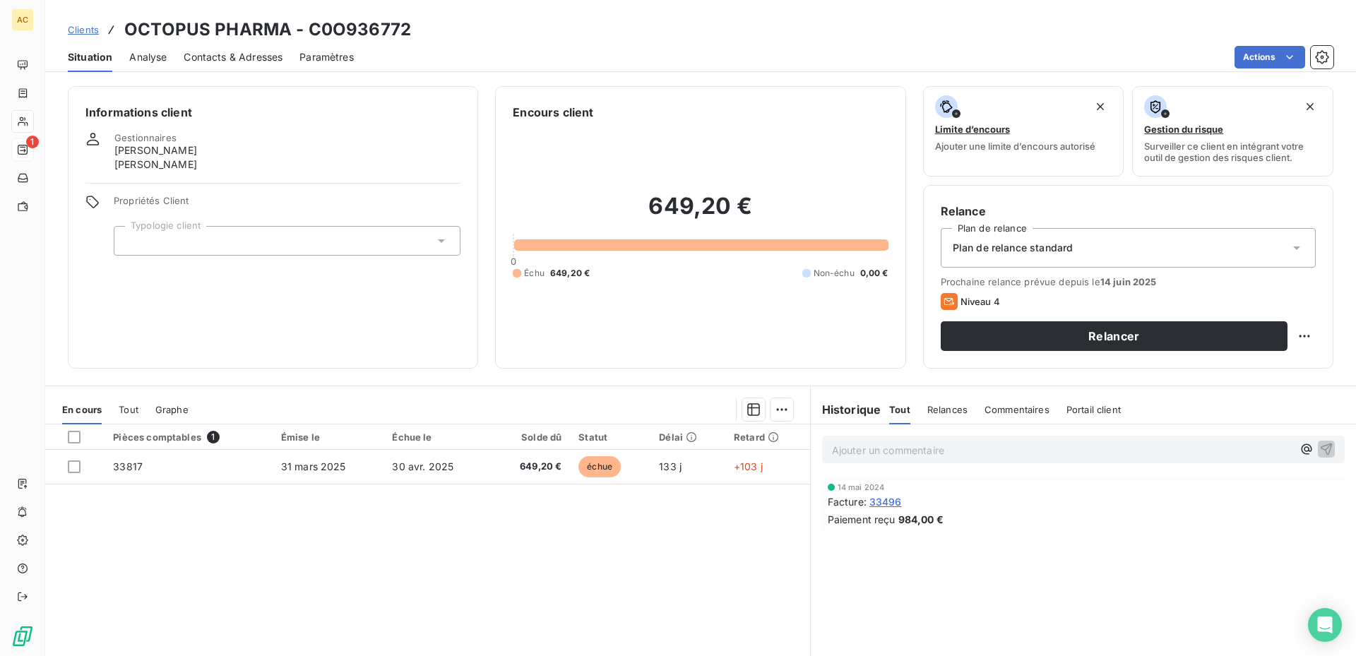
click at [131, 148] on span "[PERSON_NAME]" at bounding box center [155, 150] width 83 height 14
click at [1298, 331] on html "AC 1 Clients OCTOPUS PHARMA - C0O936772 Situation Analyse Contacts & Adresses P…" at bounding box center [678, 328] width 1356 height 656
click at [1278, 251] on html "AC 1 Clients OCTOPUS PHARMA - C0O936772 Situation Analyse Contacts & Adresses P…" at bounding box center [678, 328] width 1356 height 656
click at [201, 245] on div at bounding box center [287, 241] width 347 height 30
click at [268, 170] on div "Gestionnaires [PERSON_NAME] [PERSON_NAME]" at bounding box center [272, 152] width 375 height 40
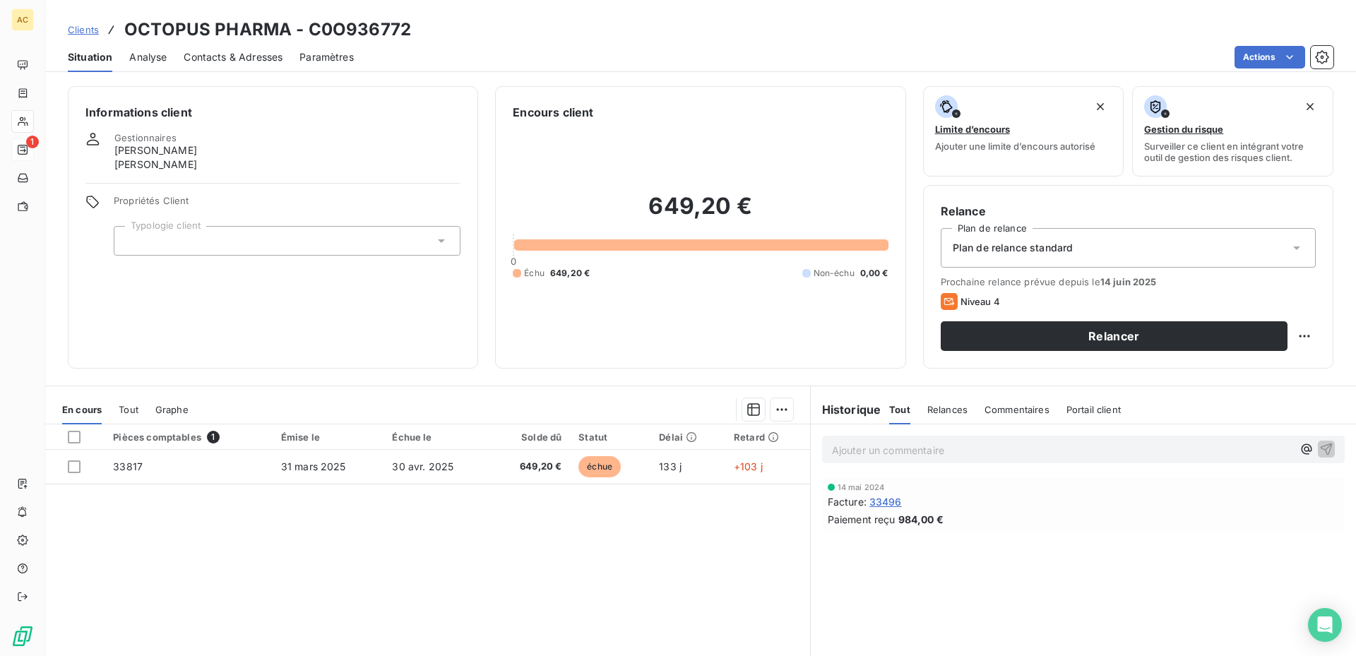
click at [156, 57] on span "Analyse" at bounding box center [147, 57] width 37 height 14
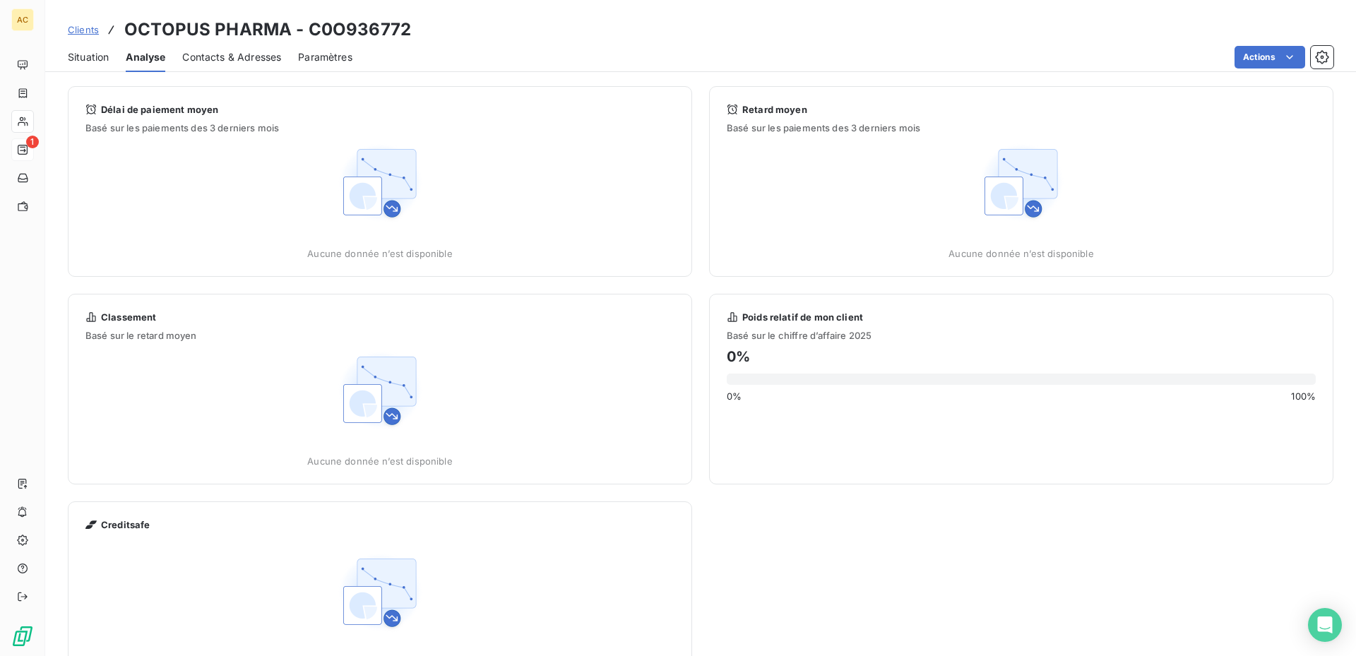
click at [274, 60] on span "Contacts & Adresses" at bounding box center [231, 57] width 99 height 14
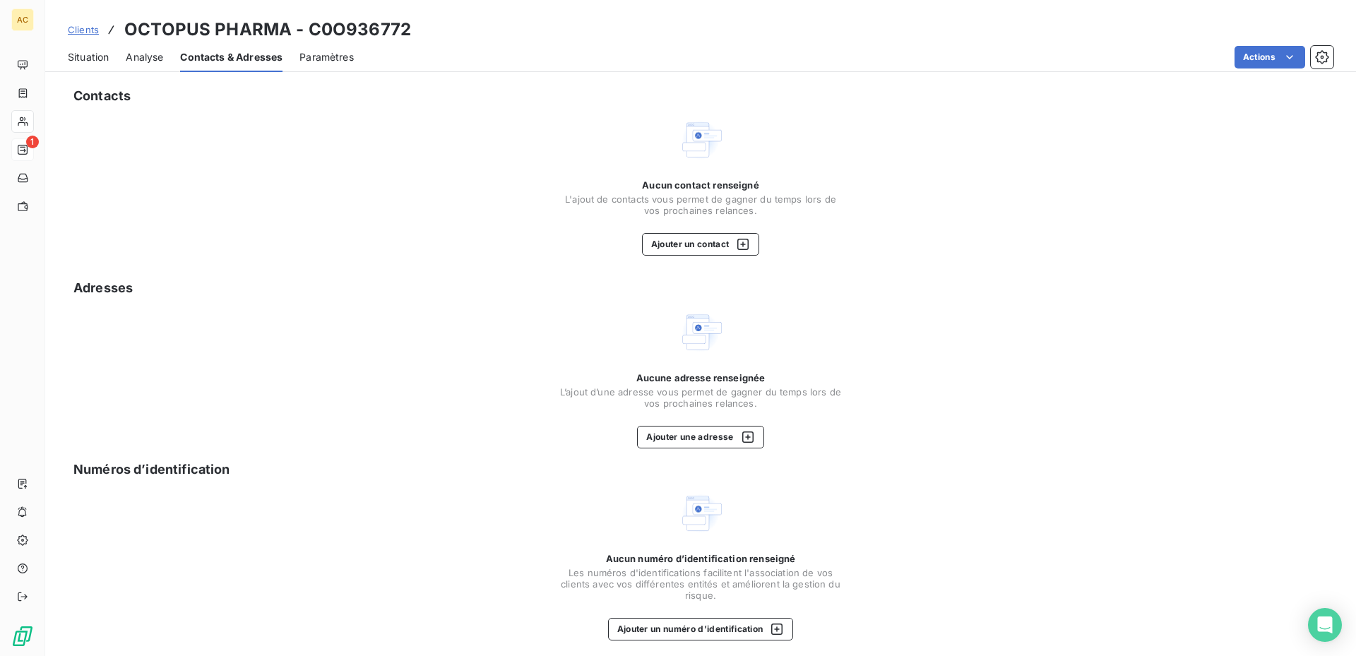
scroll to position [7, 0]
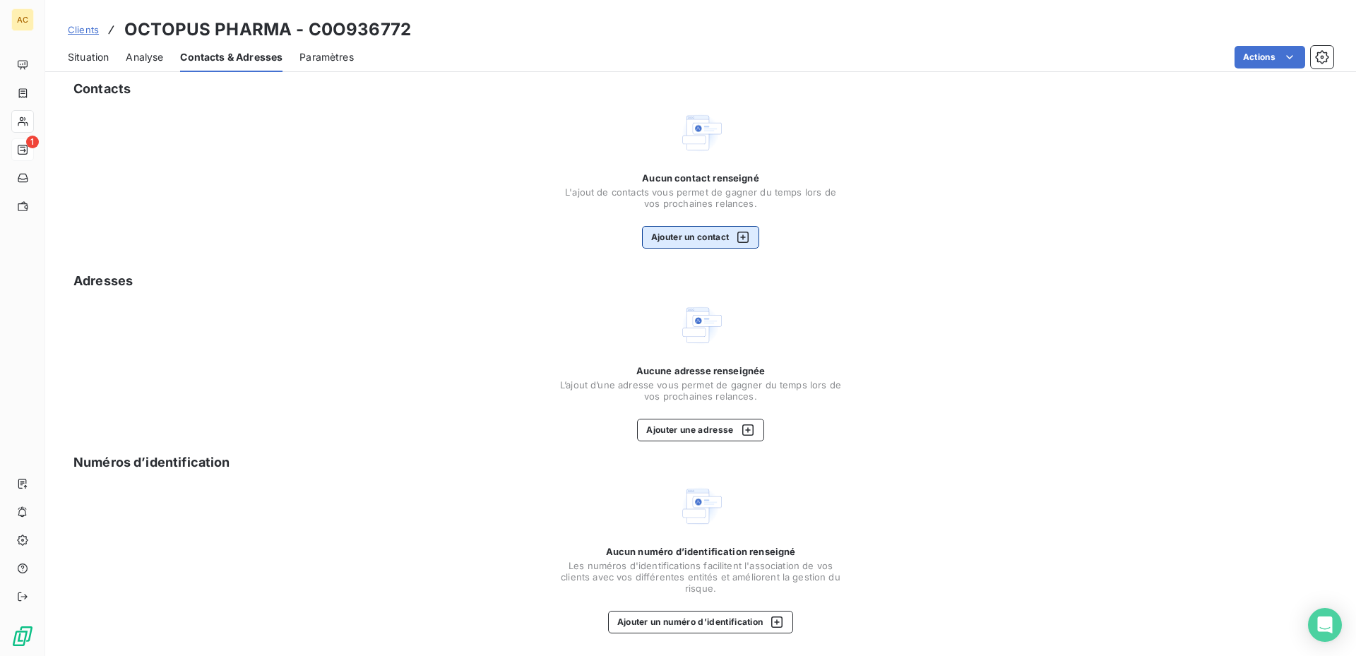
click at [742, 237] on icon "button" at bounding box center [743, 237] width 14 height 14
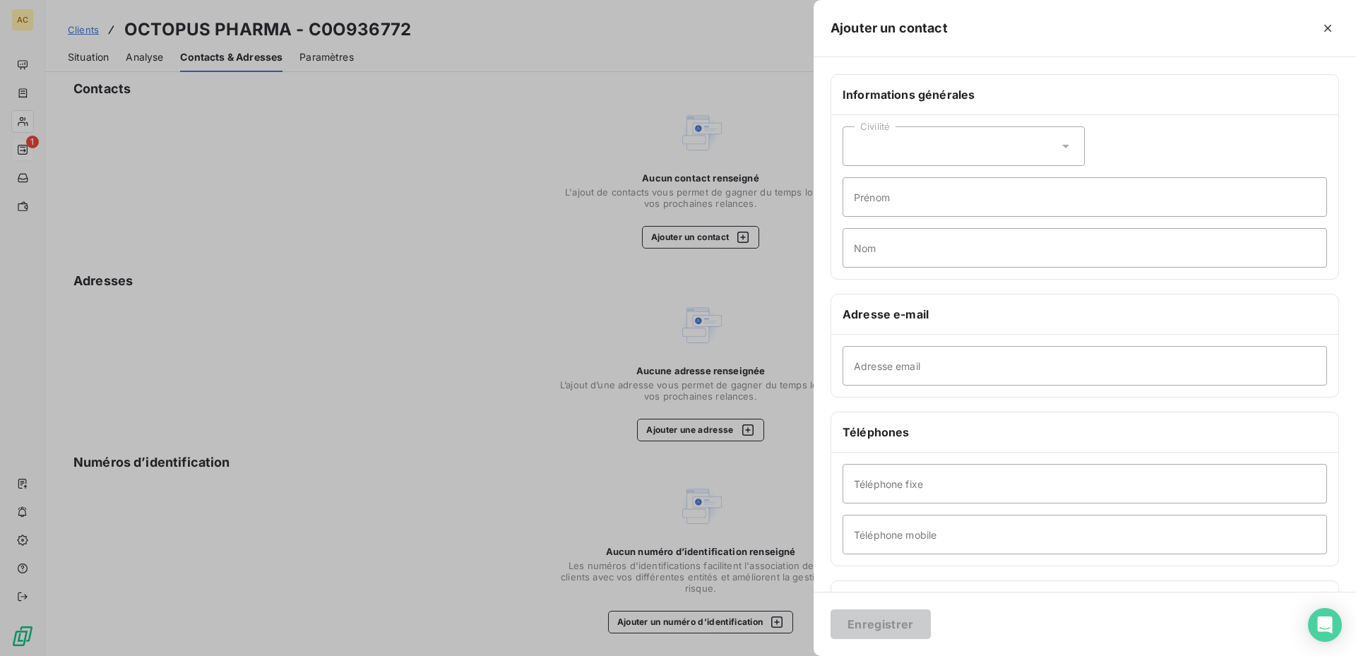
click at [1062, 141] on icon at bounding box center [1066, 146] width 14 height 14
click at [861, 211] on input "radio" at bounding box center [858, 207] width 14 height 14
click at [894, 198] on input "Prénom" at bounding box center [1085, 197] width 485 height 40
type input "v"
type input "[PERSON_NAME]"
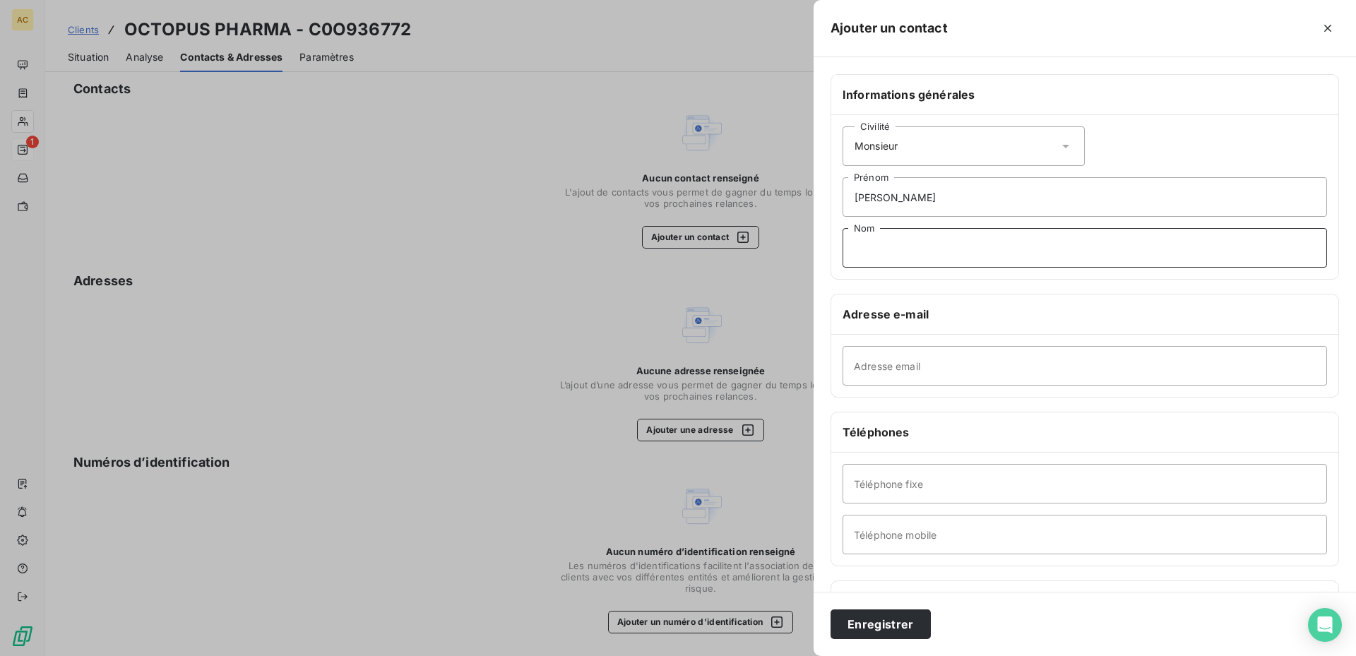
click at [868, 253] on input "Nom" at bounding box center [1085, 248] width 485 height 40
type input "VIALLE"
click at [959, 366] on input "Adresse email" at bounding box center [1085, 366] width 485 height 40
type input "E"
type input "[PERSON_NAME][EMAIL_ADDRESS][DOMAIN_NAME]"
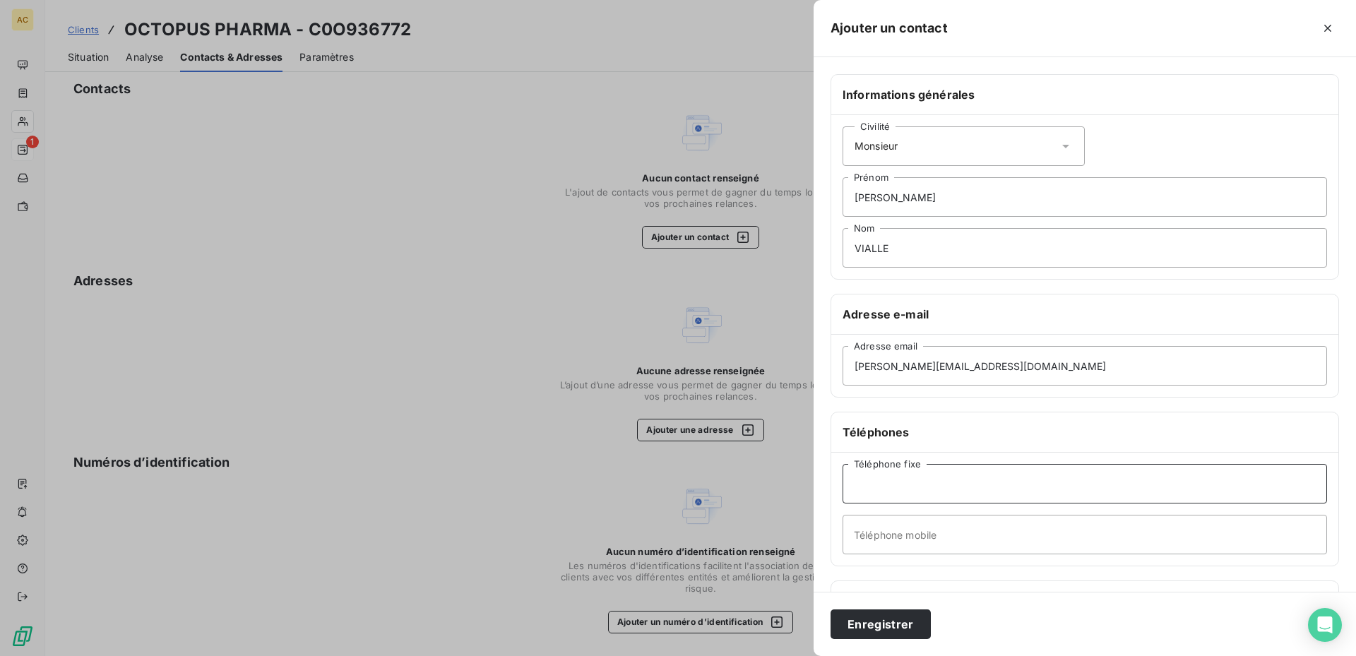
click at [910, 486] on input "Téléphone fixe" at bounding box center [1085, 484] width 485 height 40
type input "01 85 76 20 60"
click at [874, 627] on button "Enregistrer" at bounding box center [881, 625] width 100 height 30
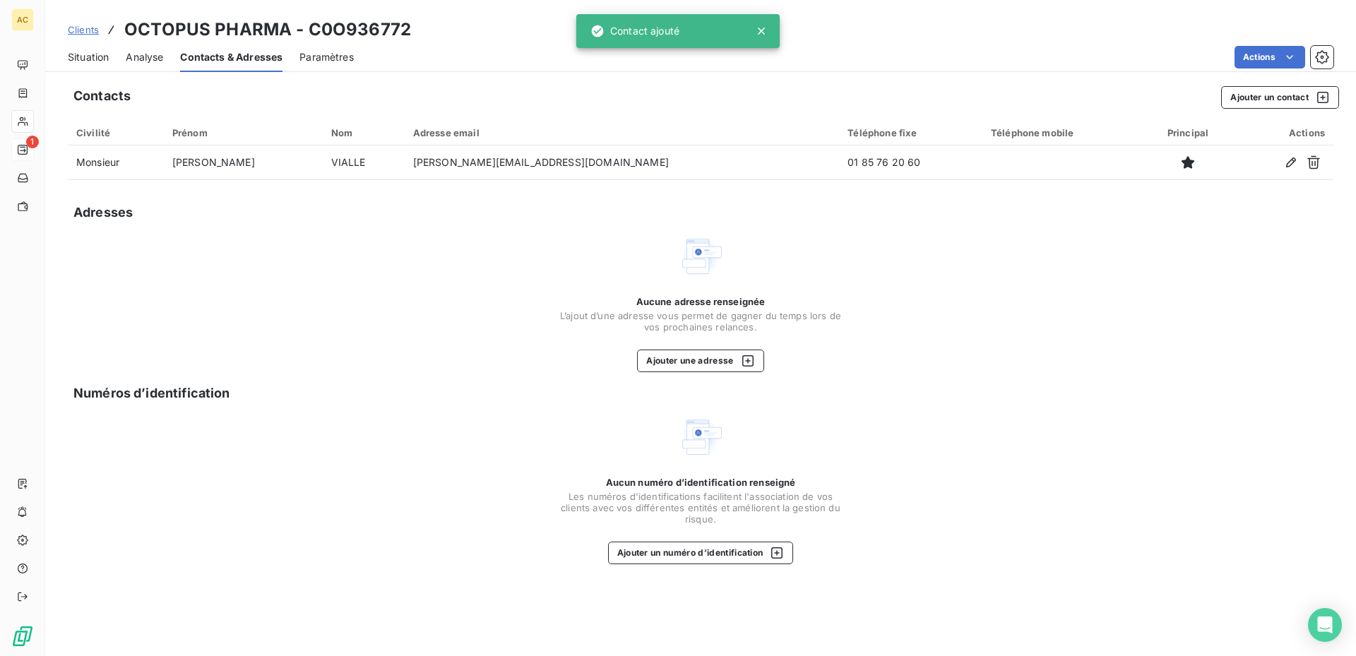
scroll to position [0, 0]
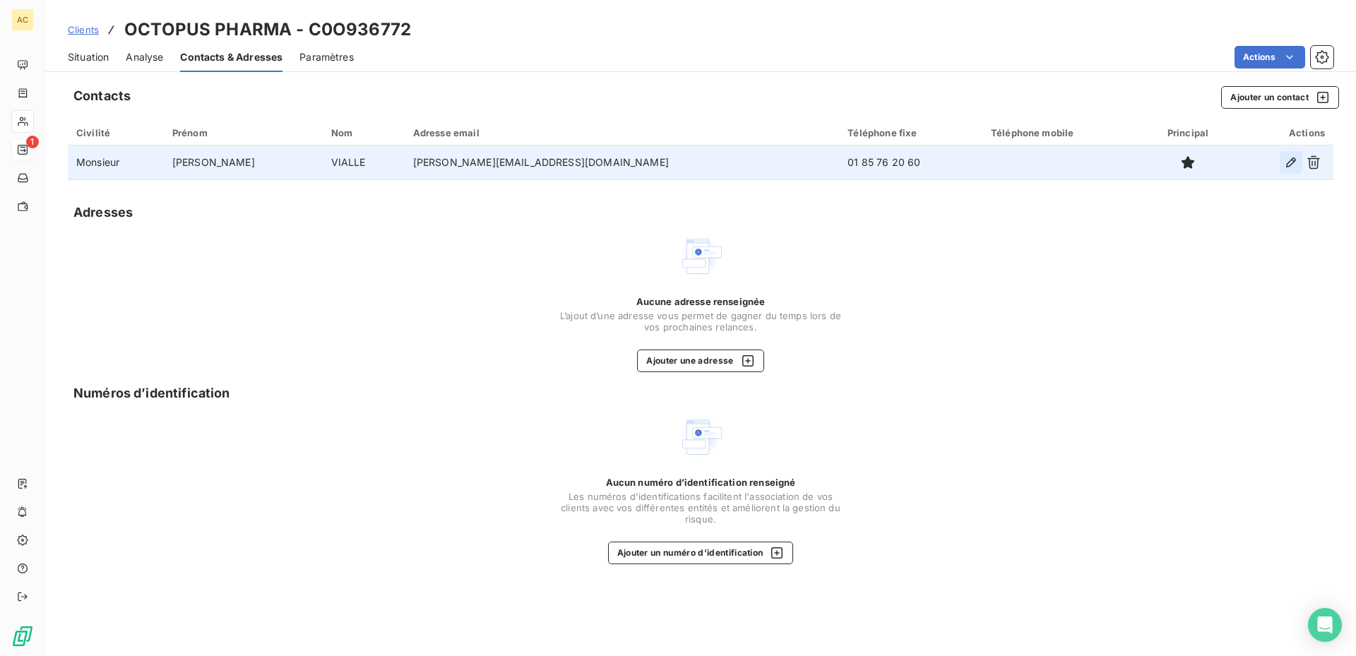
click at [1295, 161] on icon "button" at bounding box center [1291, 163] width 10 height 10
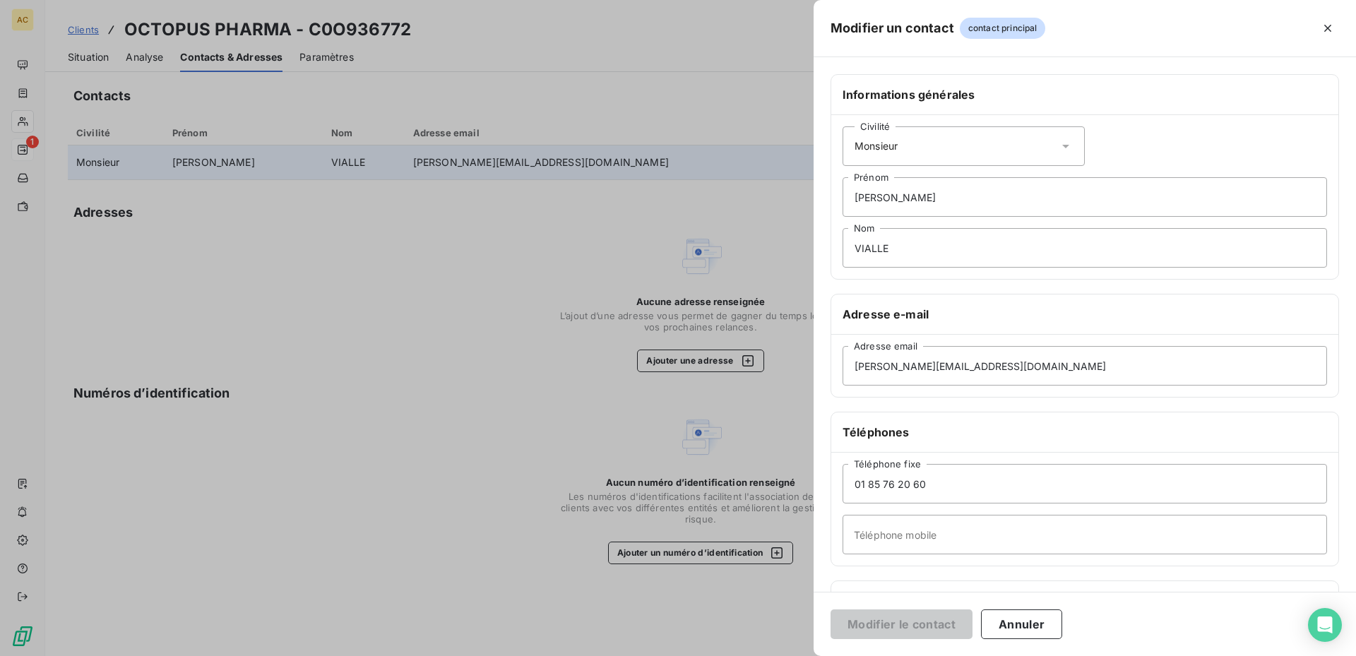
click at [419, 284] on div at bounding box center [678, 328] width 1356 height 656
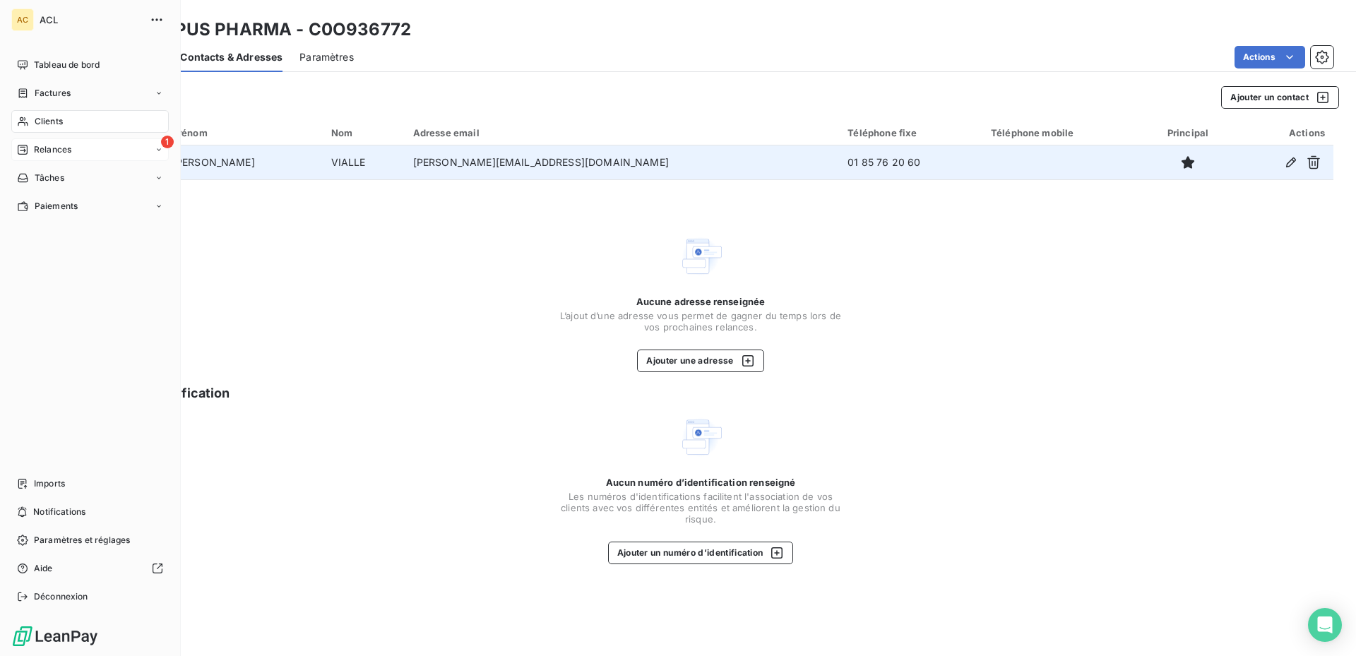
click at [72, 144] on div "1 Relances" at bounding box center [90, 149] width 158 height 23
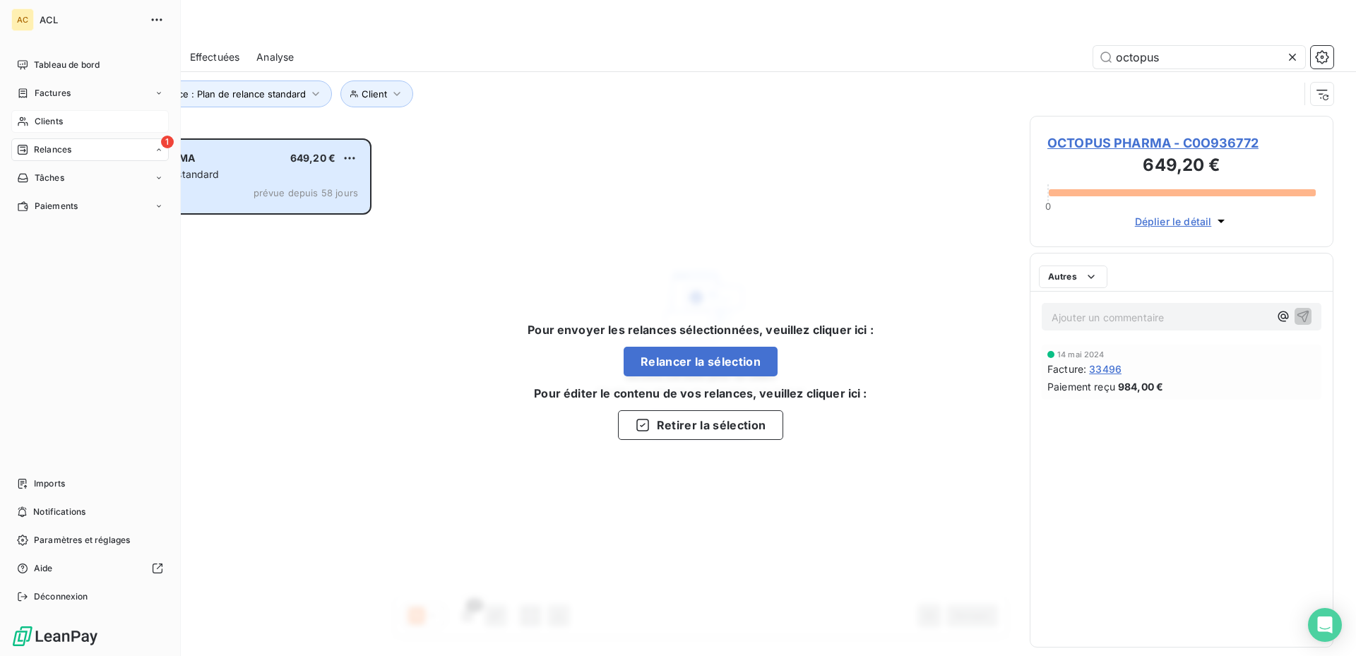
scroll to position [507, 293]
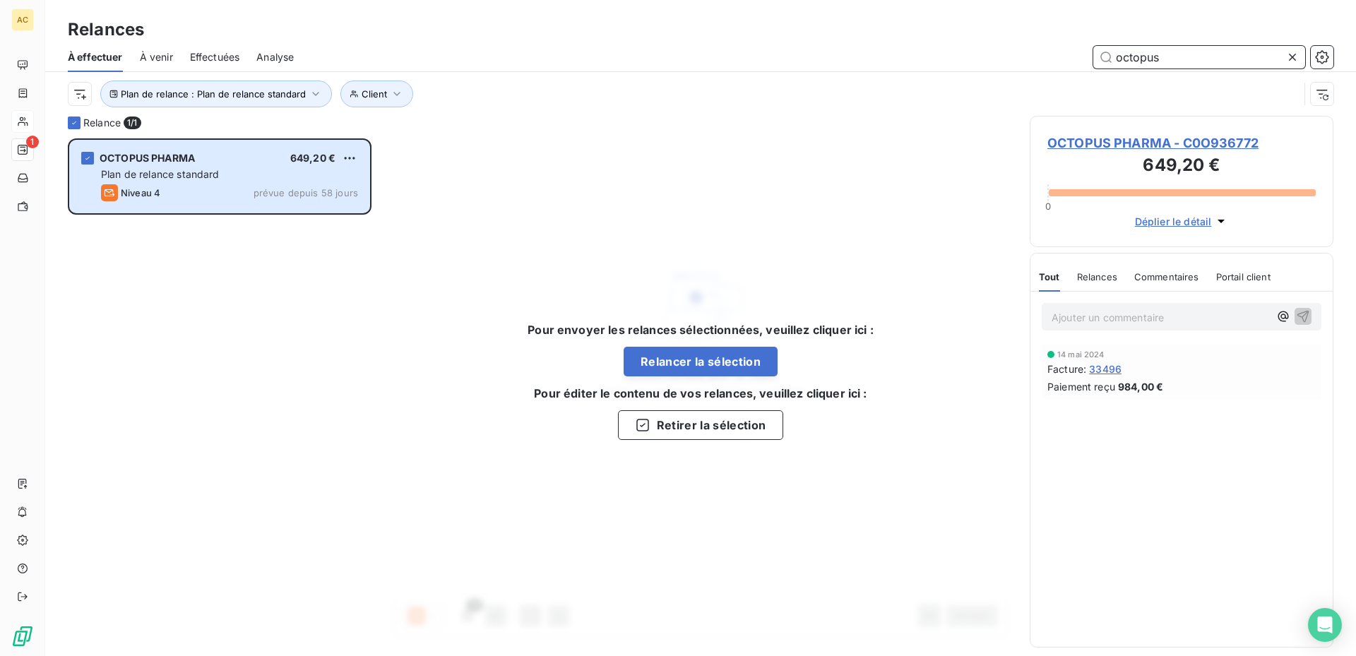
click at [1189, 58] on input "octopus" at bounding box center [1199, 57] width 212 height 23
type input "o"
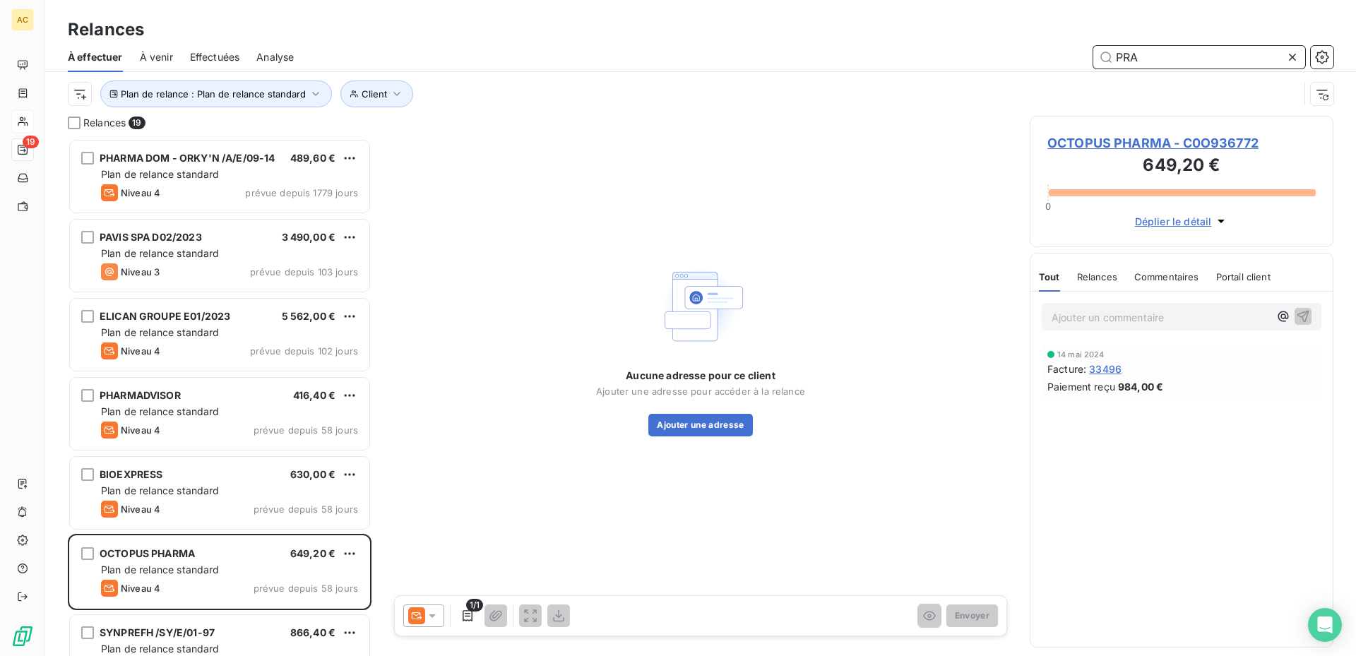
scroll to position [0, 0]
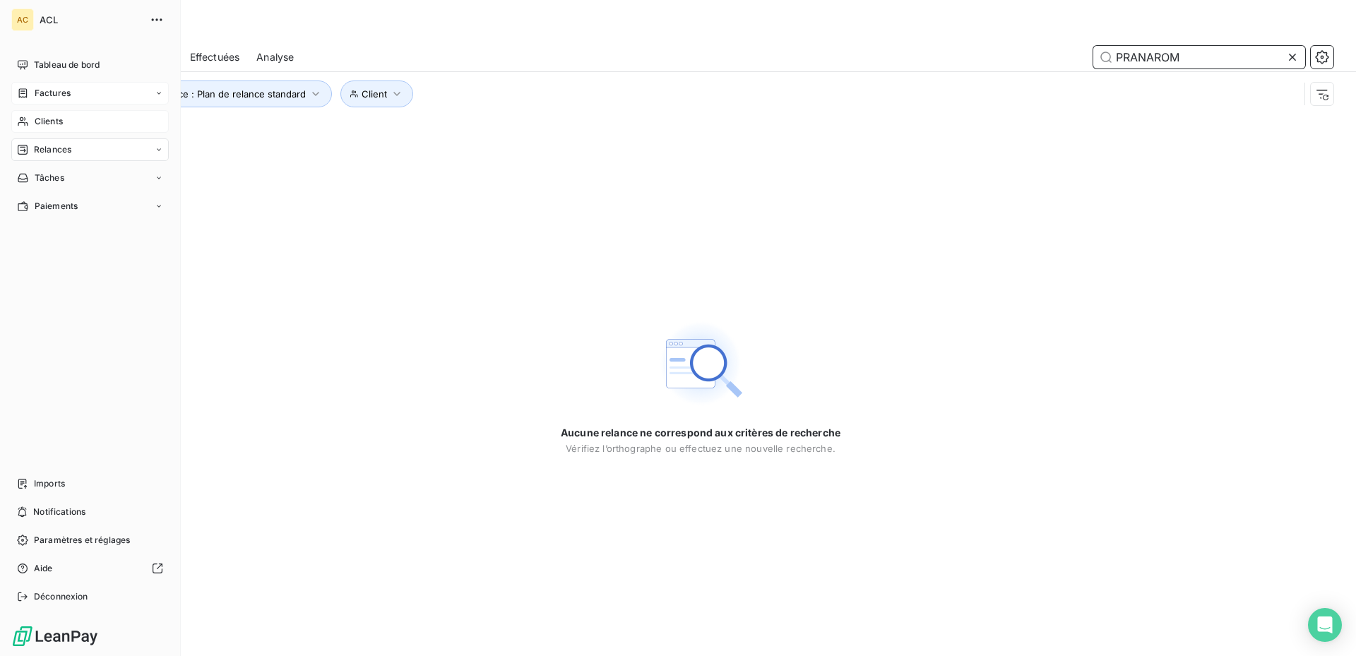
type input "PRANAROM"
click at [61, 93] on span "Factures" at bounding box center [53, 93] width 36 height 13
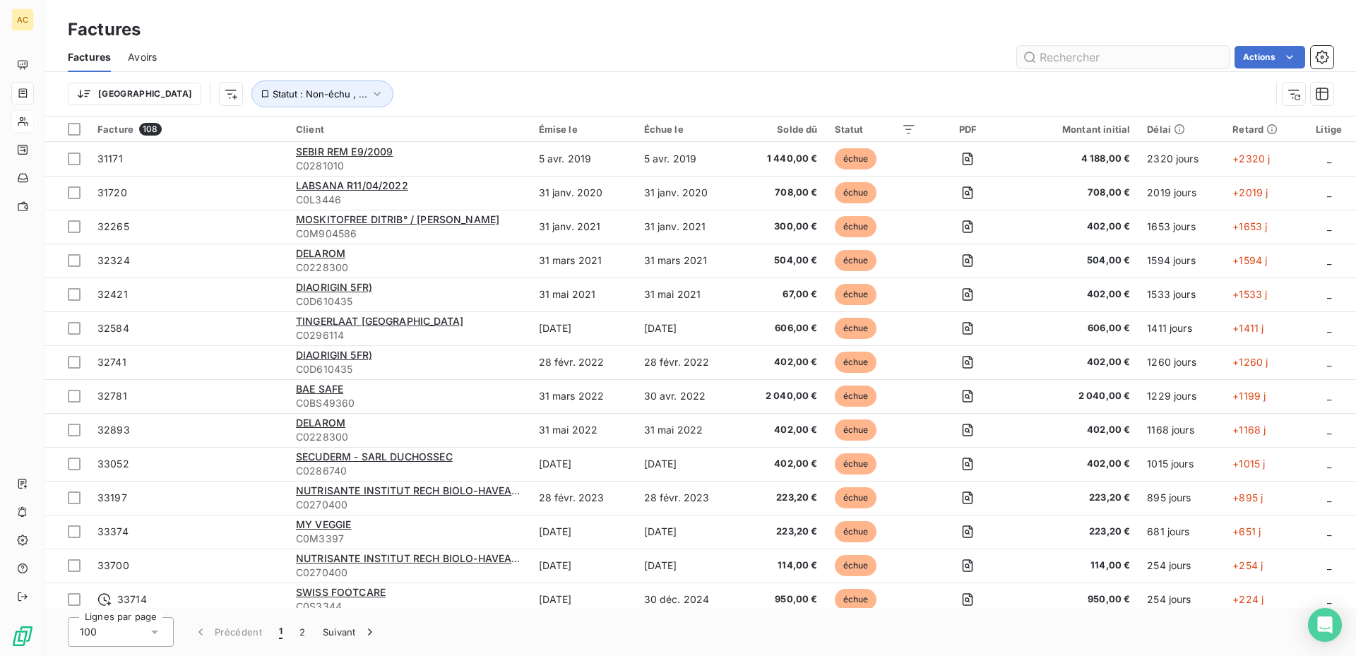
click at [1091, 54] on input "text" at bounding box center [1123, 57] width 212 height 23
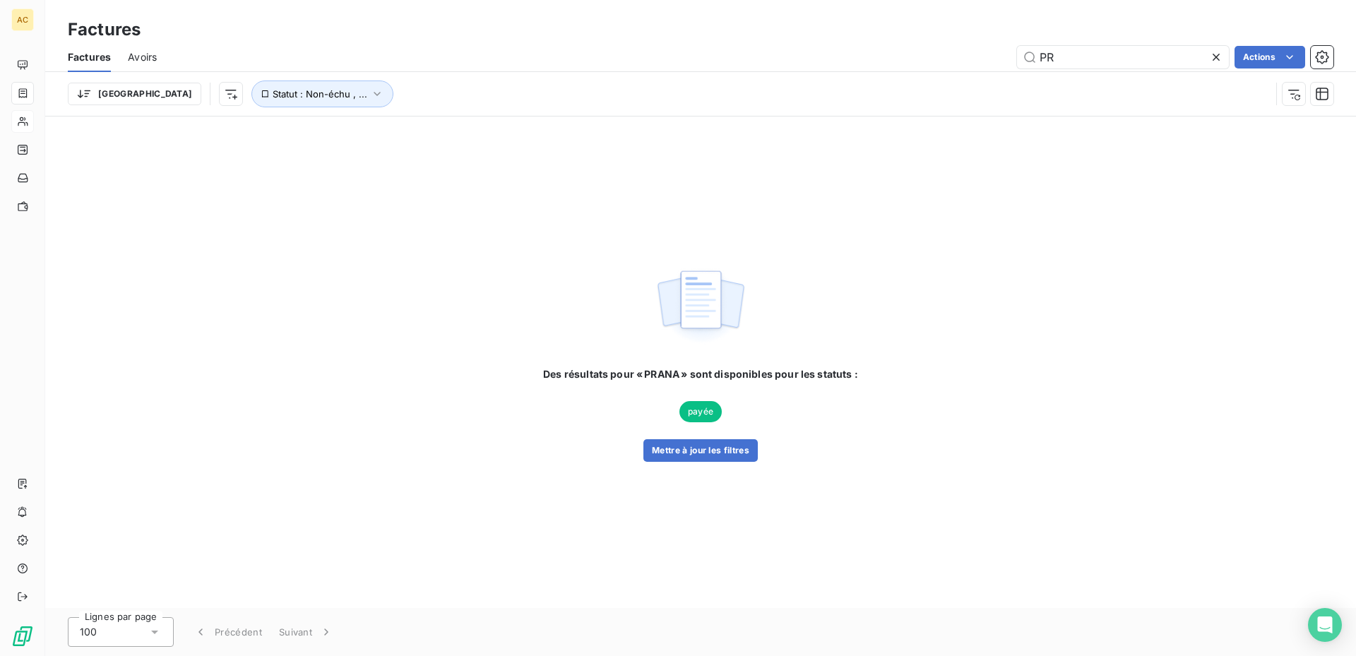
type input "P"
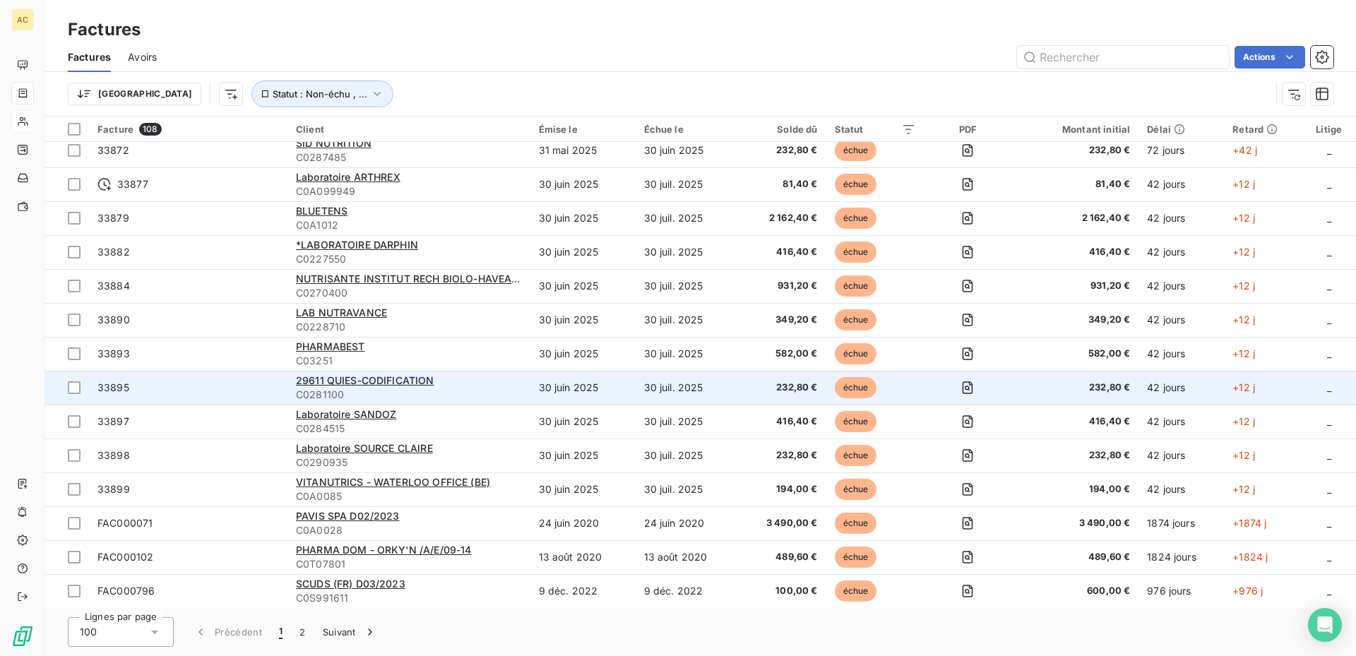
scroll to position [1130, 0]
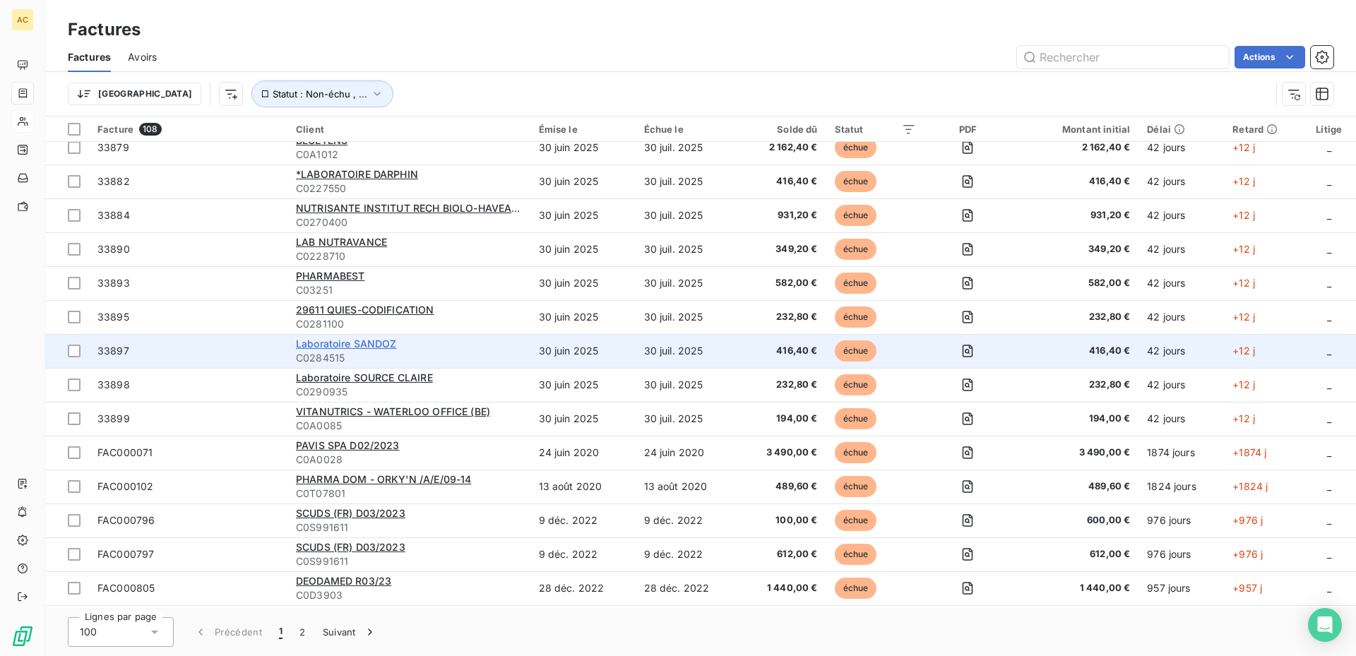
click at [312, 348] on span "Laboratoire SANDOZ" at bounding box center [346, 344] width 101 height 12
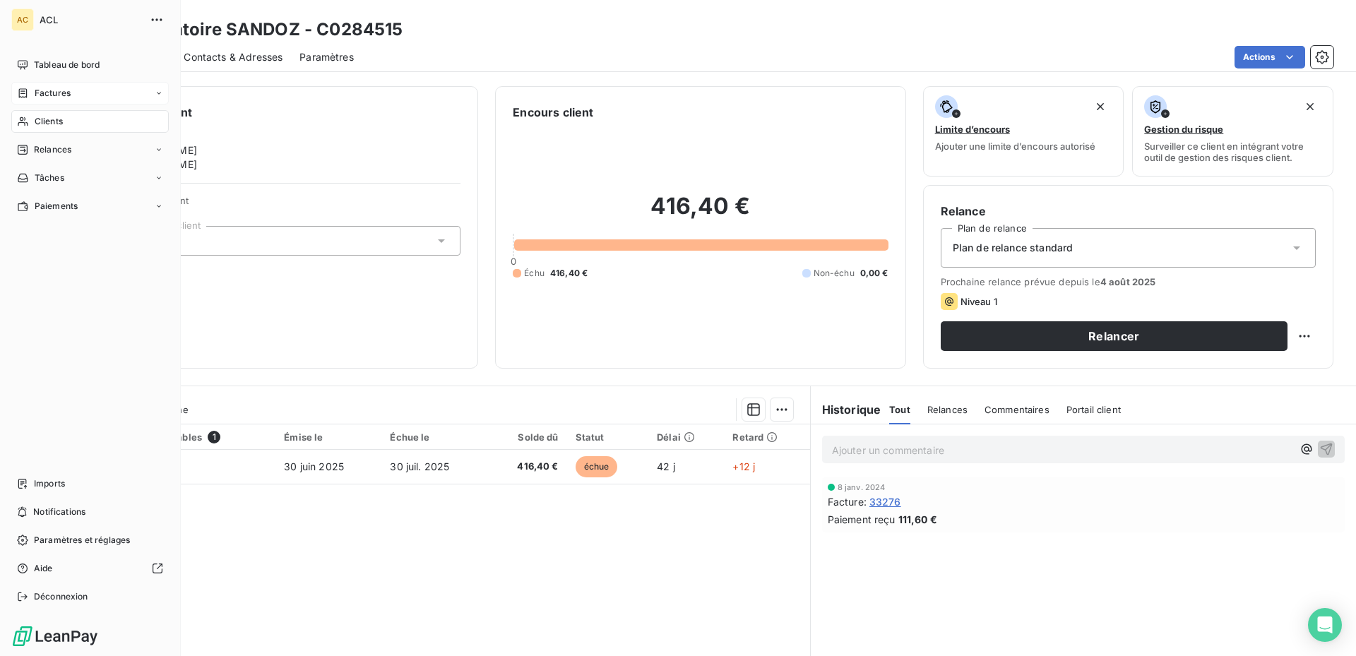
click at [61, 146] on span "Relances" at bounding box center [52, 149] width 37 height 13
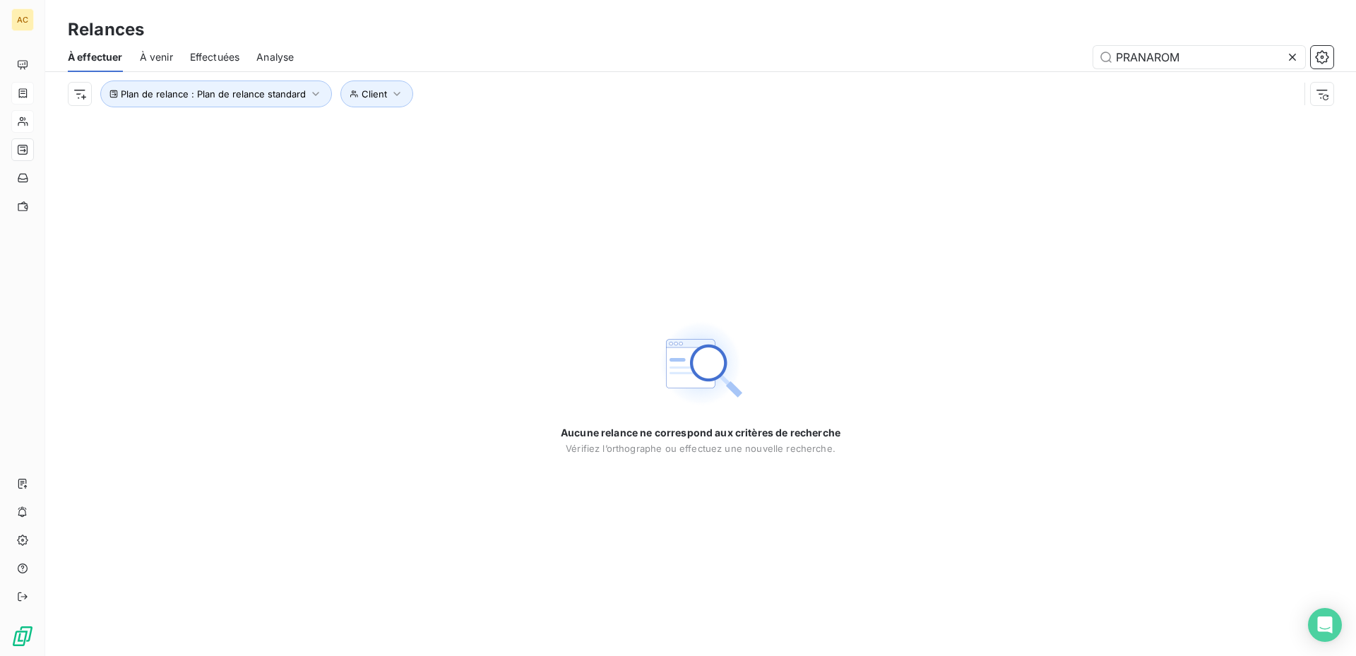
drag, startPoint x: 1199, startPoint y: 61, endPoint x: 1079, endPoint y: 76, distance: 121.0
click at [1079, 76] on div "À effectuer À venir Effectuées Analyse PRANAROM Plan de relance : Plan de relan…" at bounding box center [700, 78] width 1311 height 73
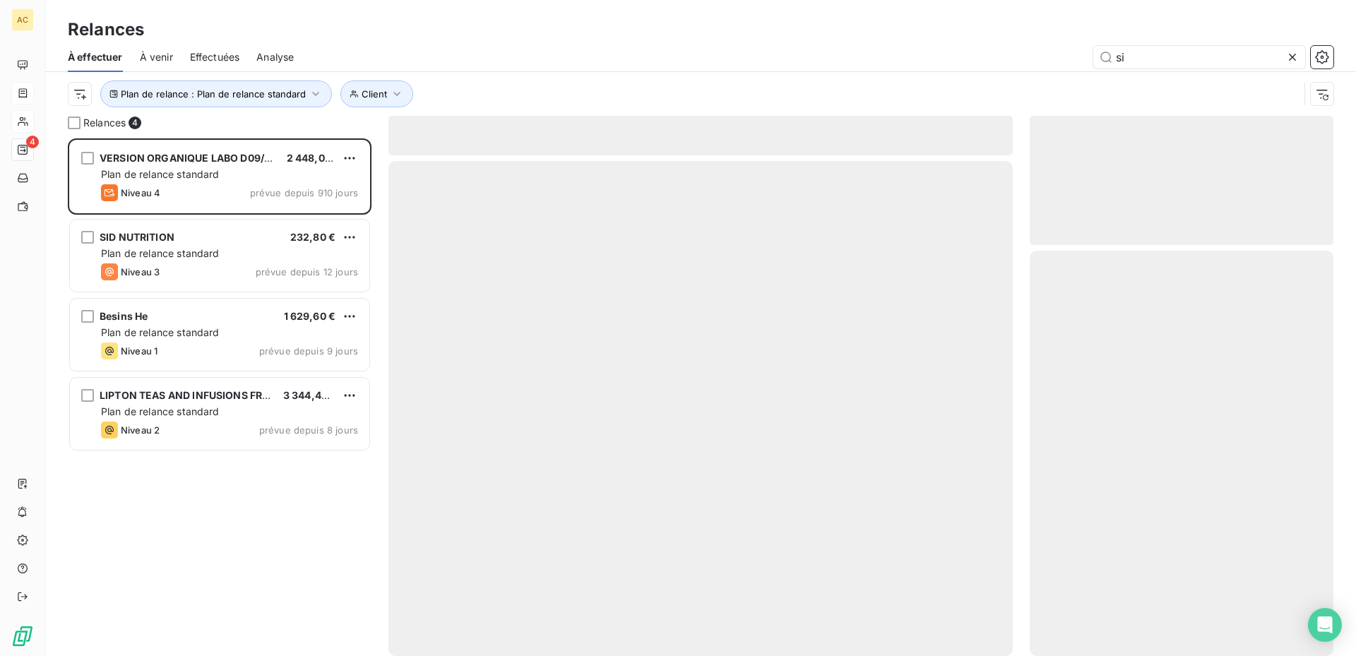
scroll to position [507, 293]
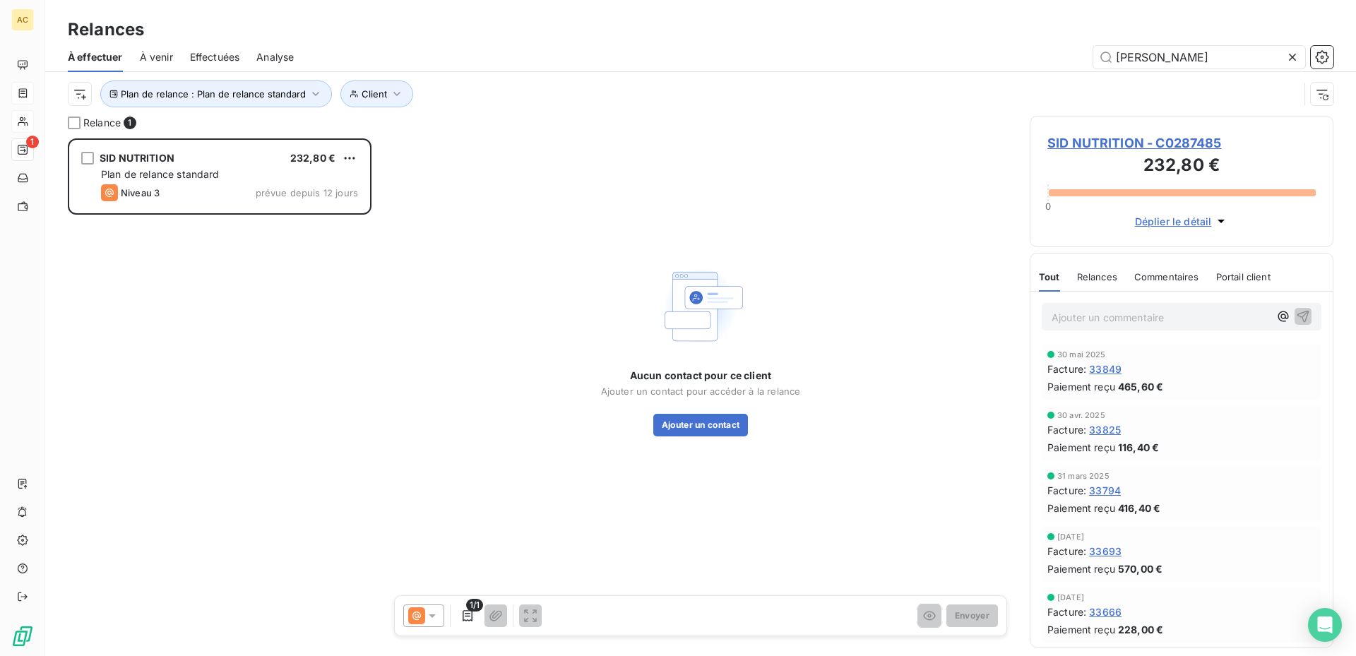
scroll to position [507, 293]
type input "[PERSON_NAME]"
click at [711, 419] on button "Ajouter un contact" at bounding box center [700, 425] width 95 height 23
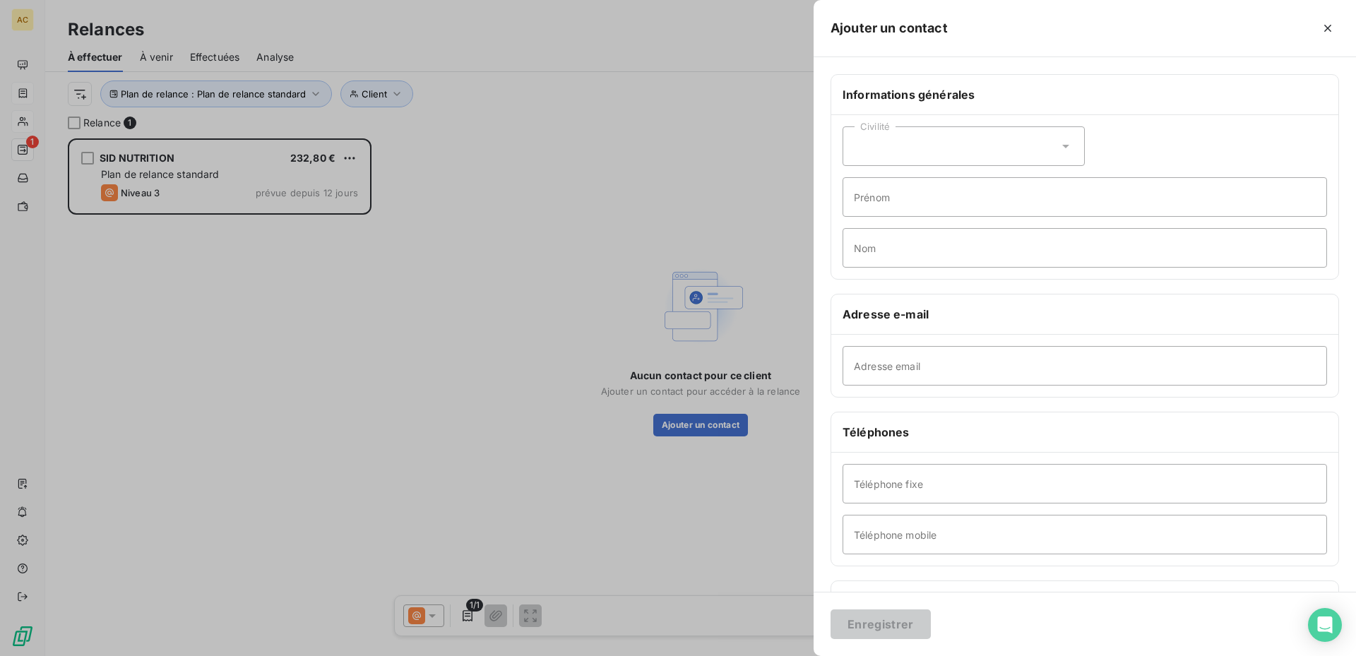
click at [1059, 147] on icon at bounding box center [1066, 146] width 14 height 14
click at [901, 376] on input "Adresse email" at bounding box center [1085, 366] width 485 height 40
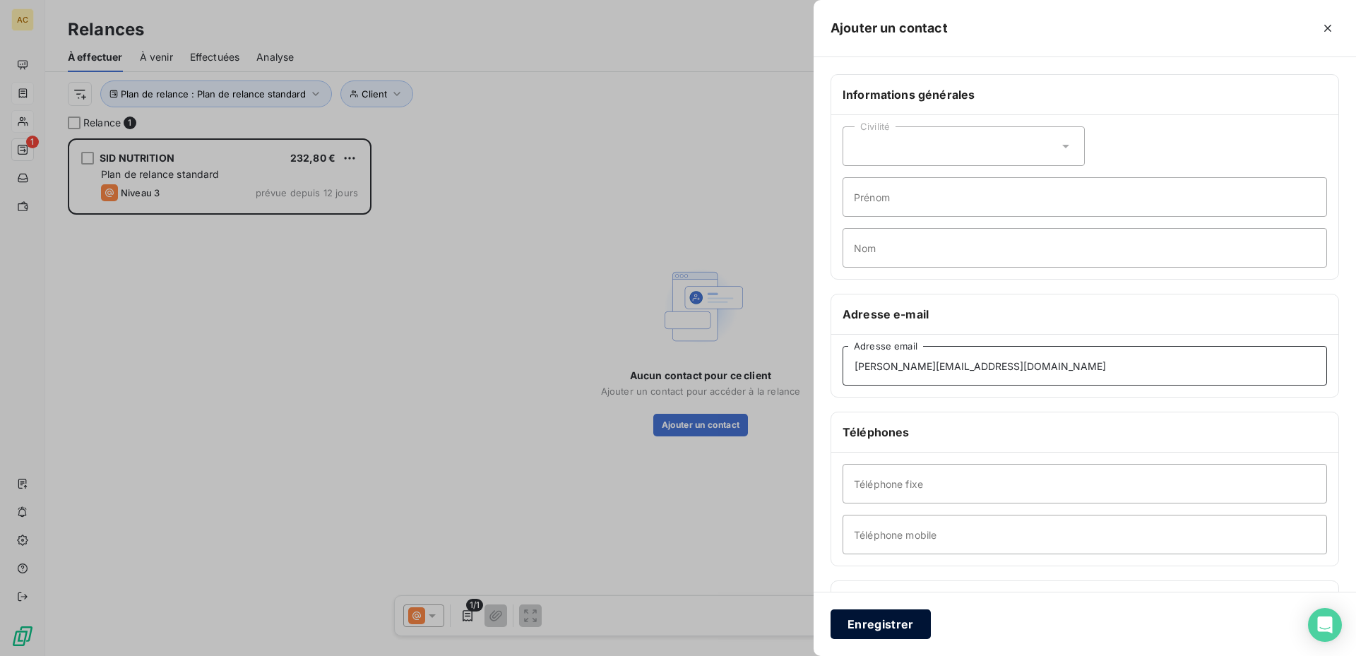
type input "[PERSON_NAME][EMAIL_ADDRESS][DOMAIN_NAME]"
click at [903, 619] on button "Enregistrer" at bounding box center [881, 625] width 100 height 30
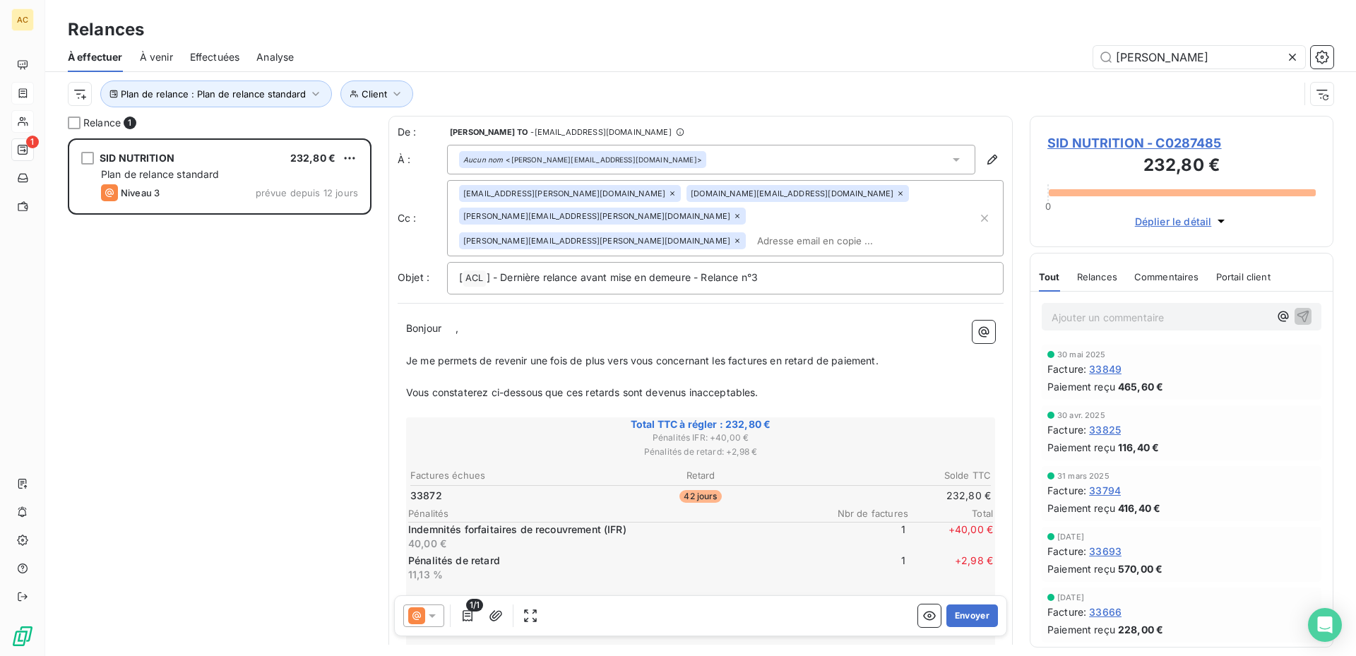
click at [668, 190] on icon at bounding box center [672, 193] width 8 height 8
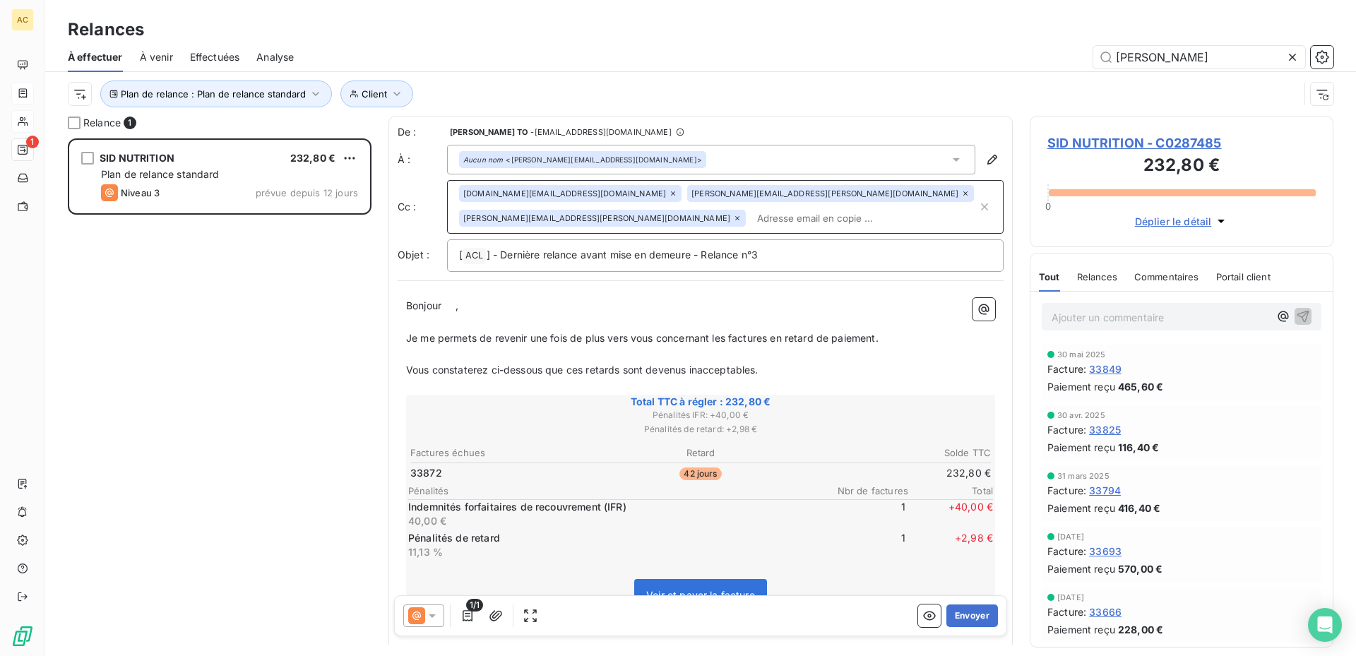
click at [961, 192] on icon at bounding box center [965, 193] width 8 height 8
click at [963, 195] on icon at bounding box center [965, 193] width 4 height 4
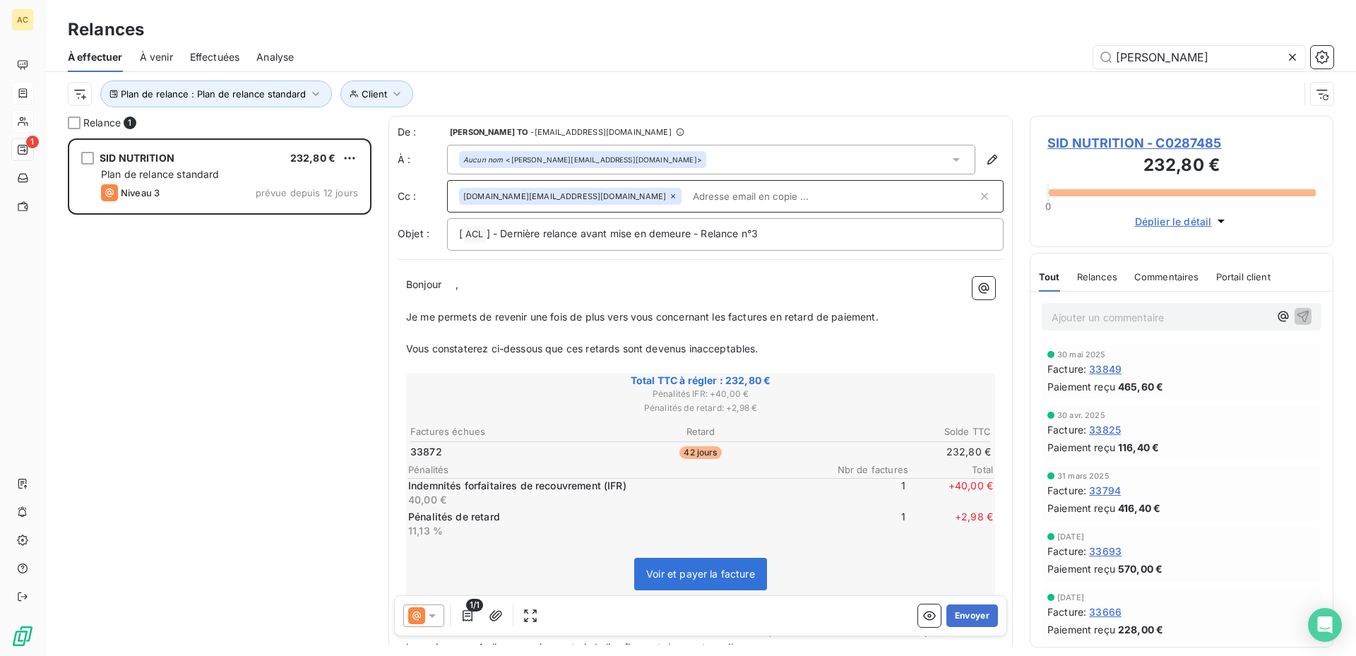
click at [671, 196] on icon at bounding box center [673, 196] width 4 height 4
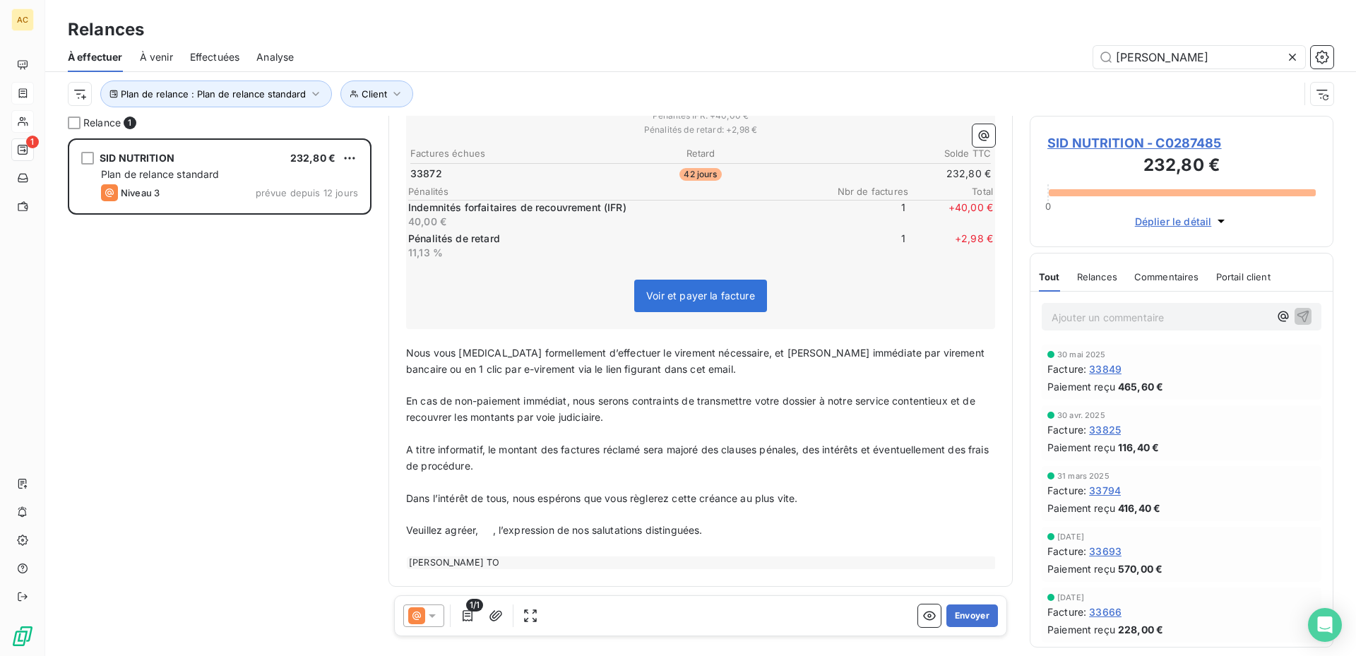
scroll to position [0, 0]
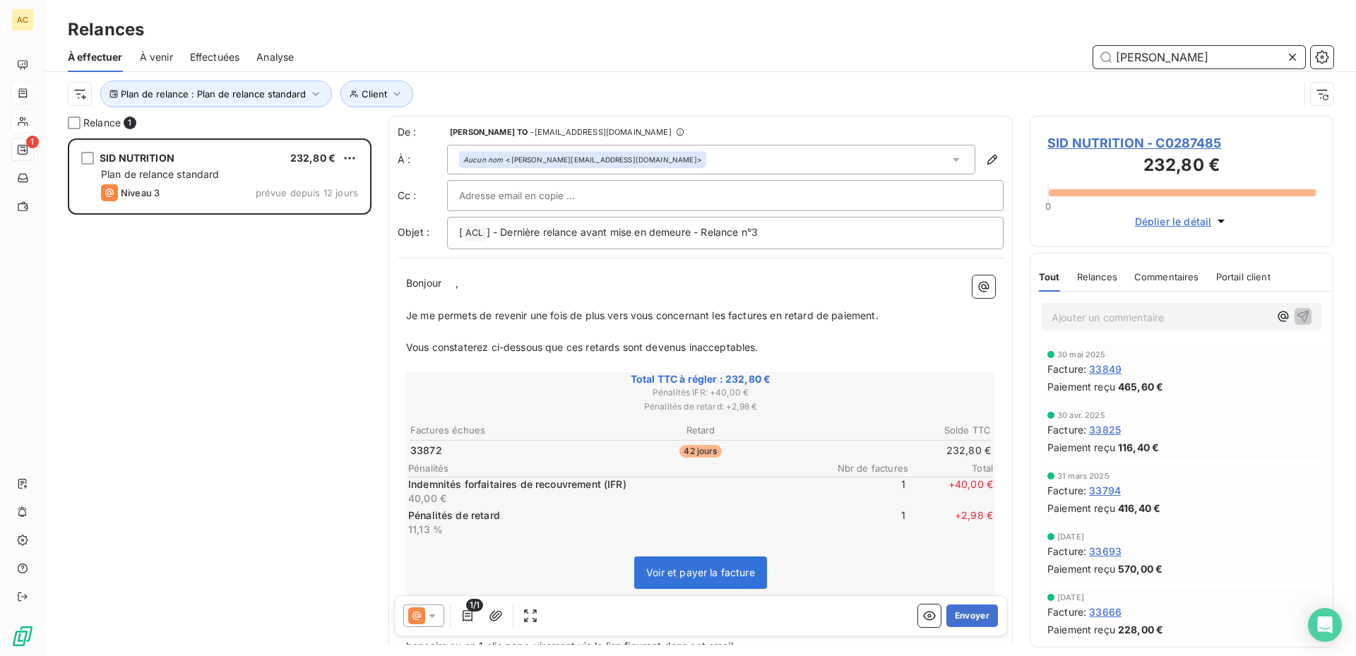
click at [1183, 57] on input "[PERSON_NAME]" at bounding box center [1199, 57] width 212 height 23
type input "s"
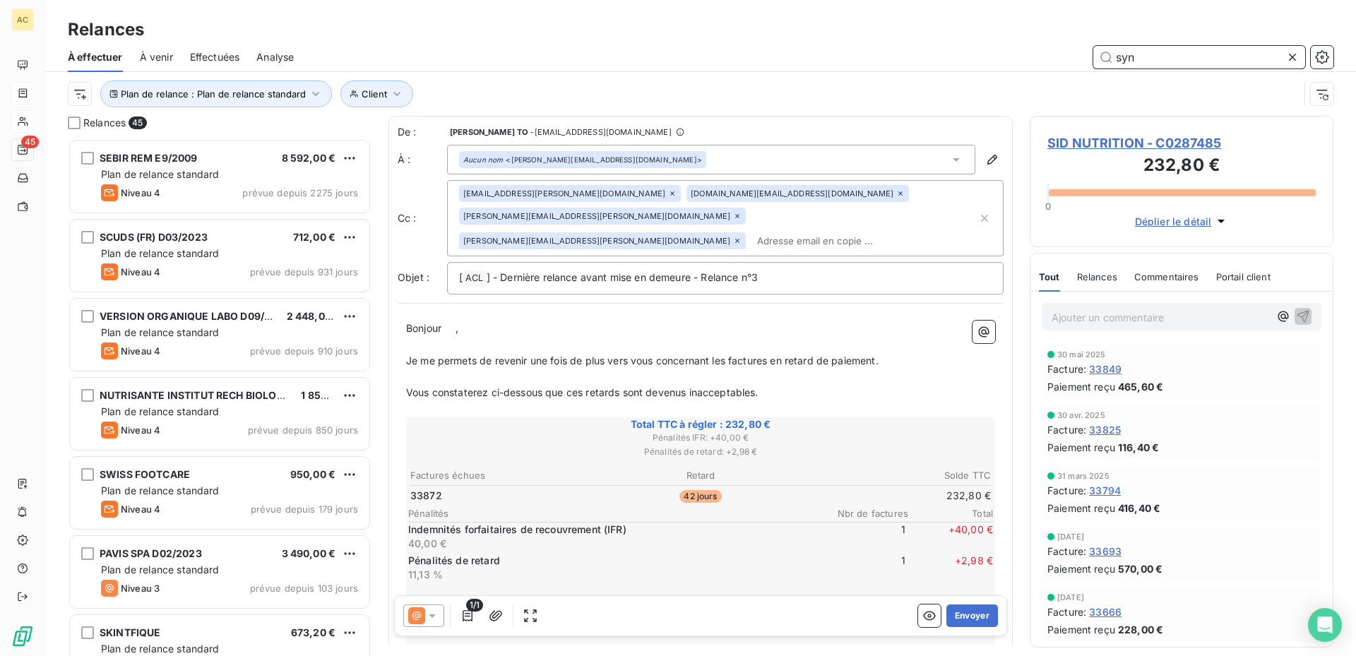
scroll to position [507, 293]
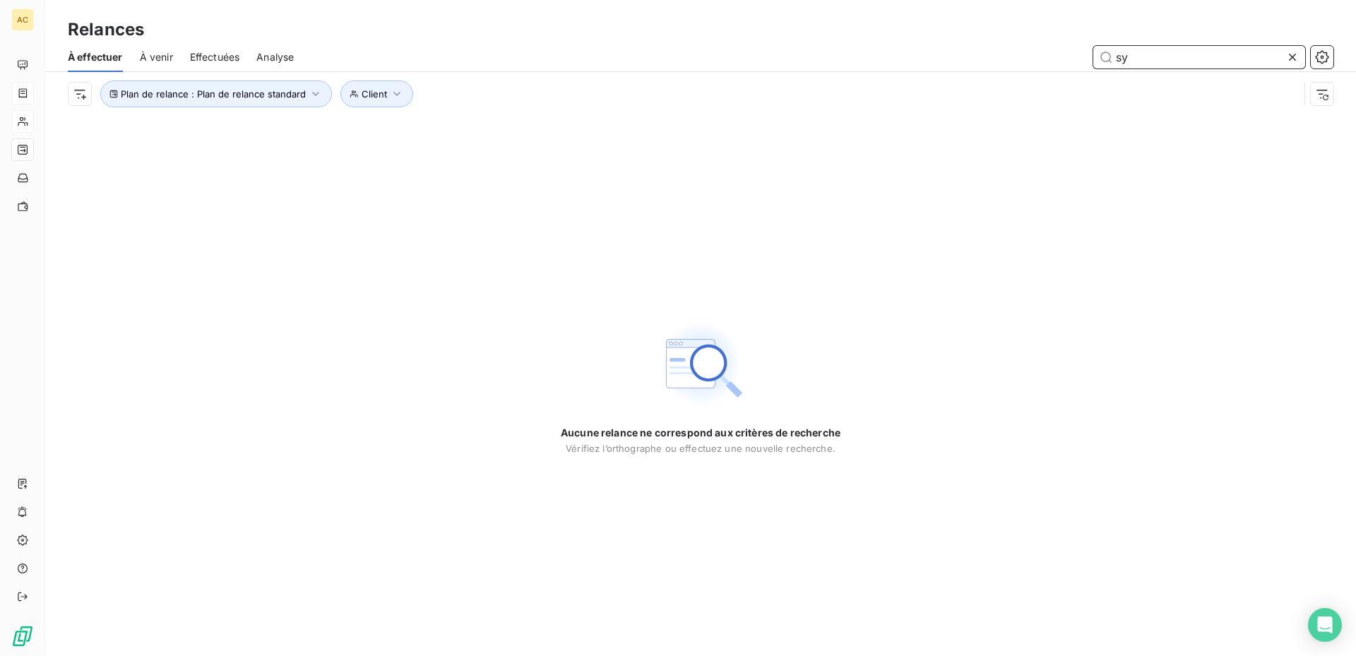
type input "s"
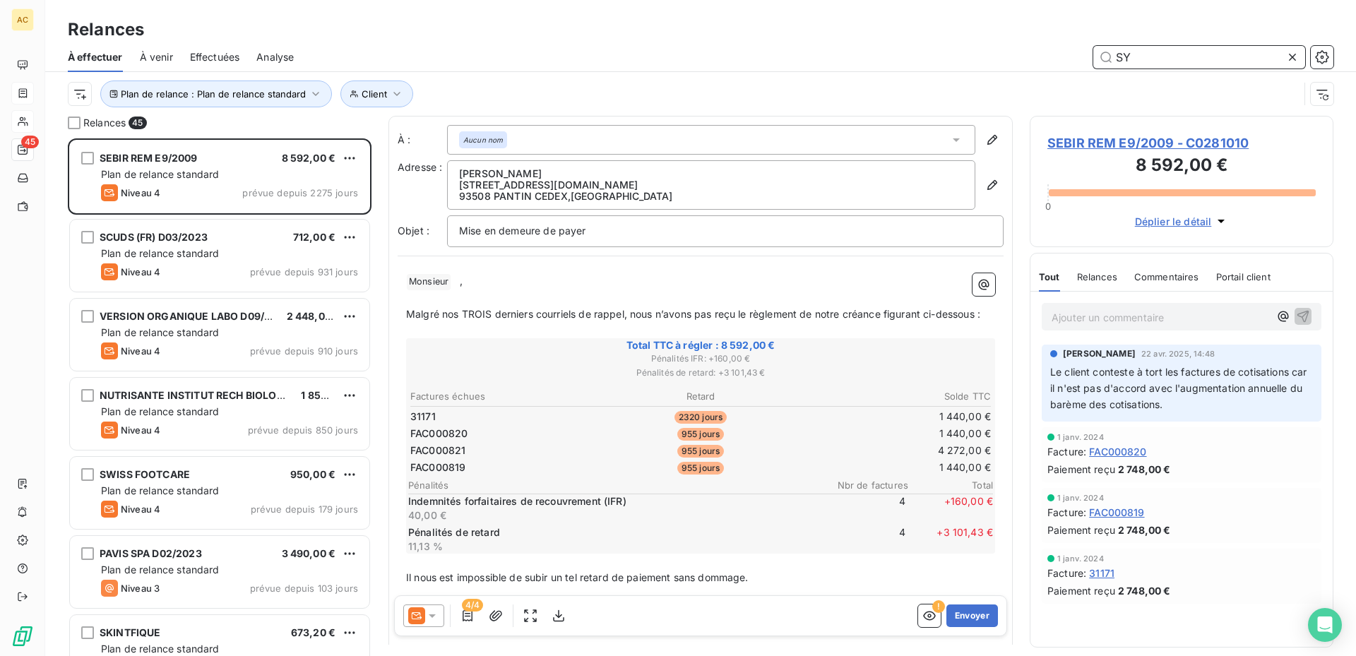
scroll to position [507, 293]
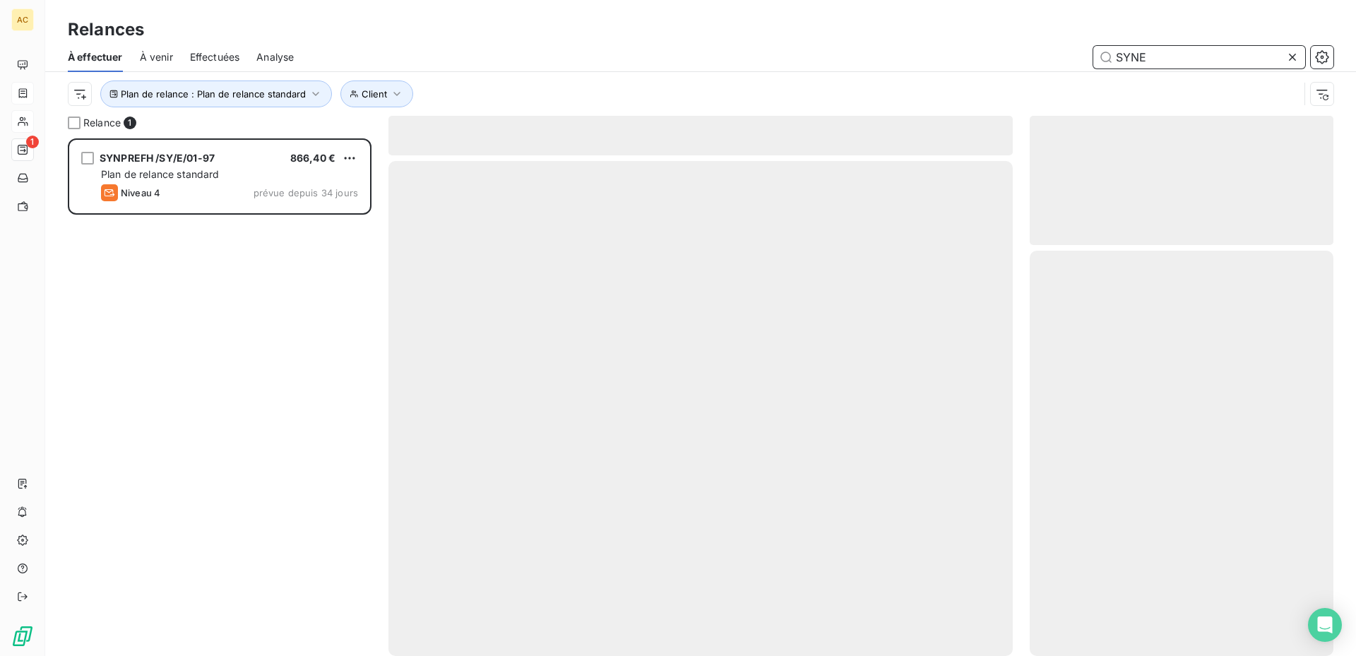
scroll to position [507, 293]
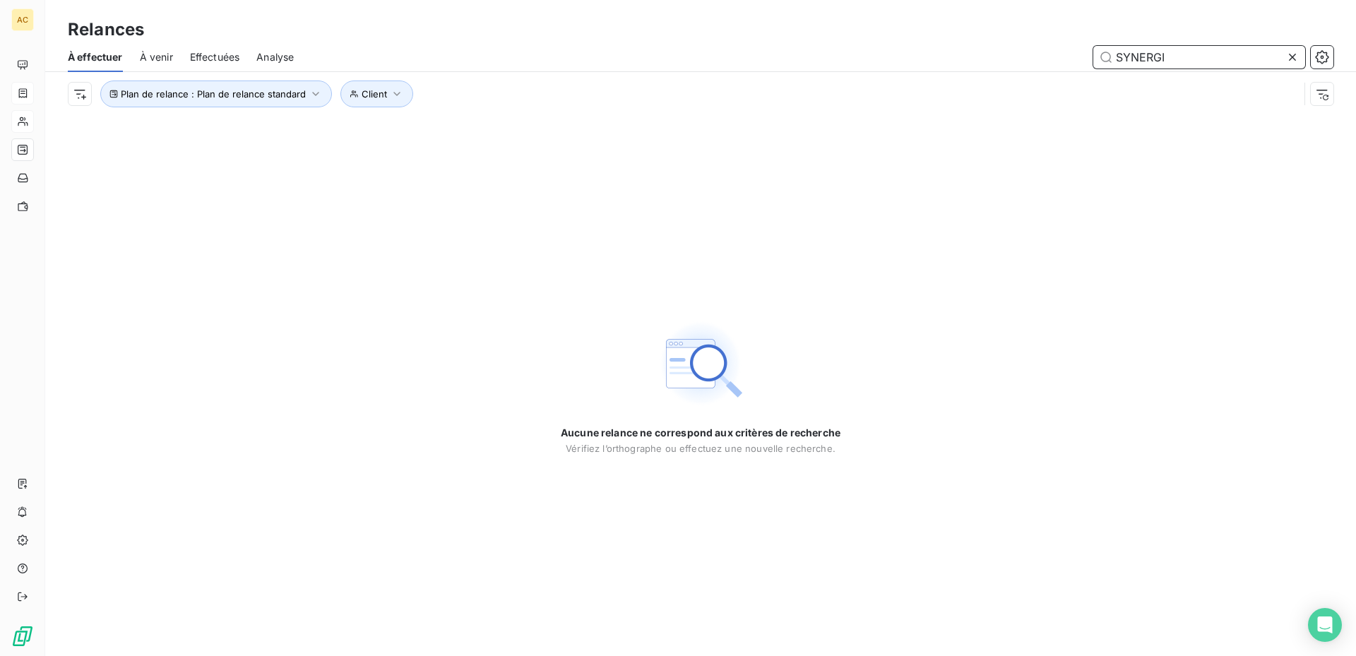
click at [1174, 56] on input "SYNERGI" at bounding box center [1199, 57] width 212 height 23
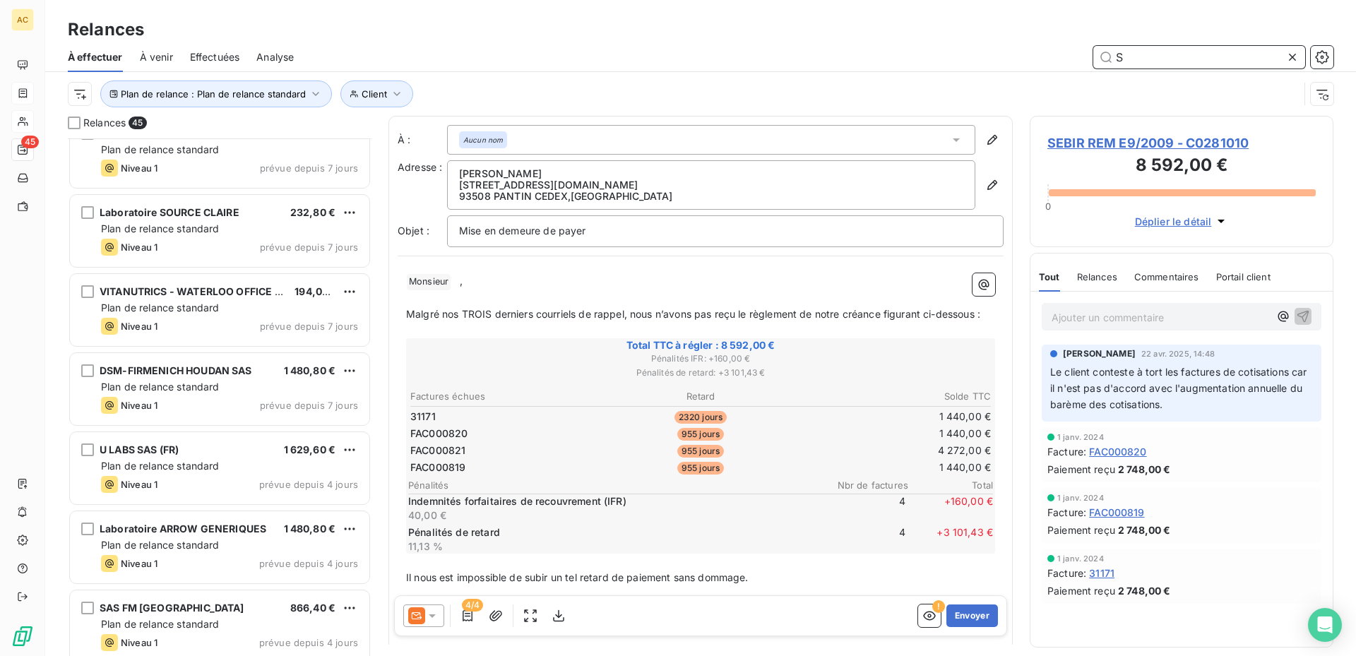
scroll to position [1983, 0]
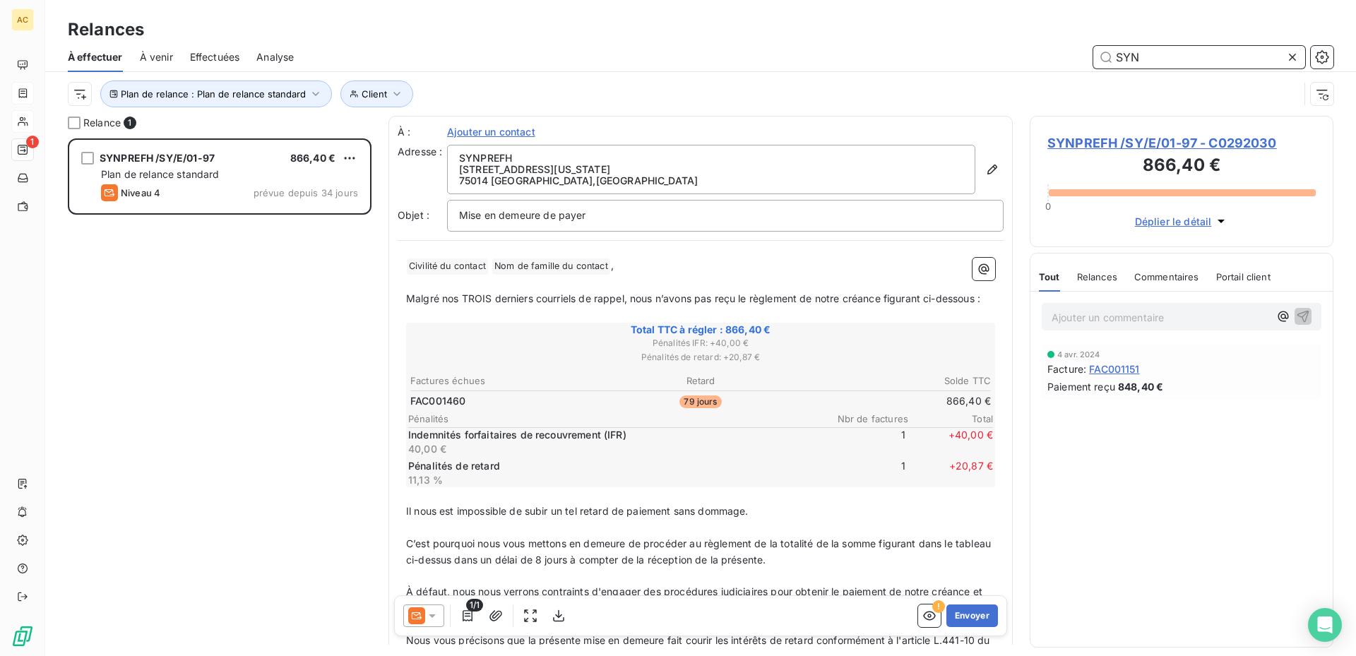
scroll to position [507, 293]
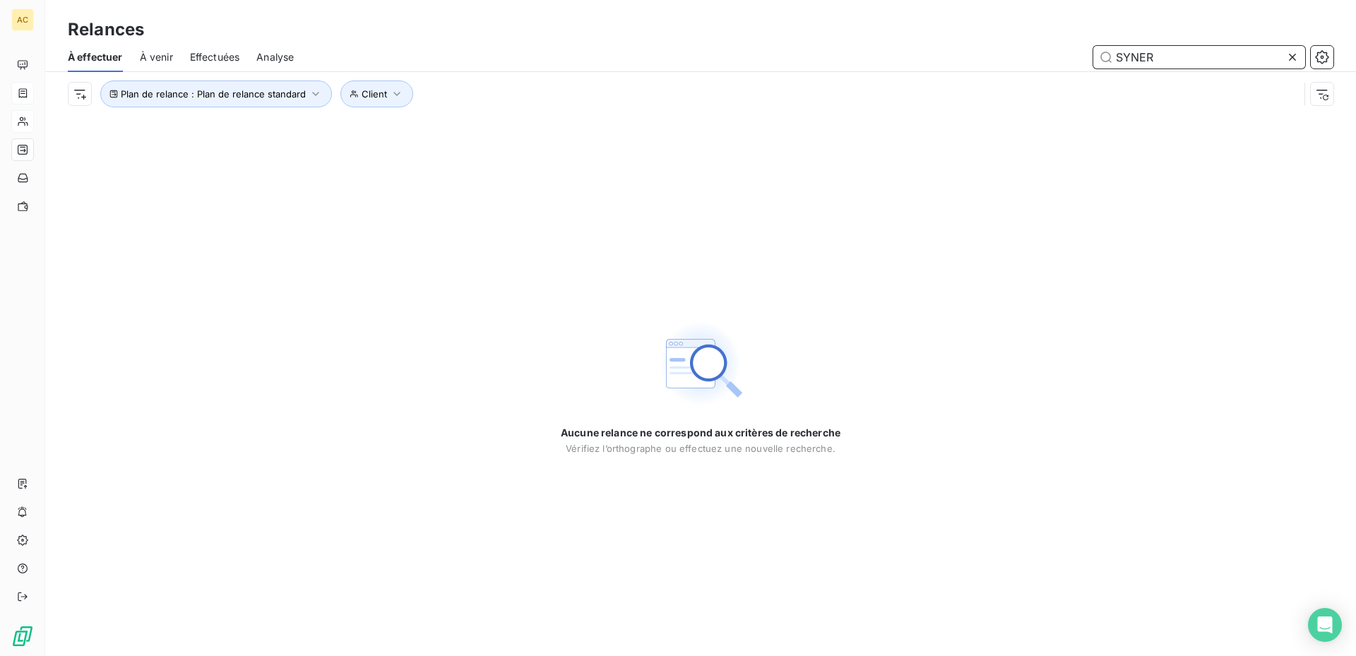
click at [1202, 54] on input "SYNER" at bounding box center [1199, 57] width 212 height 23
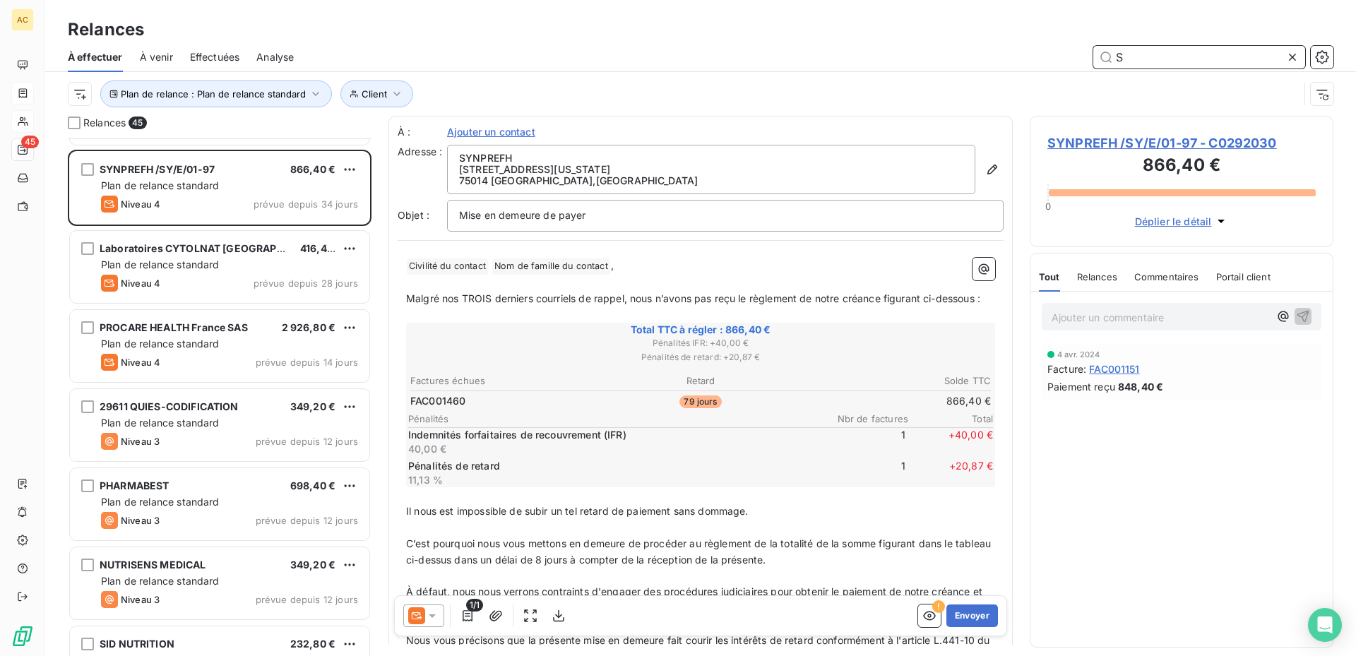
scroll to position [1060, 0]
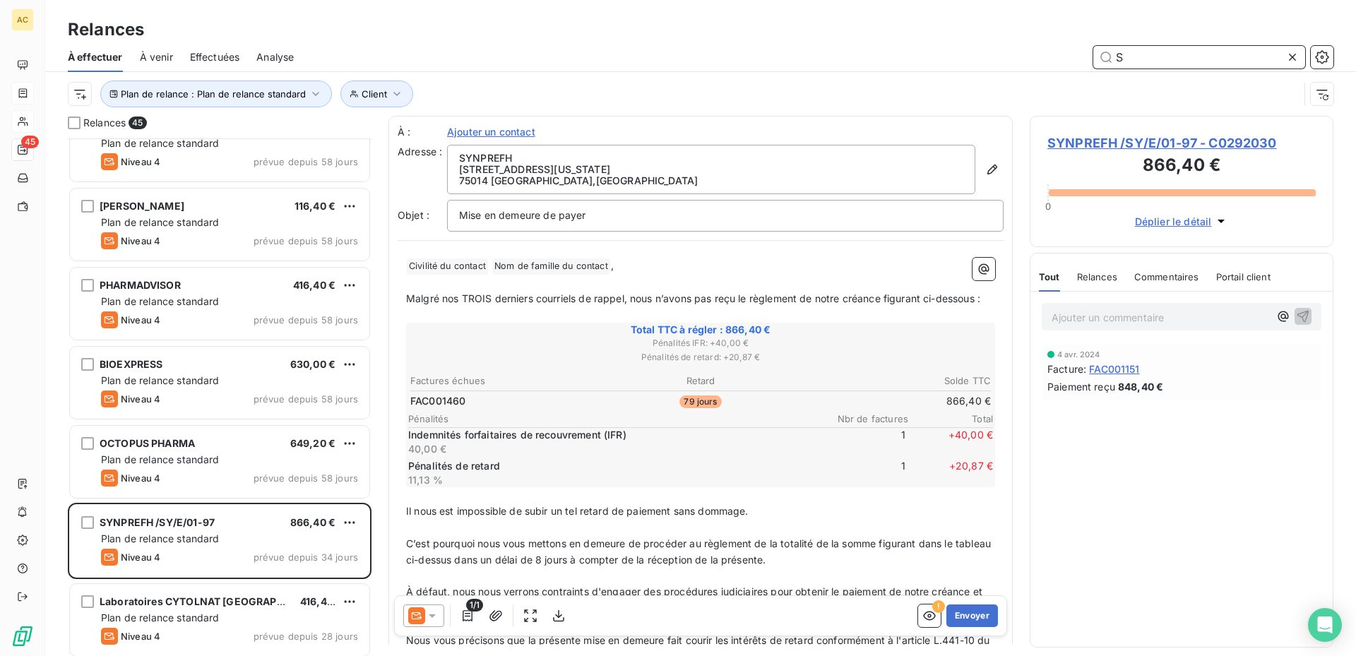
click at [1142, 60] on input "S" at bounding box center [1199, 57] width 212 height 23
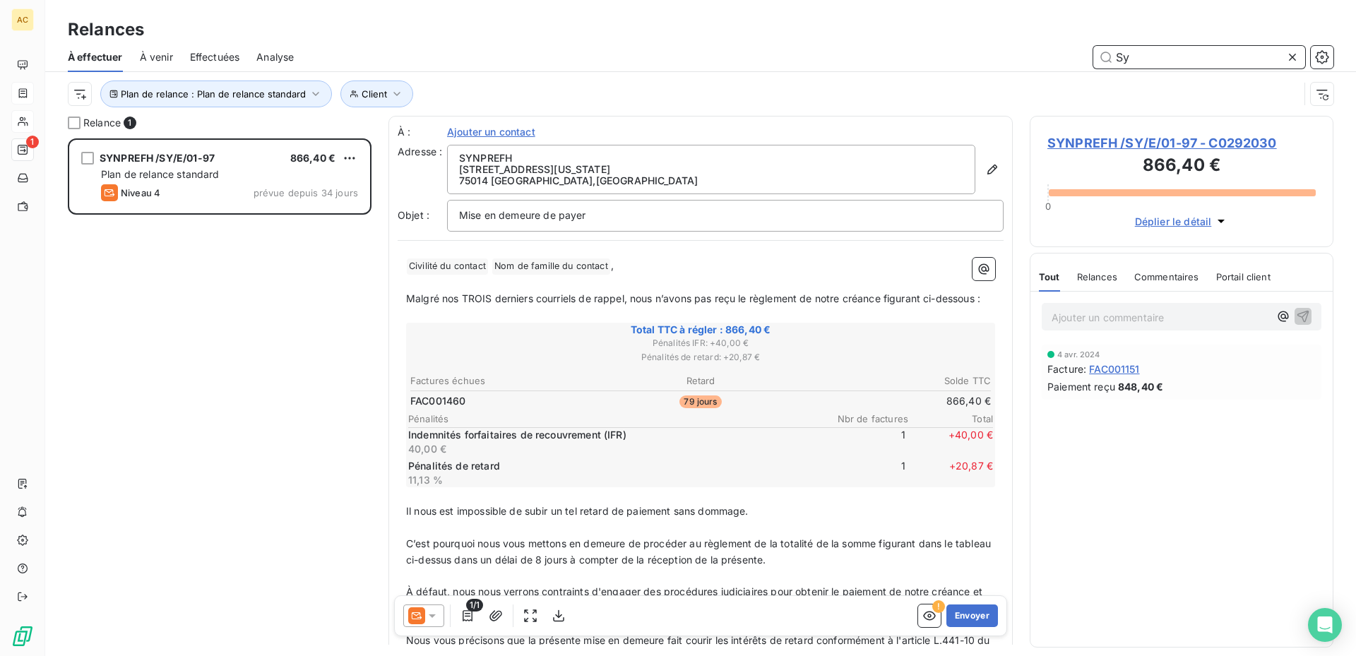
scroll to position [0, 0]
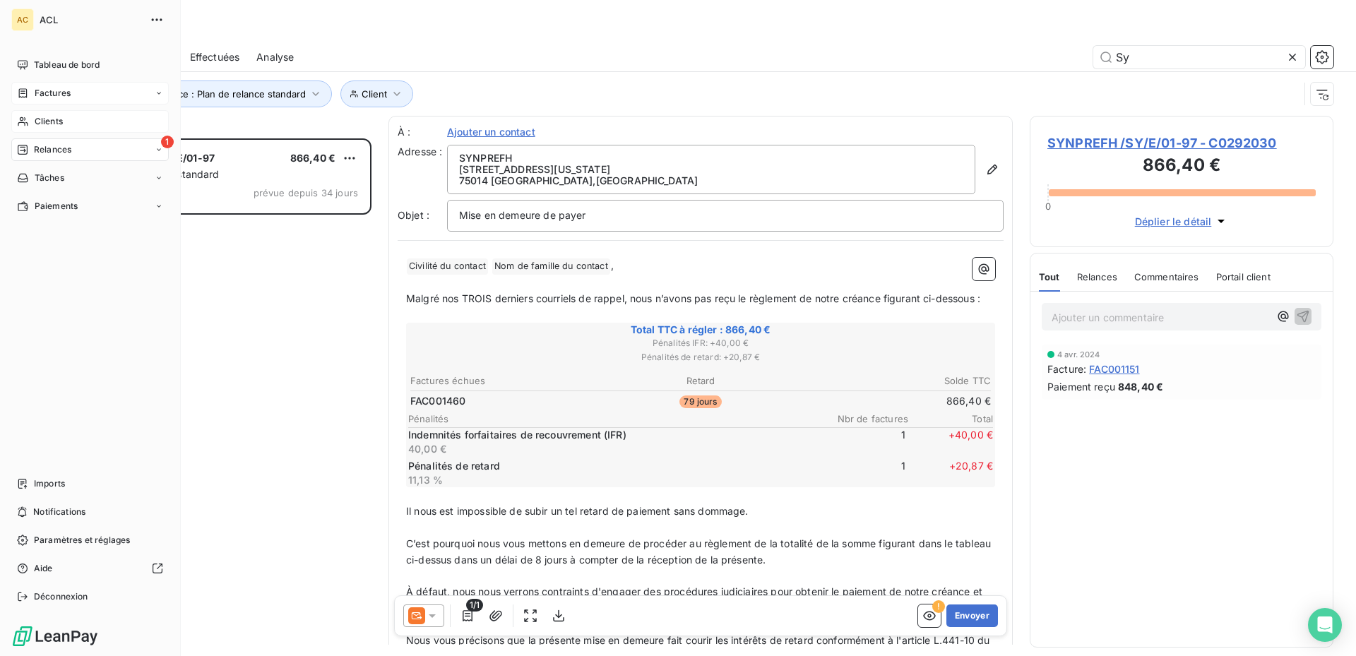
click at [41, 146] on span "Relances" at bounding box center [52, 149] width 37 height 13
click at [41, 150] on span "Relances" at bounding box center [52, 149] width 37 height 13
click at [161, 149] on icon at bounding box center [159, 150] width 8 height 8
click at [59, 144] on span "Relances" at bounding box center [52, 149] width 37 height 13
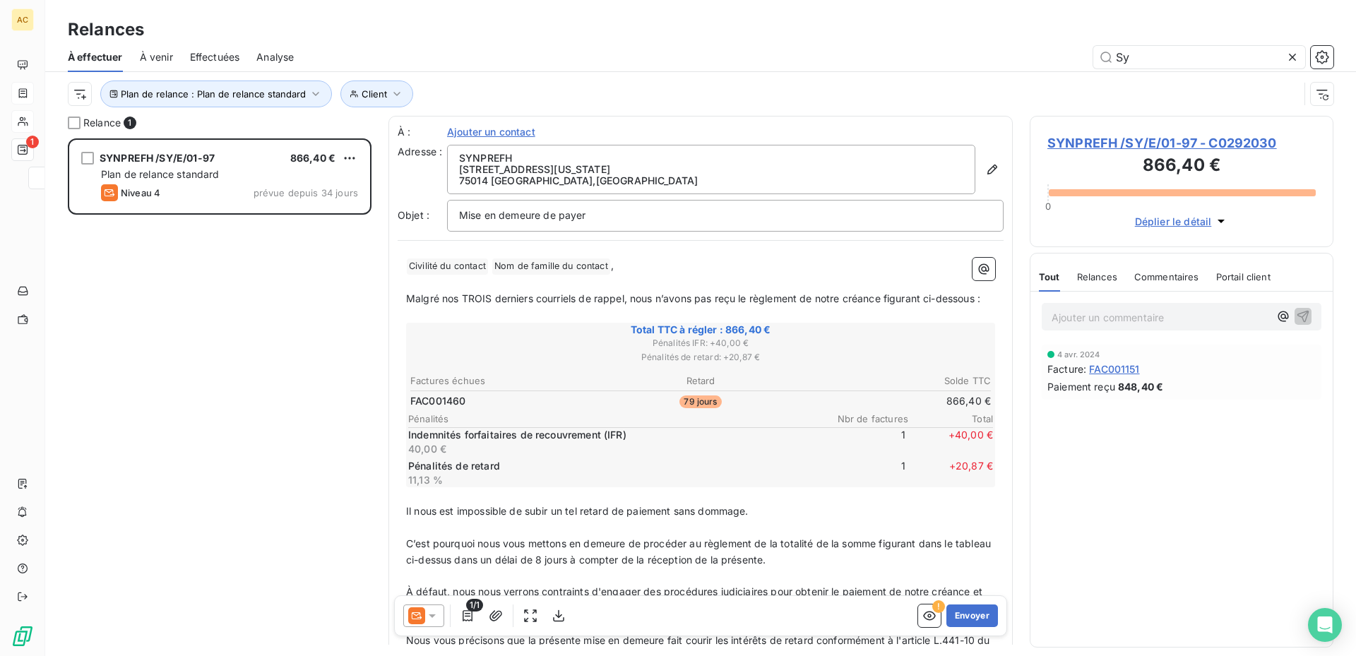
drag, startPoint x: 59, startPoint y: 146, endPoint x: 264, endPoint y: 385, distance: 315.6
click at [284, 405] on div "SYNPREFH /SY/E/01-97 866,40 € Plan de relance standard Niveau 4 prévue depuis 3…" at bounding box center [220, 397] width 304 height 518
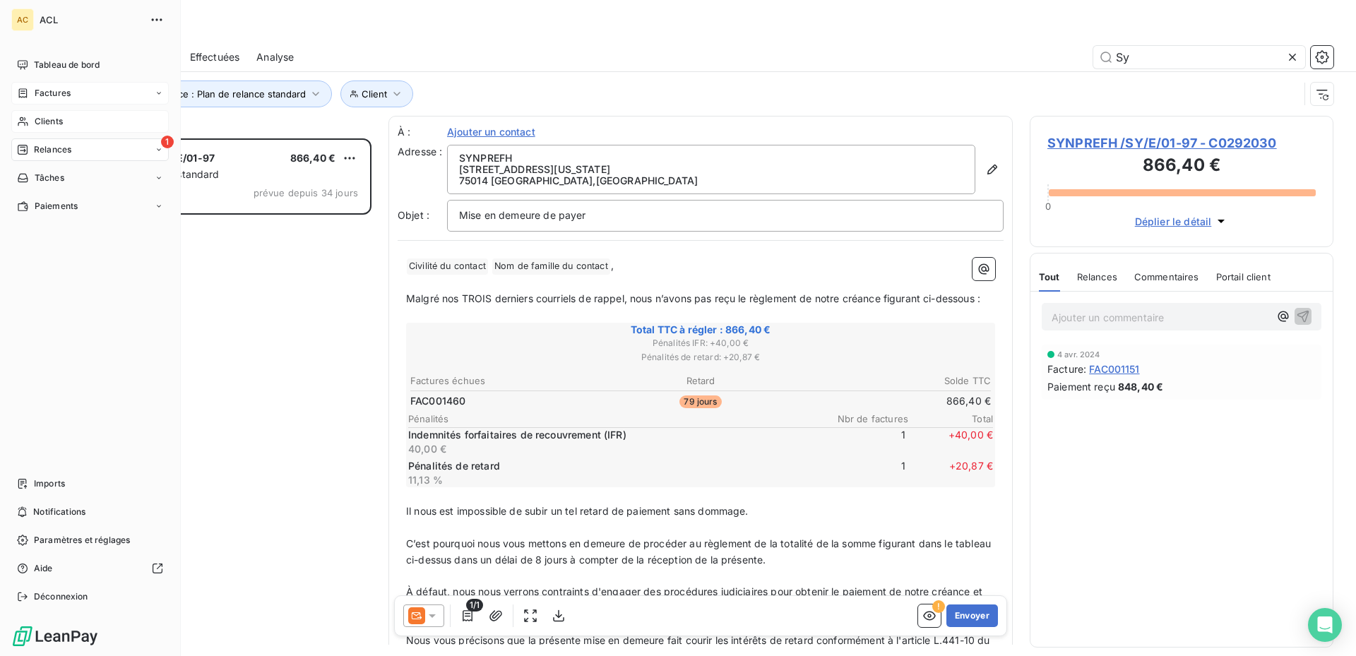
click at [52, 143] on span "Relances" at bounding box center [52, 149] width 37 height 13
click at [53, 172] on span "À effectuer" at bounding box center [57, 178] width 46 height 13
click at [69, 148] on span "Relances" at bounding box center [52, 149] width 37 height 13
click at [159, 150] on icon at bounding box center [159, 150] width 8 height 8
click at [63, 179] on span "À effectuer" at bounding box center [57, 178] width 46 height 13
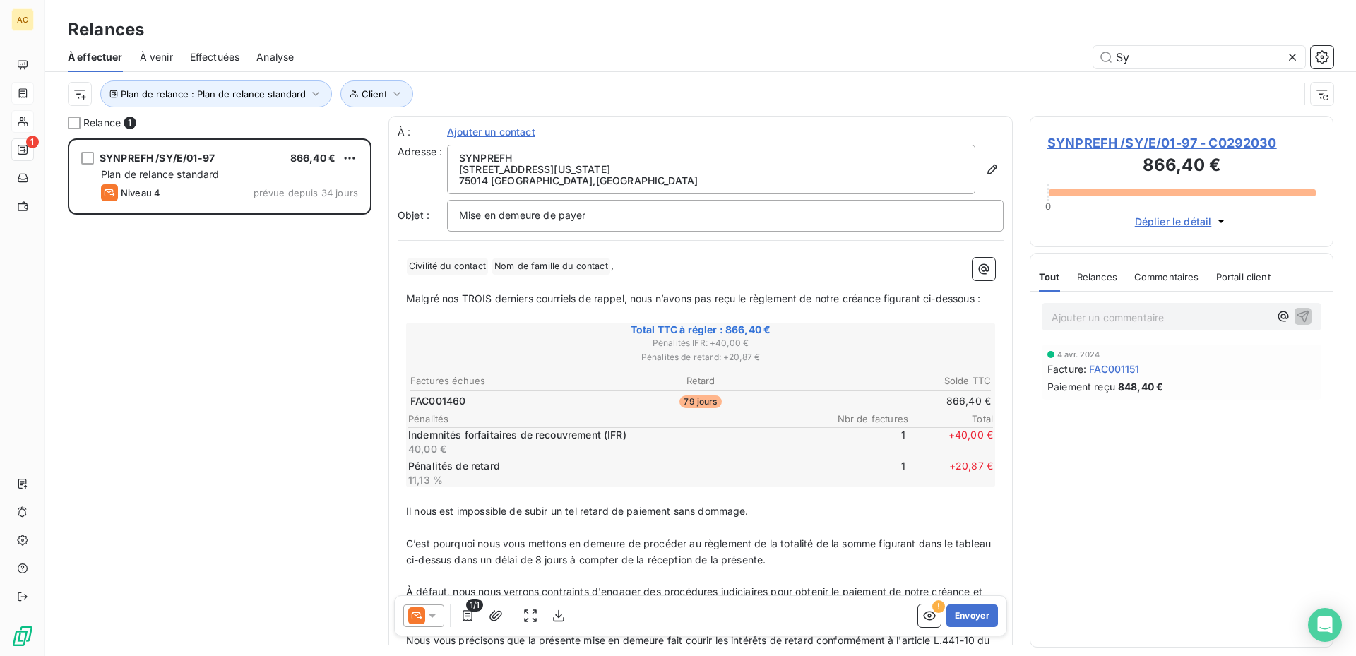
click at [1151, 44] on div "À effectuer À venir Effectuées Analyse Sy" at bounding box center [700, 57] width 1311 height 30
click at [1151, 55] on input "Sy" at bounding box center [1199, 57] width 212 height 23
type input "S"
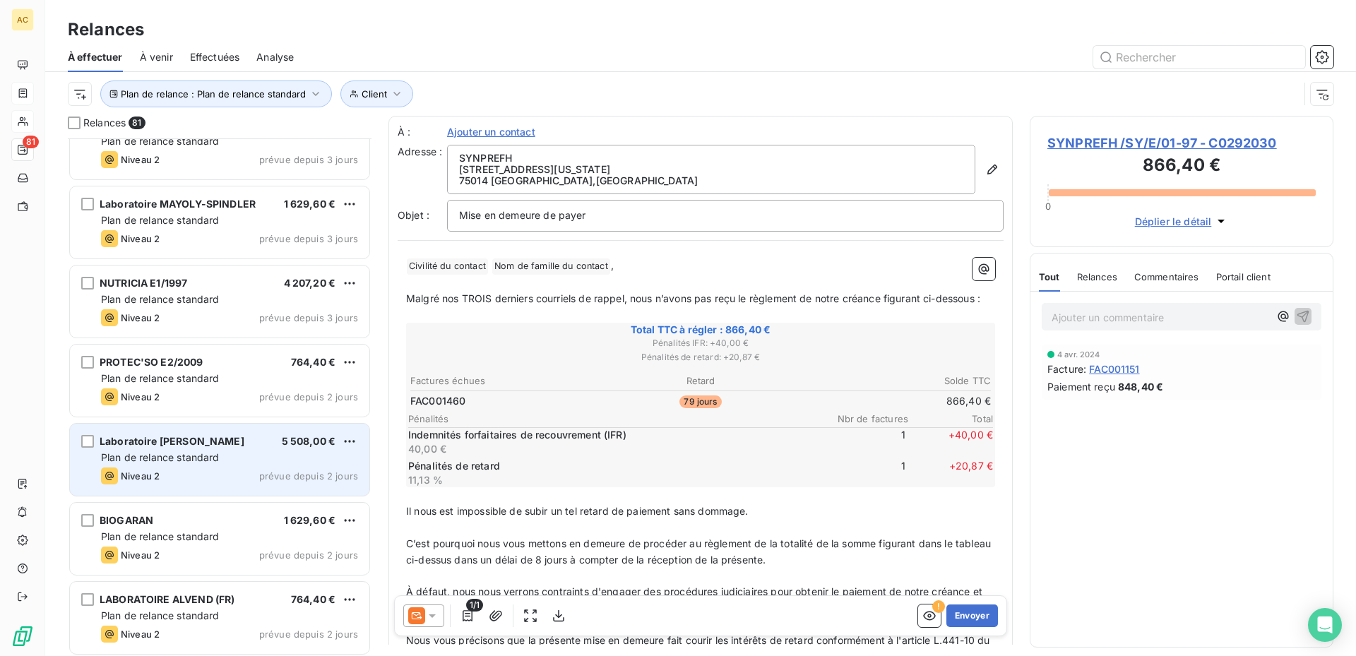
scroll to position [5185, 0]
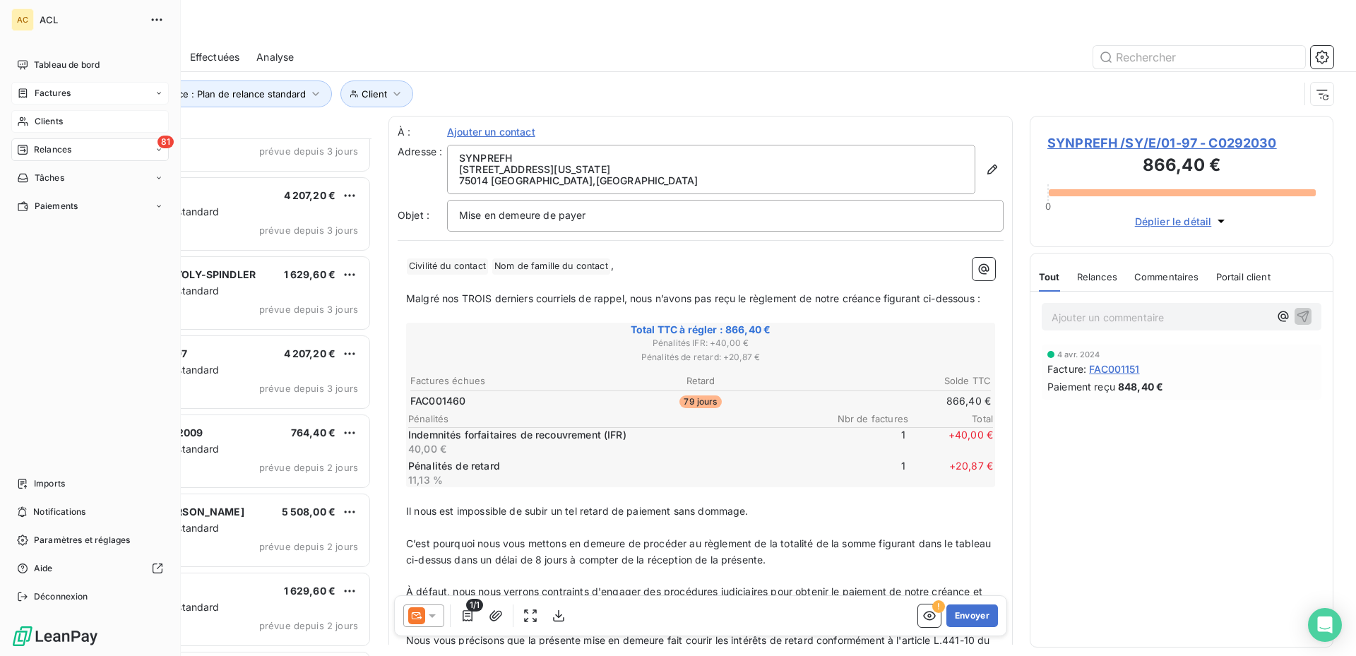
click at [159, 89] on icon at bounding box center [159, 93] width 8 height 8
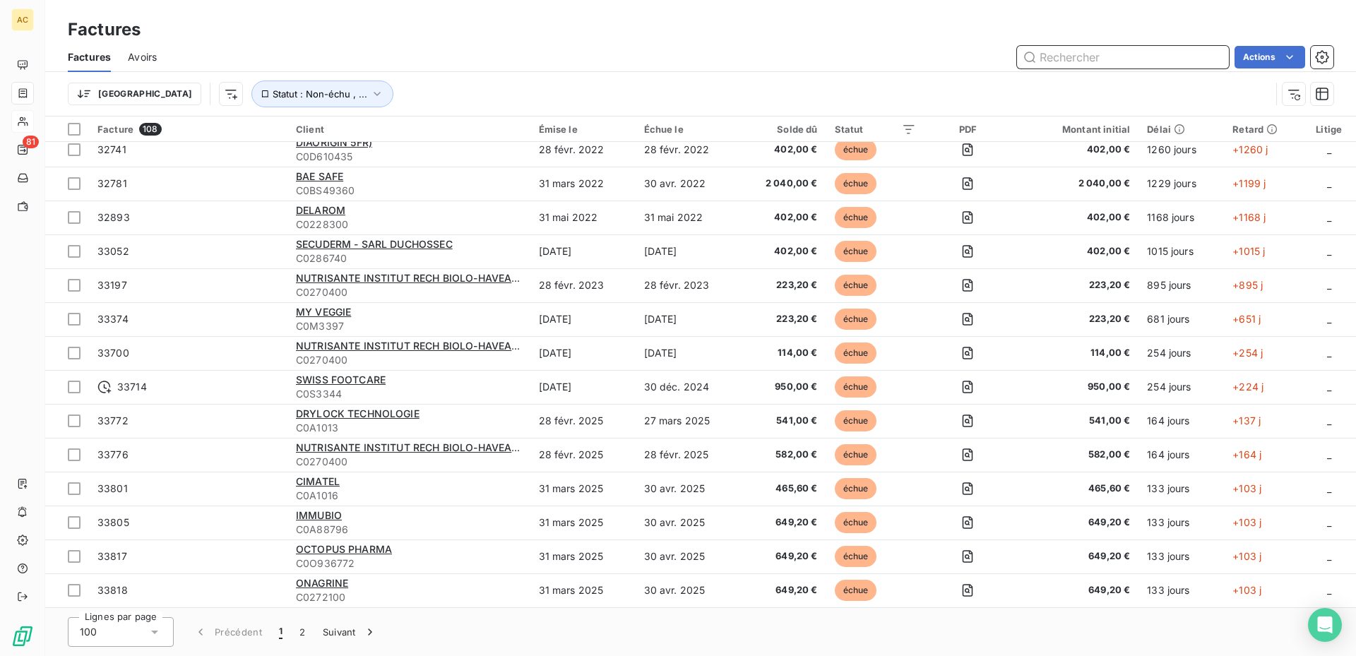
scroll to position [1159, 0]
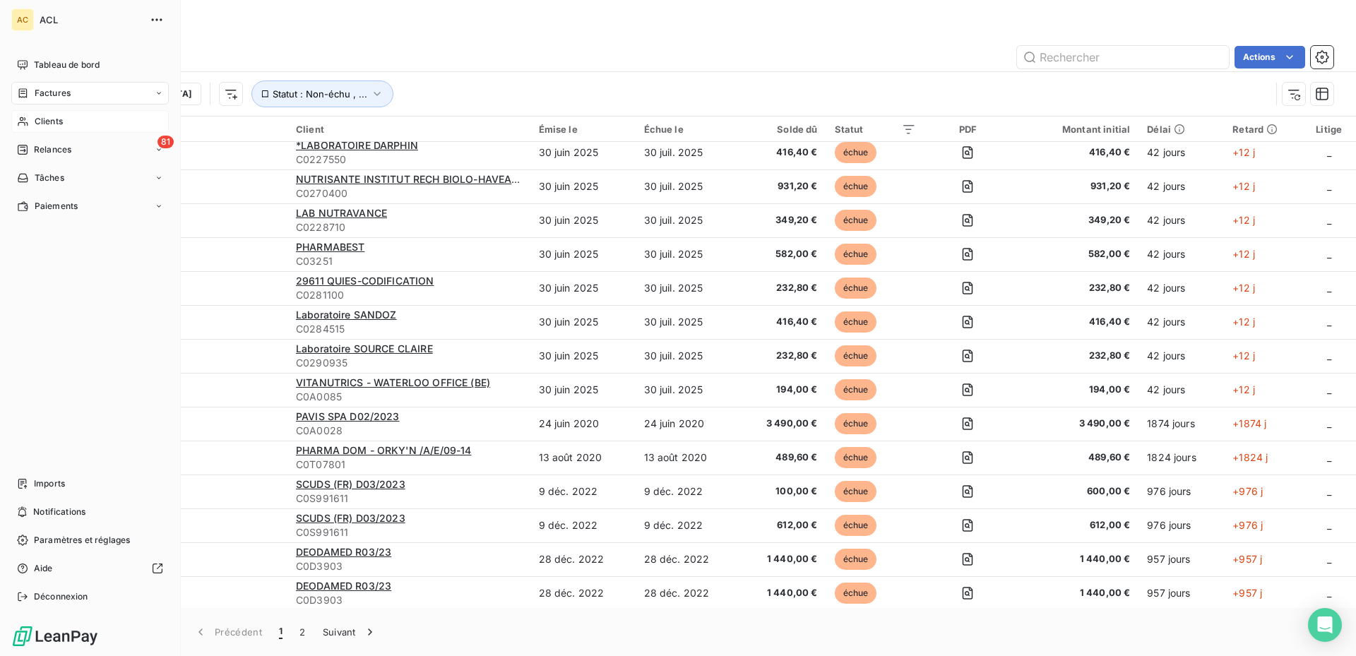
click at [162, 88] on div "Factures" at bounding box center [90, 93] width 158 height 23
click at [49, 122] on span "Factures" at bounding box center [52, 121] width 36 height 13
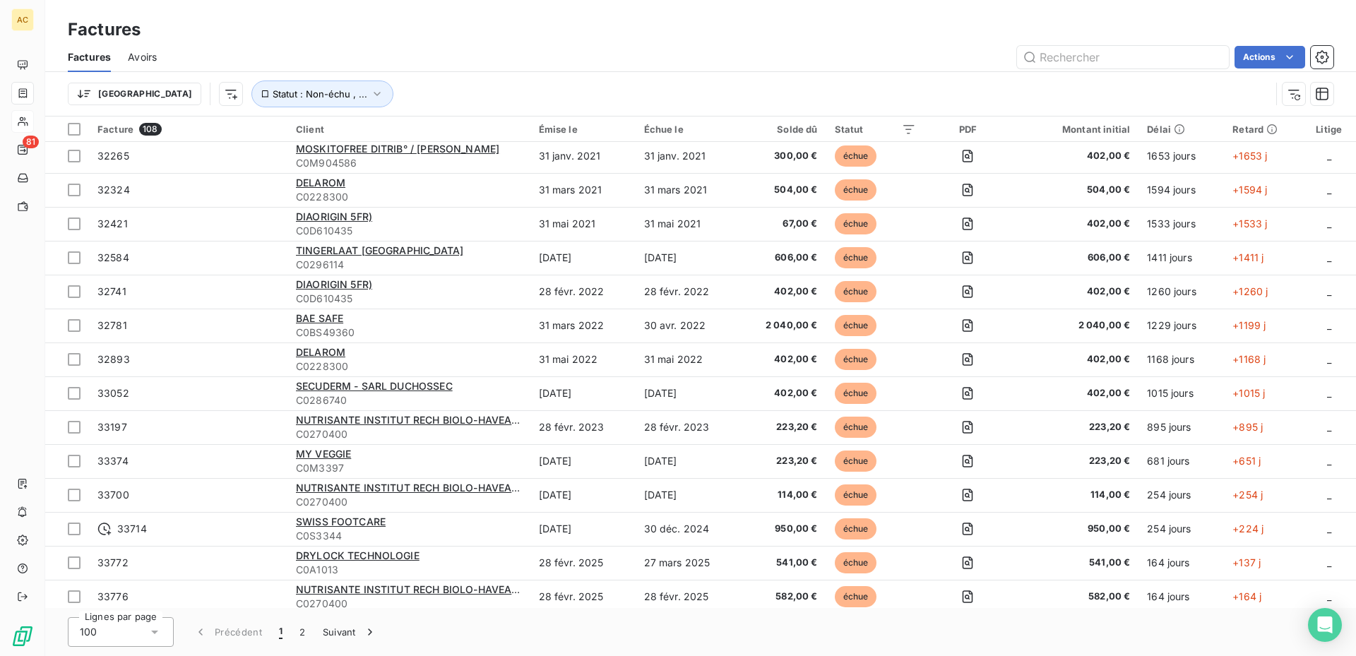
scroll to position [353, 0]
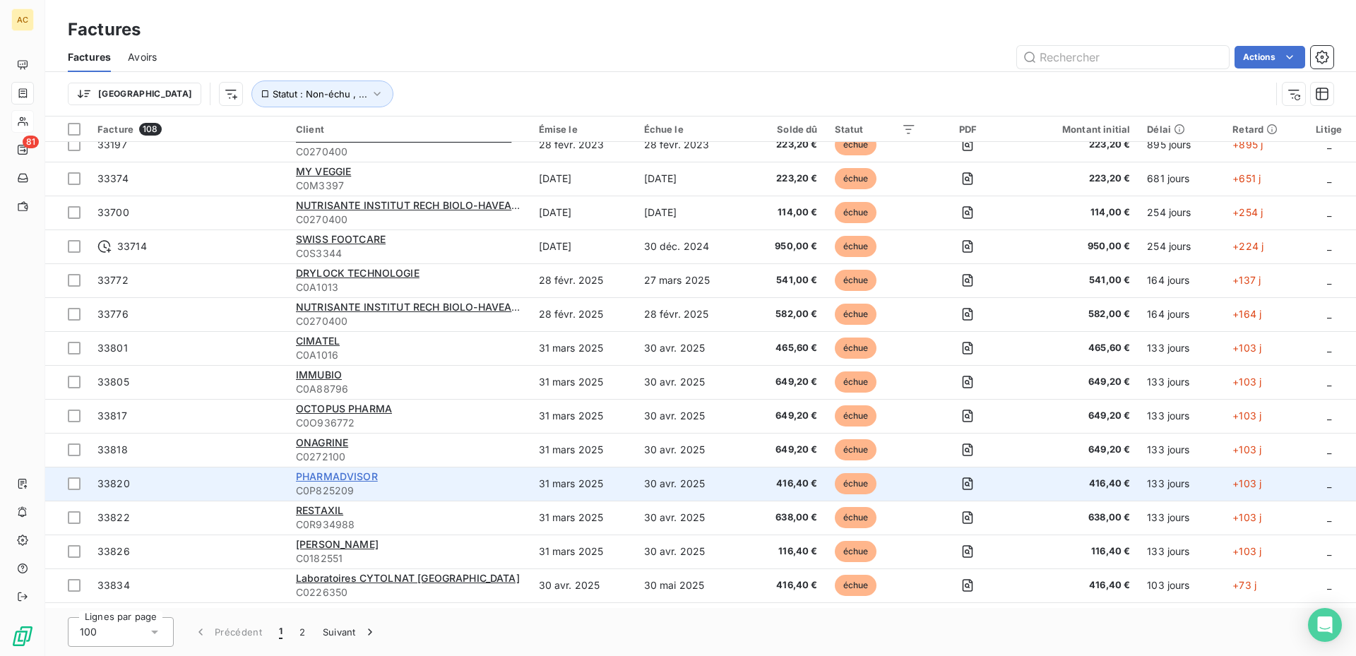
click at [324, 472] on span "PHARMADVISOR" at bounding box center [337, 476] width 82 height 12
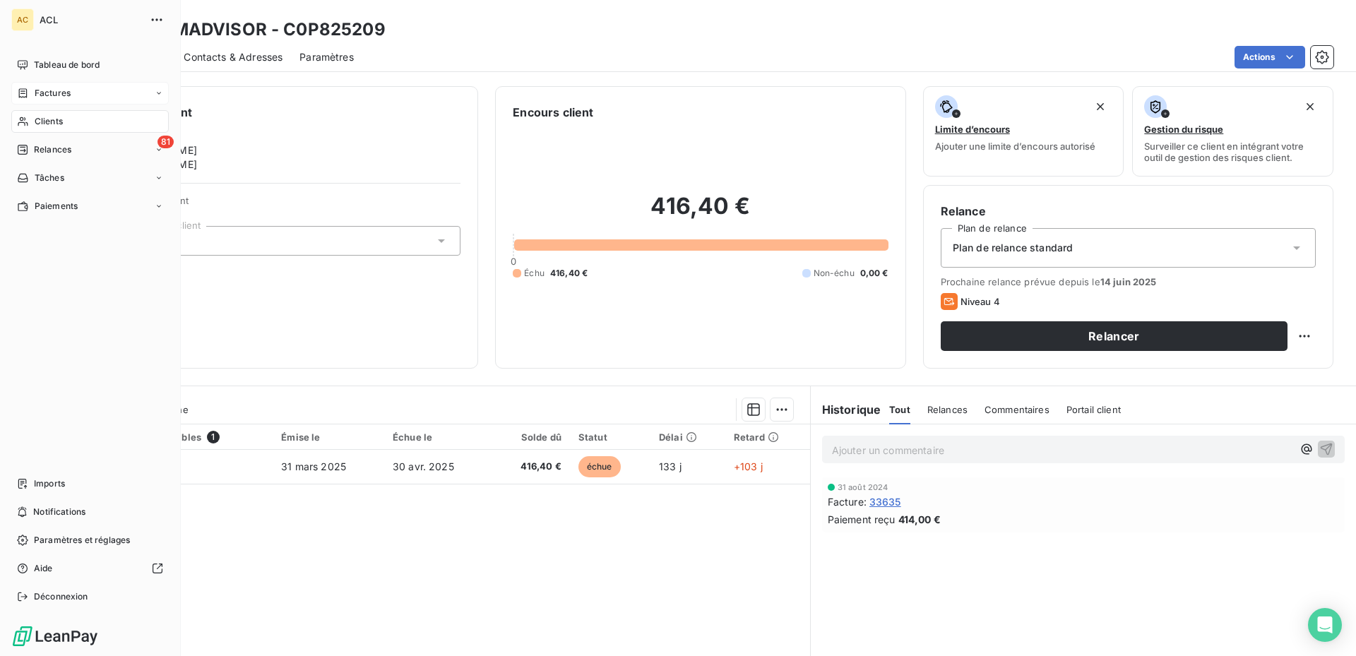
click at [157, 89] on icon at bounding box center [159, 93] width 8 height 8
